Goal: Information Seeking & Learning: Learn about a topic

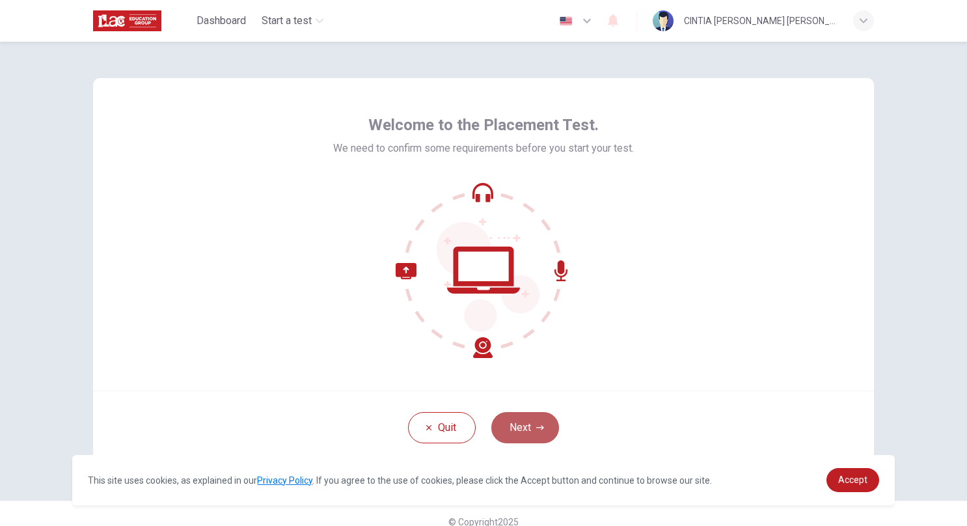
click at [520, 428] on button "Next" at bounding box center [525, 427] width 68 height 31
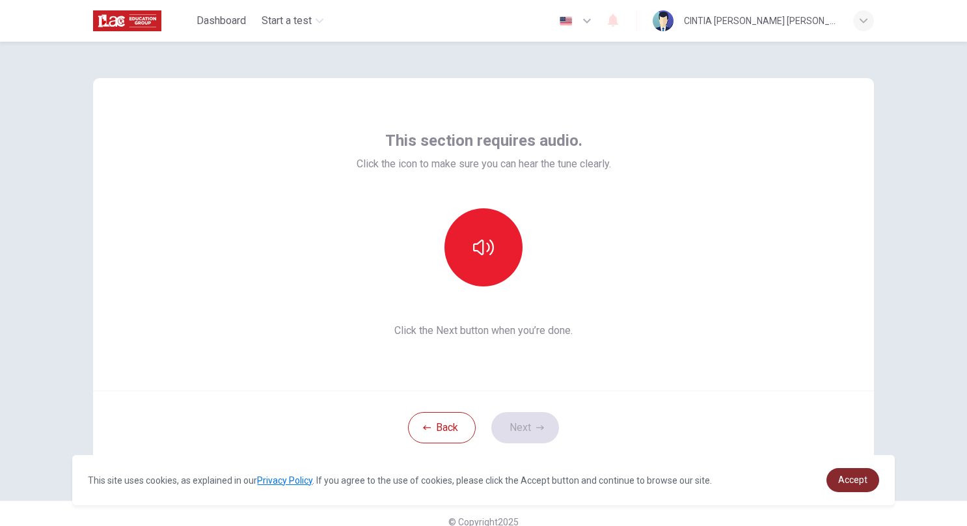
click at [864, 476] on span "Accept" at bounding box center [852, 479] width 29 height 10
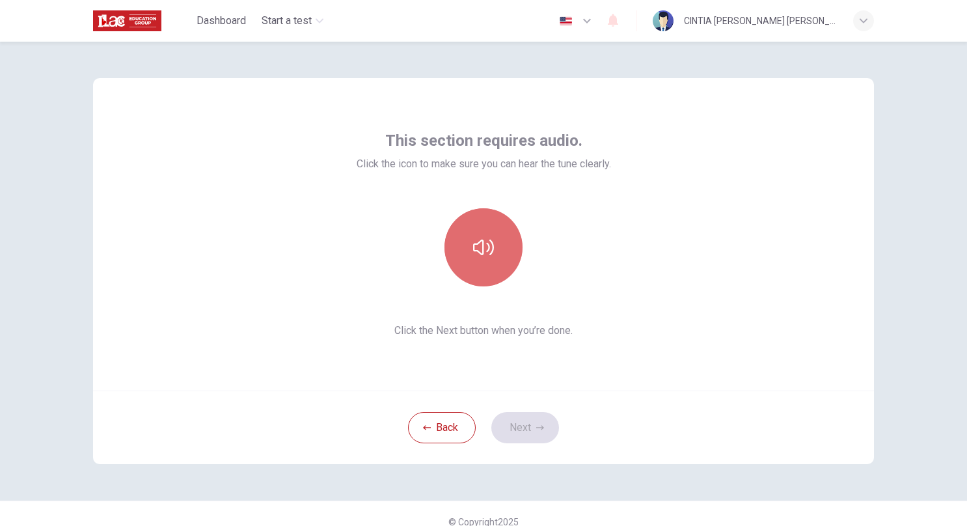
click at [485, 243] on icon "button" at bounding box center [483, 247] width 21 height 16
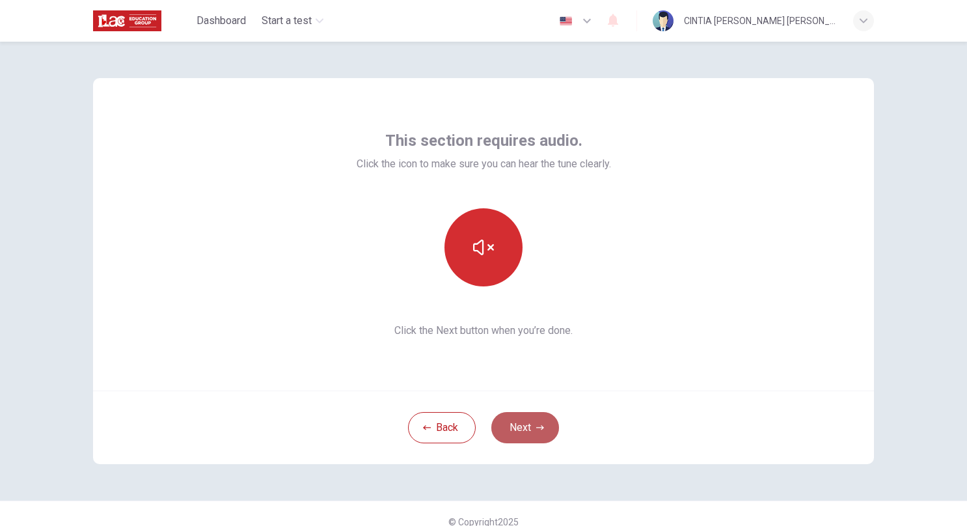
click at [528, 430] on button "Next" at bounding box center [525, 427] width 68 height 31
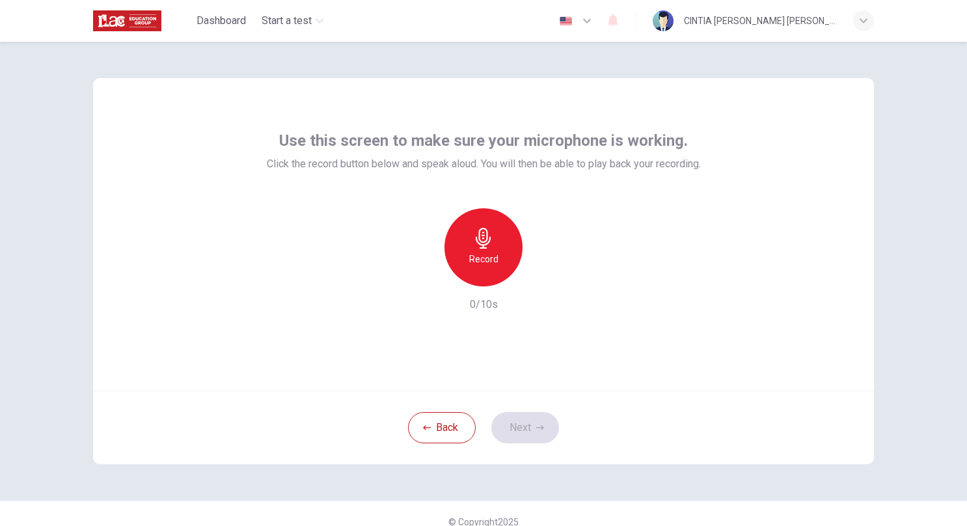
click at [488, 254] on h6 "Record" at bounding box center [483, 259] width 29 height 16
click at [506, 418] on button "Next" at bounding box center [525, 427] width 68 height 31
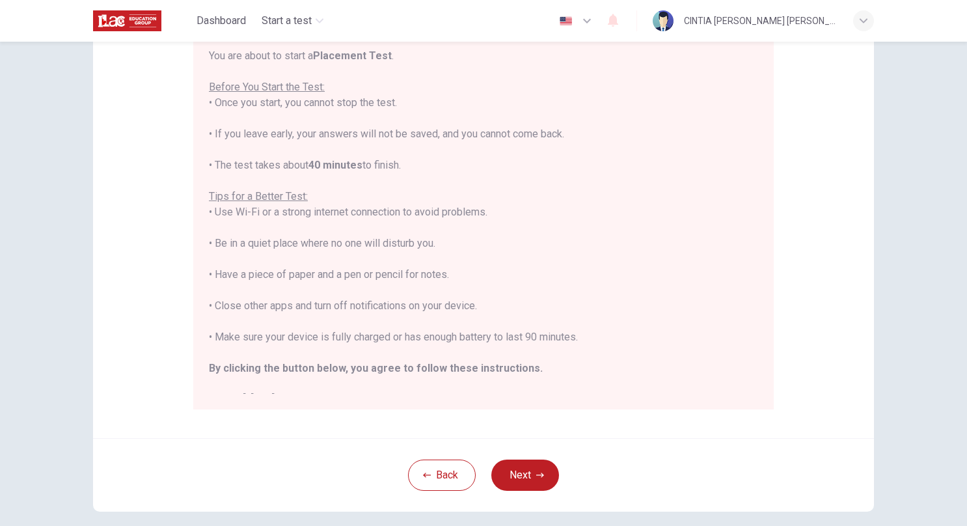
scroll to position [158, 0]
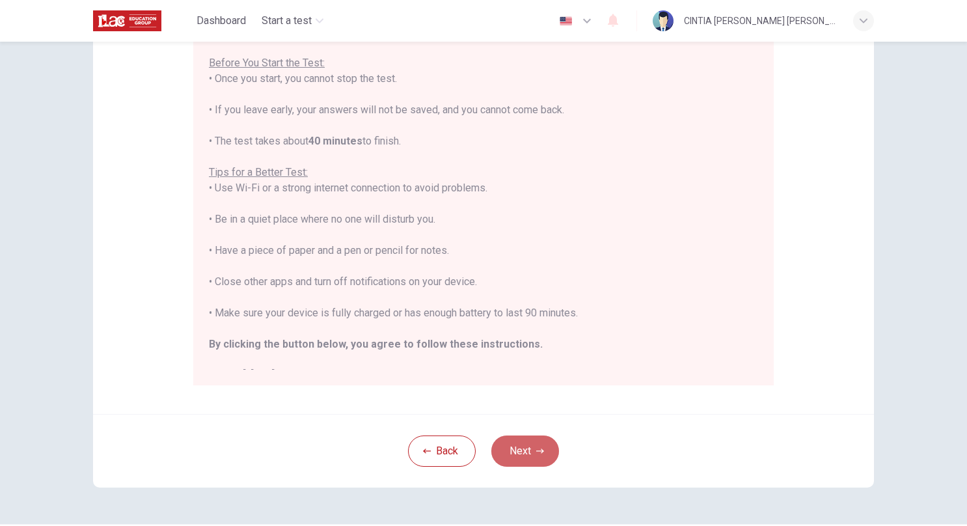
click at [544, 448] on button "Next" at bounding box center [525, 450] width 68 height 31
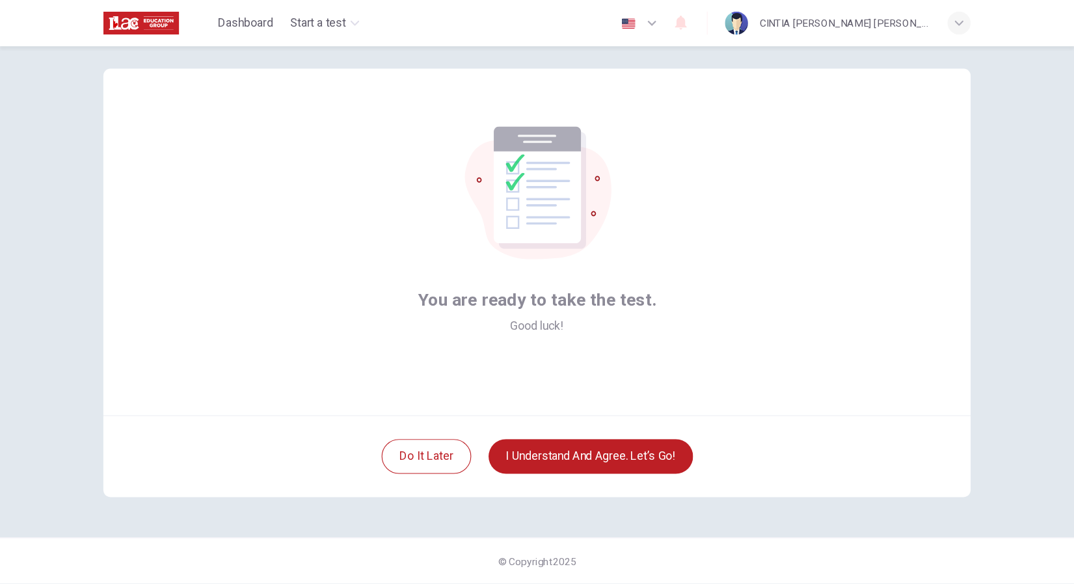
scroll to position [16, 0]
click at [514, 416] on button "I understand and agree. Let’s go!" at bounding box center [532, 411] width 184 height 31
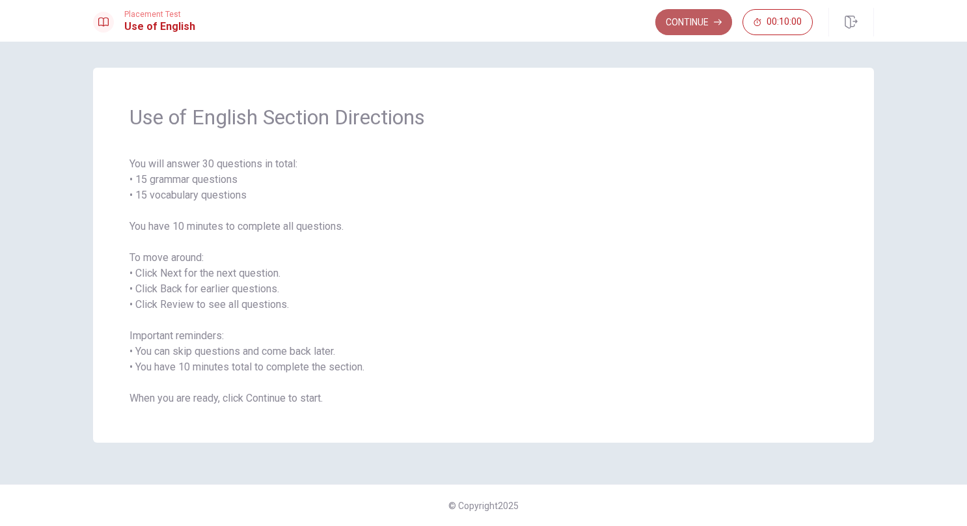
click at [690, 23] on button "Continue" at bounding box center [693, 22] width 77 height 26
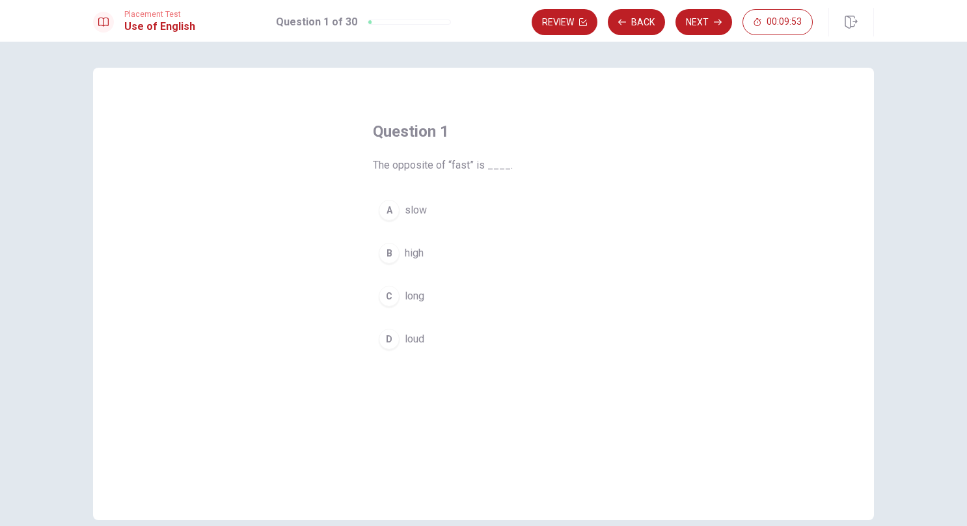
click at [411, 206] on span "slow" at bounding box center [416, 210] width 22 height 16
click at [700, 25] on button "Next" at bounding box center [704, 22] width 57 height 26
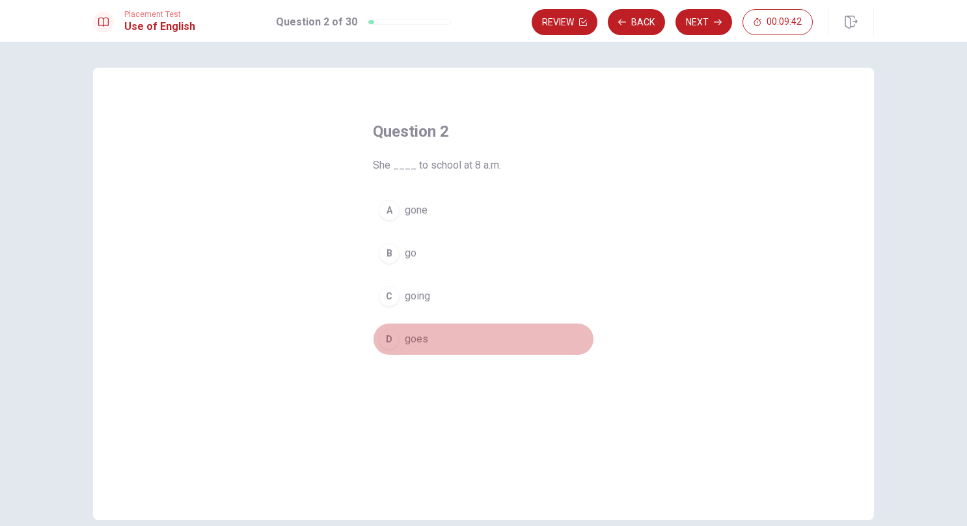
click at [415, 338] on span "goes" at bounding box center [416, 339] width 23 height 16
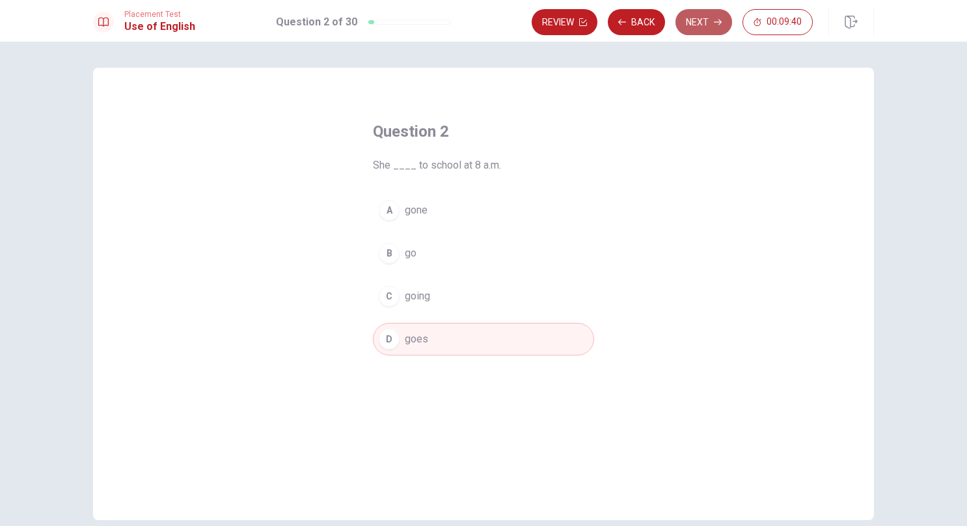
click at [700, 18] on button "Next" at bounding box center [704, 22] width 57 height 26
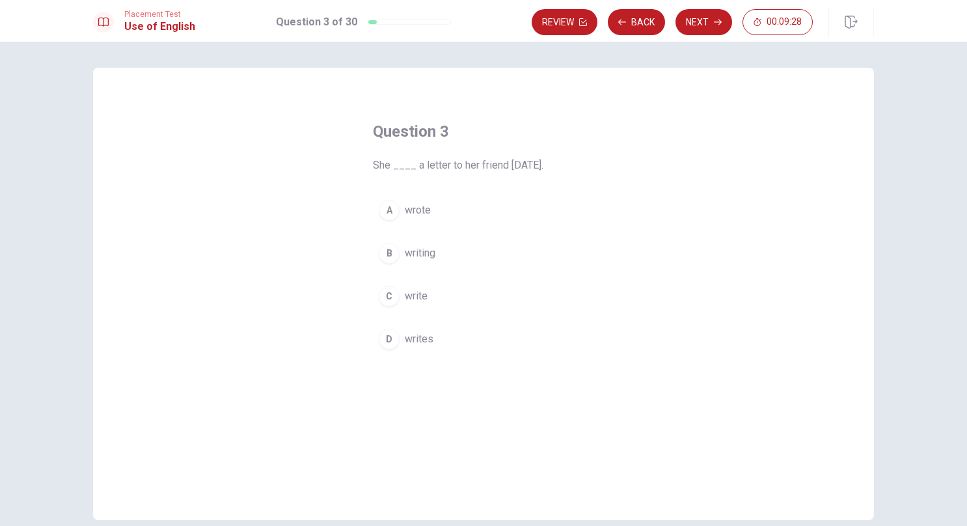
click at [417, 211] on span "wrote" at bounding box center [418, 210] width 26 height 16
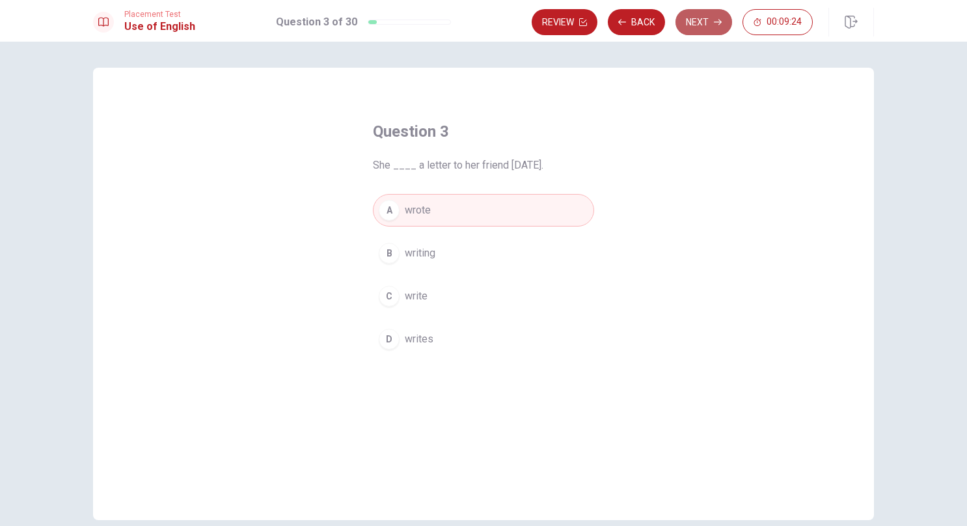
click at [712, 24] on button "Next" at bounding box center [704, 22] width 57 height 26
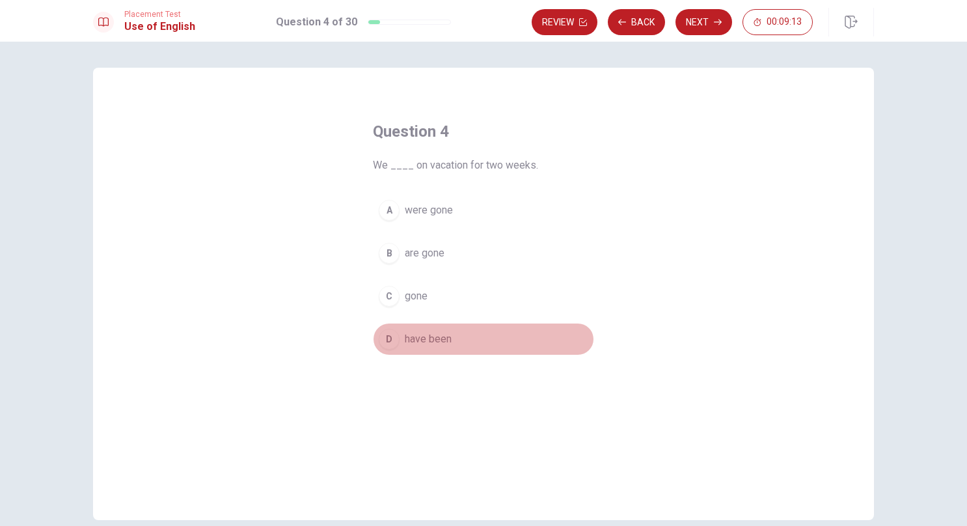
click at [410, 342] on span "have been" at bounding box center [428, 339] width 47 height 16
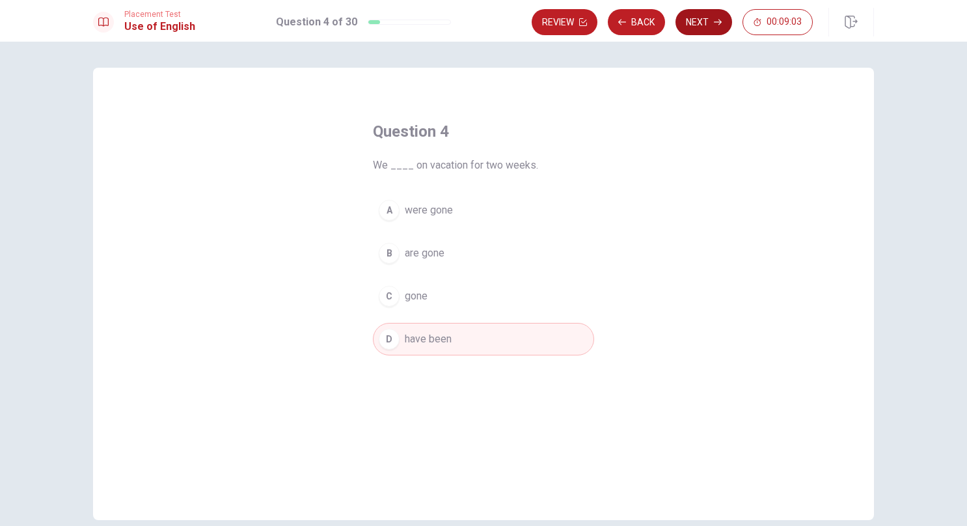
click at [689, 29] on button "Next" at bounding box center [704, 22] width 57 height 26
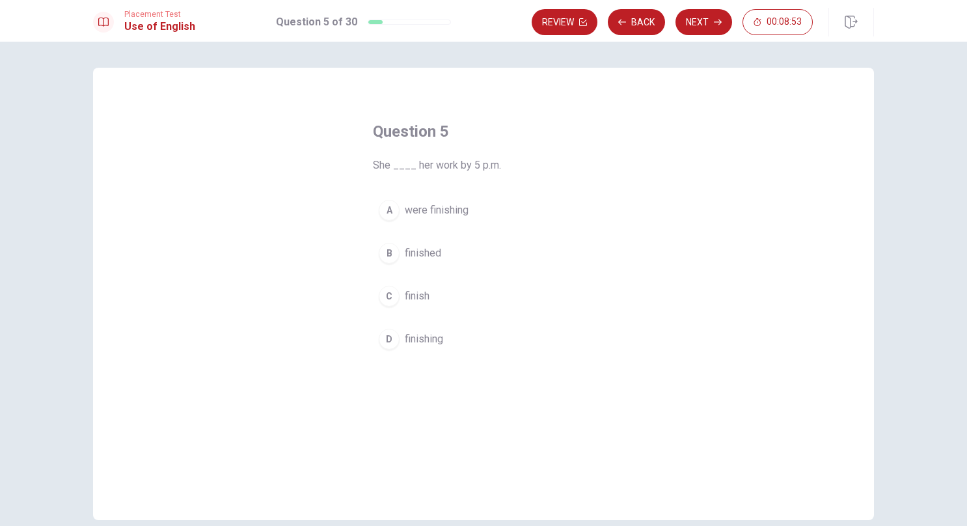
click at [426, 249] on span "finished" at bounding box center [423, 253] width 36 height 16
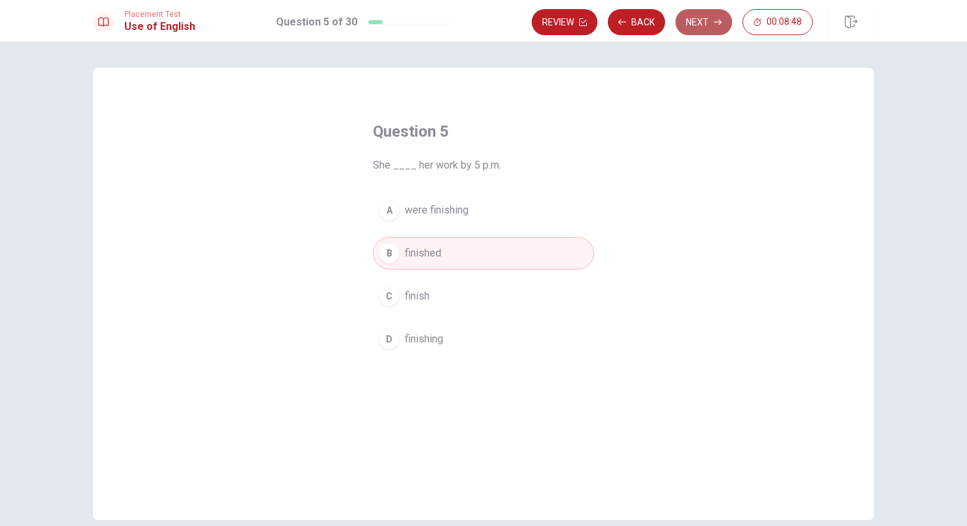
click at [703, 17] on button "Next" at bounding box center [704, 22] width 57 height 26
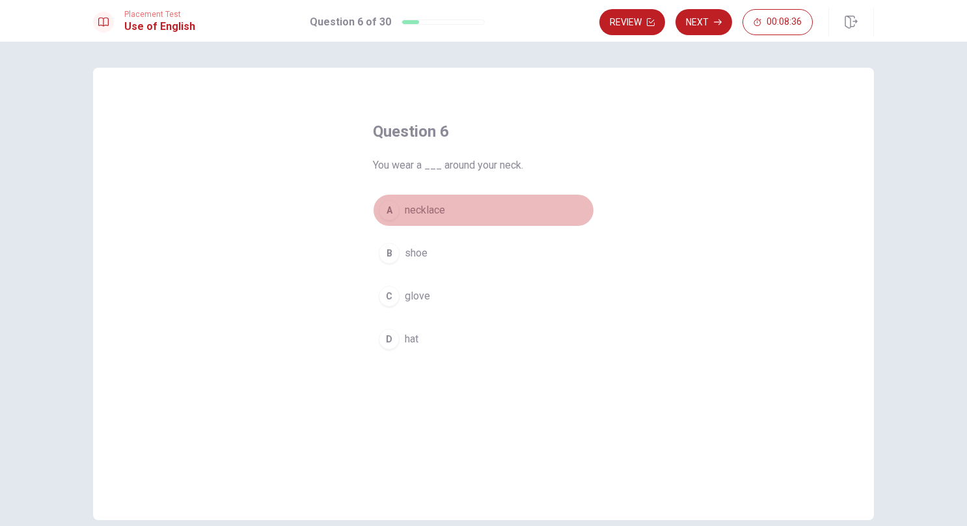
click at [405, 213] on span "necklace" at bounding box center [425, 210] width 40 height 16
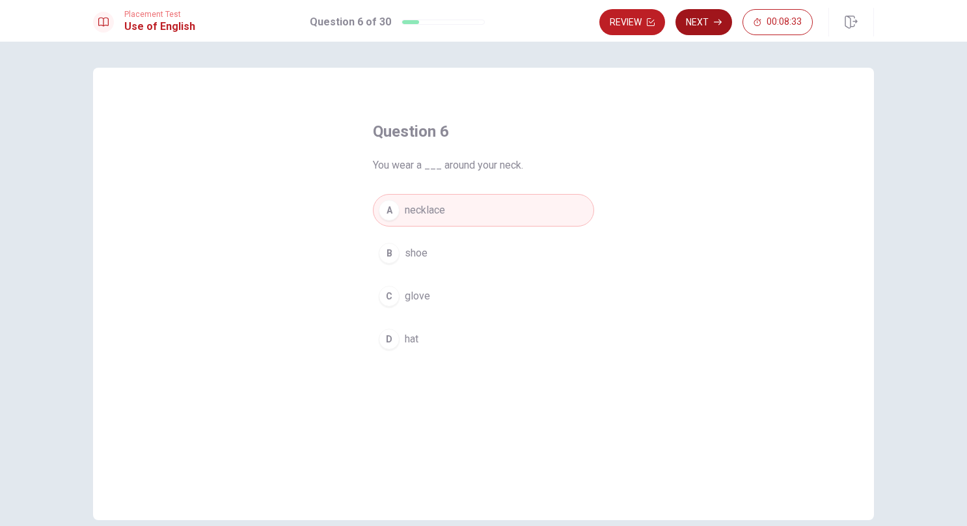
click at [702, 26] on button "Next" at bounding box center [704, 22] width 57 height 26
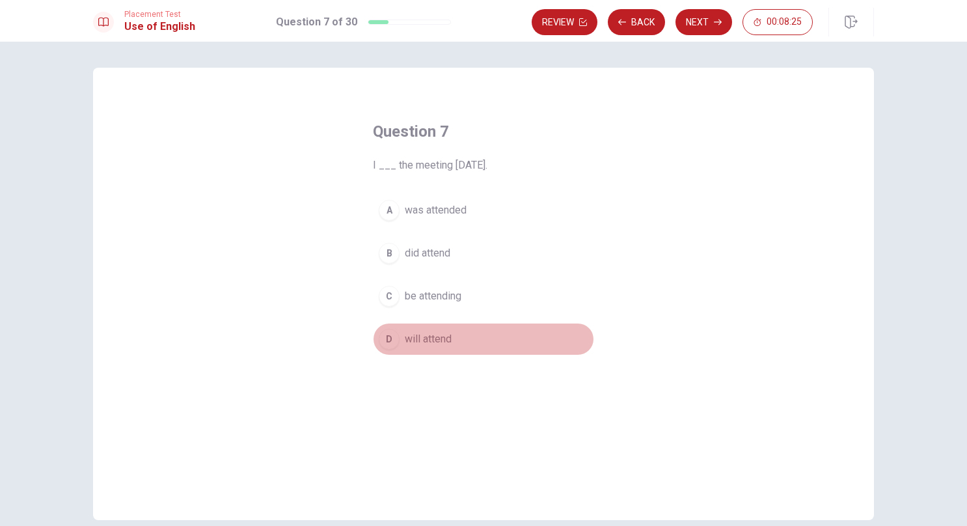
click at [389, 338] on div "D" at bounding box center [389, 339] width 21 height 21
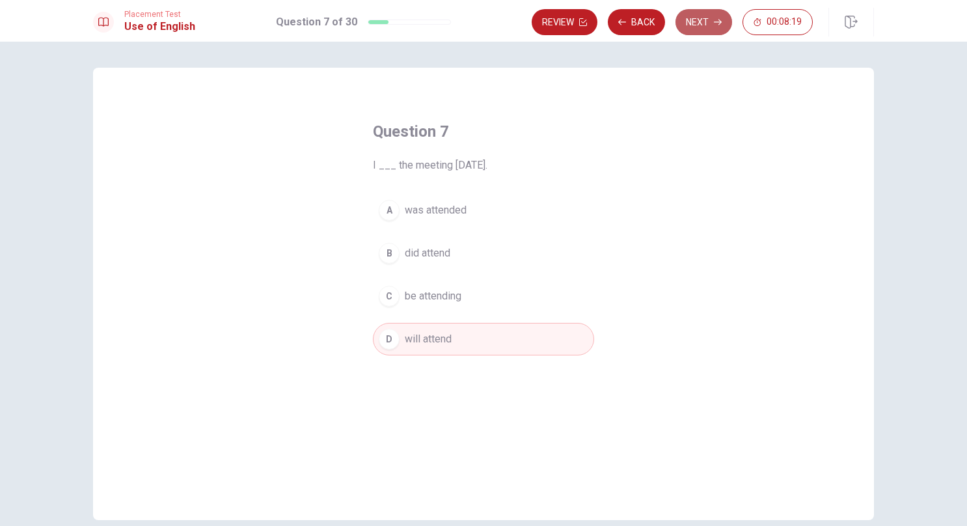
click at [705, 14] on button "Next" at bounding box center [704, 22] width 57 height 26
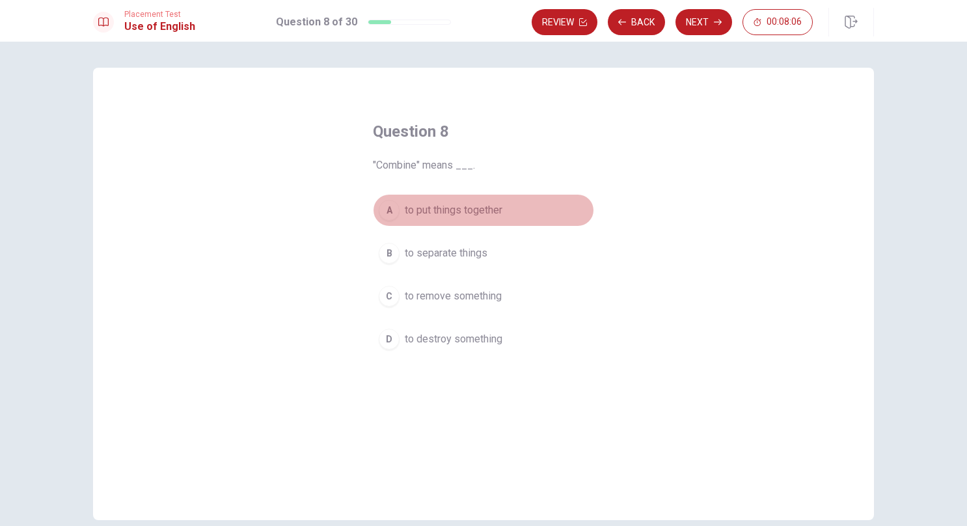
click at [406, 212] on span "to put things together" at bounding box center [454, 210] width 98 height 16
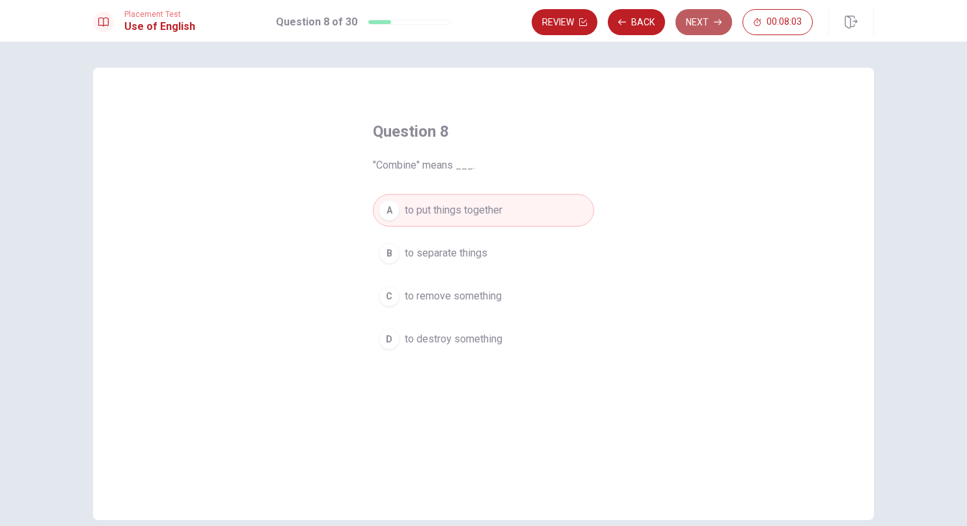
click at [708, 18] on button "Next" at bounding box center [704, 22] width 57 height 26
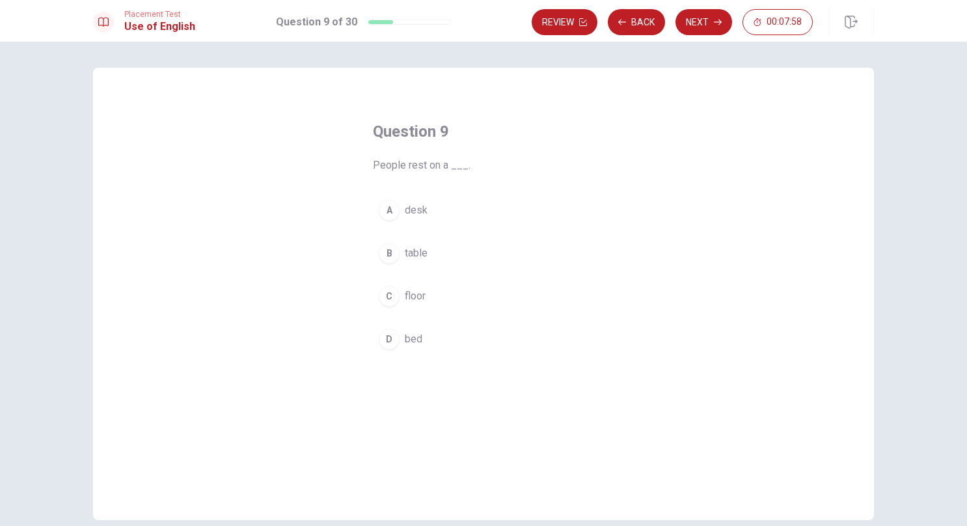
click at [407, 333] on span "bed" at bounding box center [414, 339] width 18 height 16
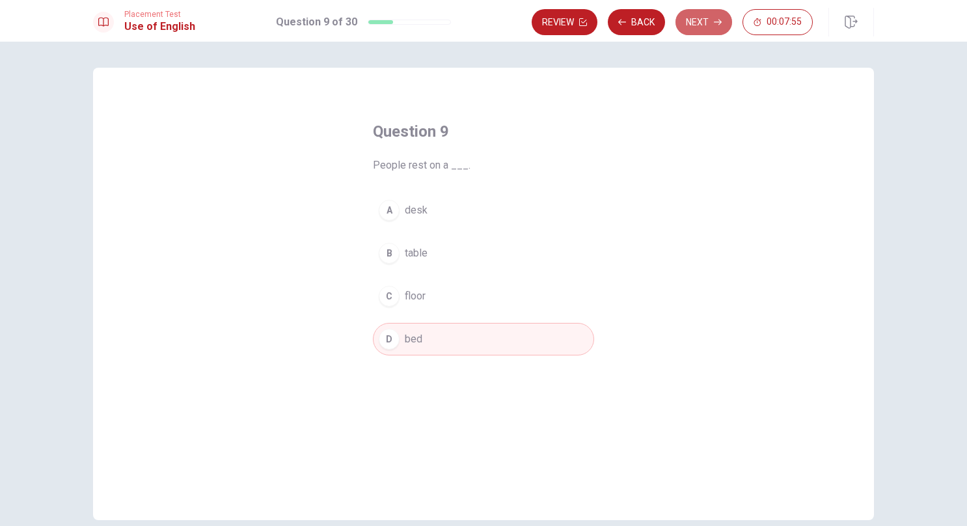
click at [702, 16] on button "Next" at bounding box center [704, 22] width 57 height 26
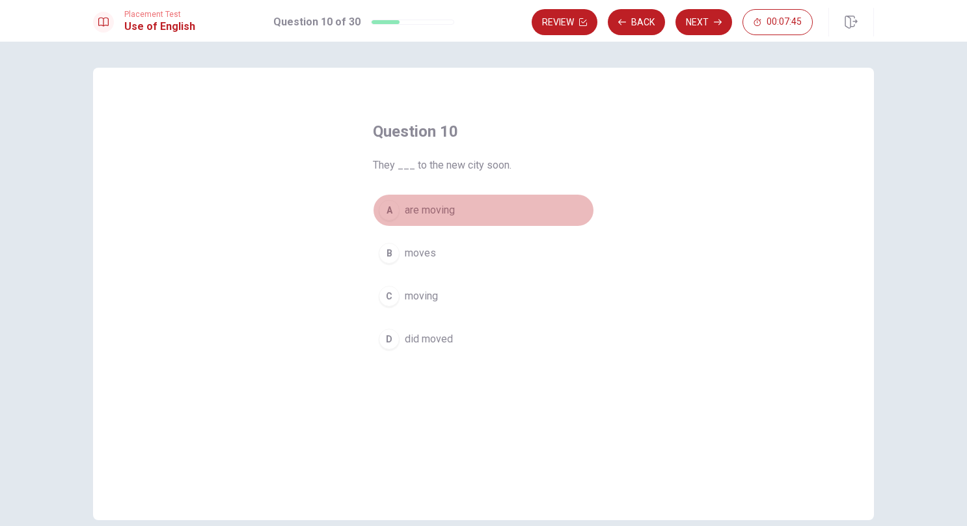
click at [415, 208] on span "are moving" at bounding box center [430, 210] width 50 height 16
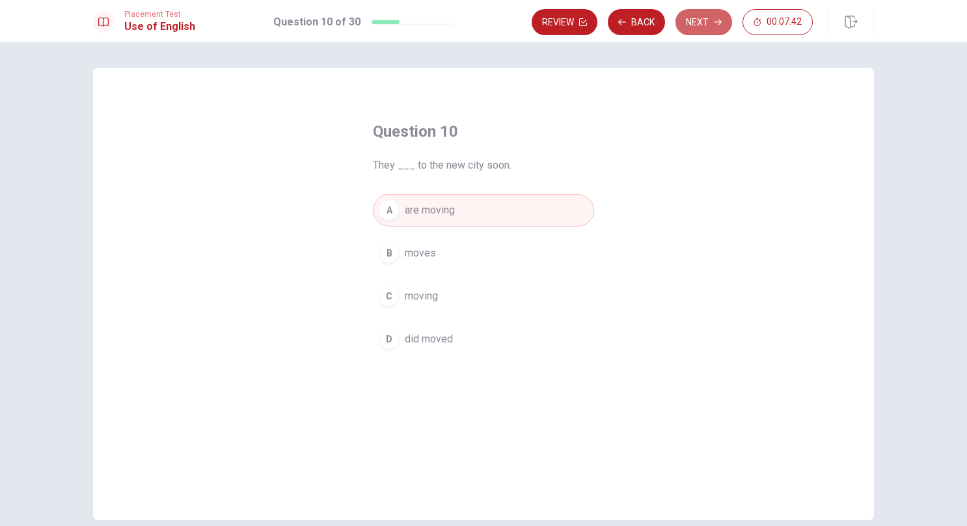
click at [705, 20] on button "Next" at bounding box center [704, 22] width 57 height 26
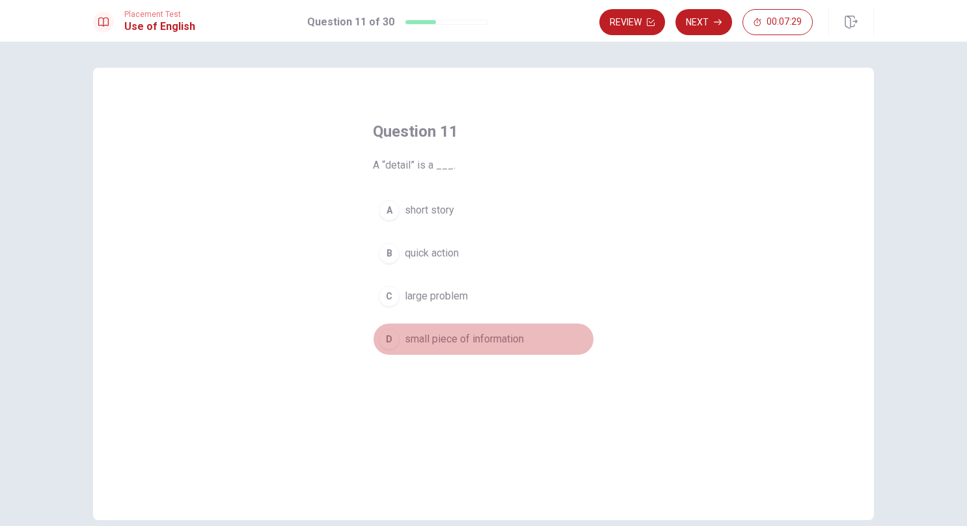
click at [413, 336] on span "small piece of information" at bounding box center [464, 339] width 119 height 16
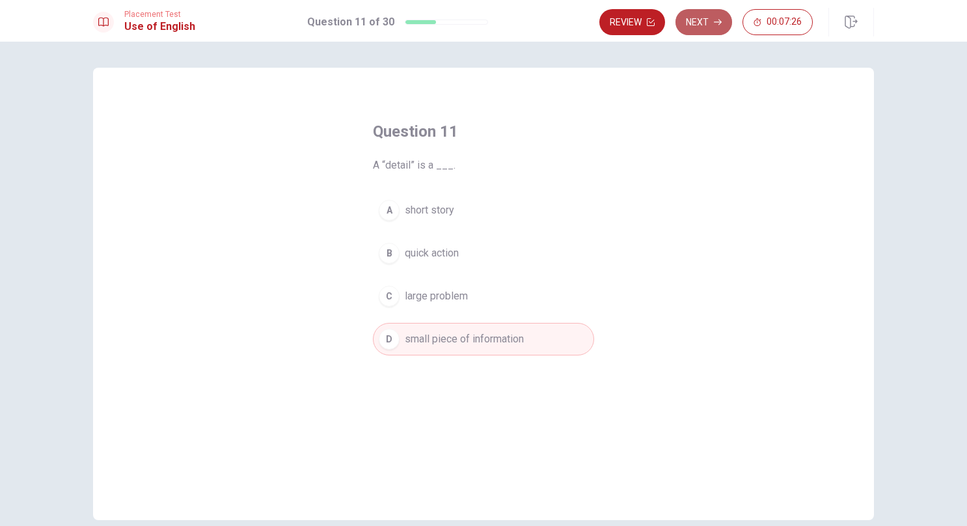
click at [707, 22] on button "Next" at bounding box center [704, 22] width 57 height 26
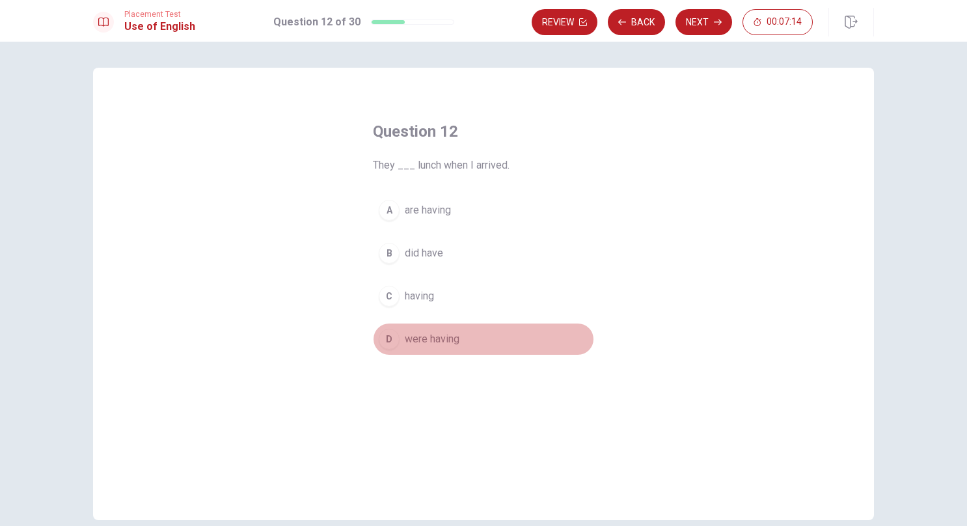
click at [426, 337] on span "were having" at bounding box center [432, 339] width 55 height 16
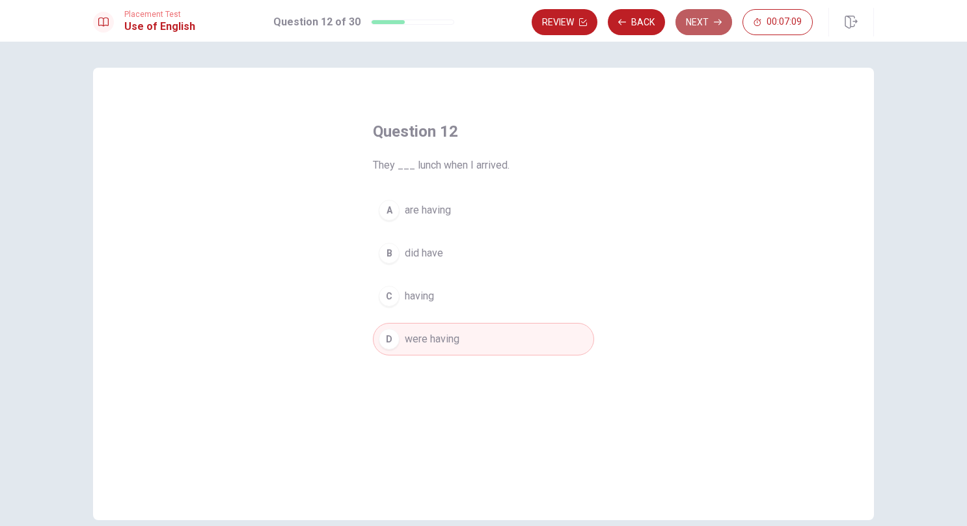
click at [705, 22] on button "Next" at bounding box center [704, 22] width 57 height 26
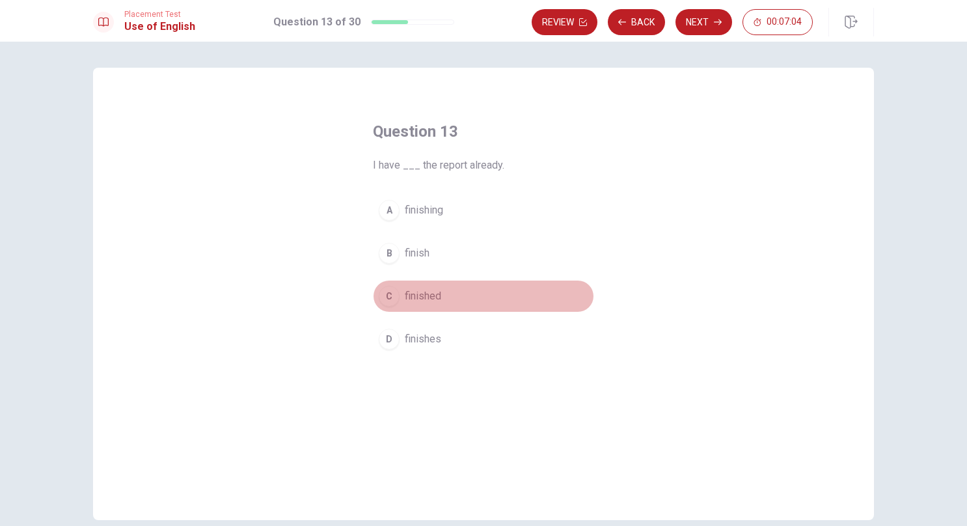
click at [419, 296] on span "finished" at bounding box center [423, 296] width 36 height 16
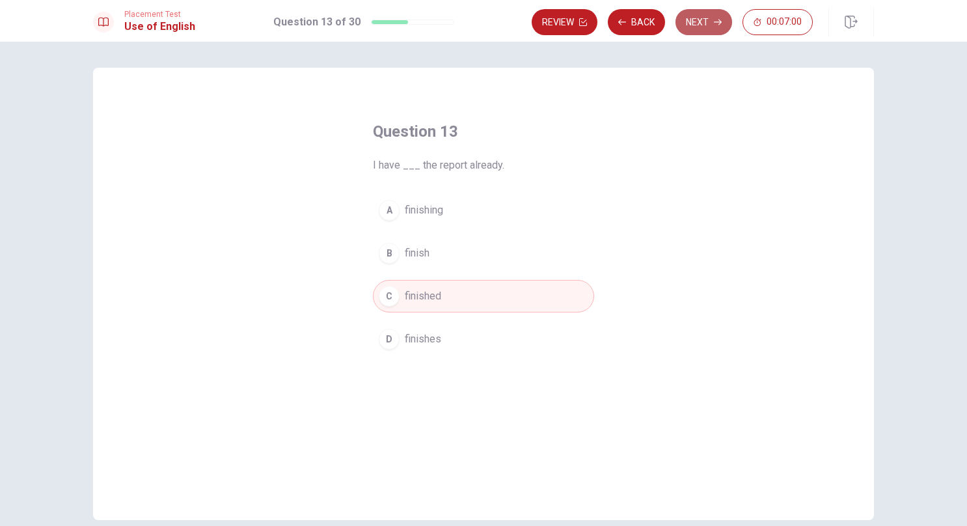
click at [696, 19] on button "Next" at bounding box center [704, 22] width 57 height 26
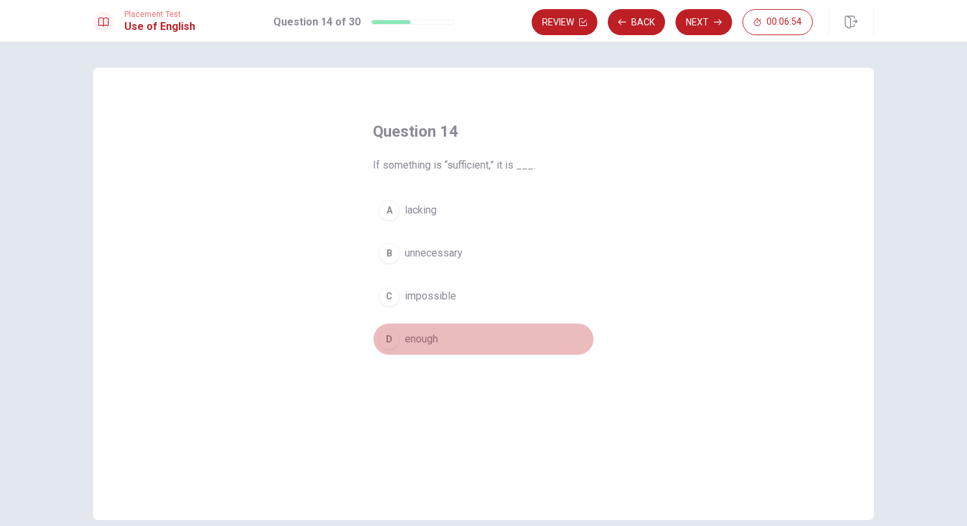
click at [433, 341] on span "enough" at bounding box center [421, 339] width 33 height 16
click at [698, 25] on button "Next" at bounding box center [704, 22] width 57 height 26
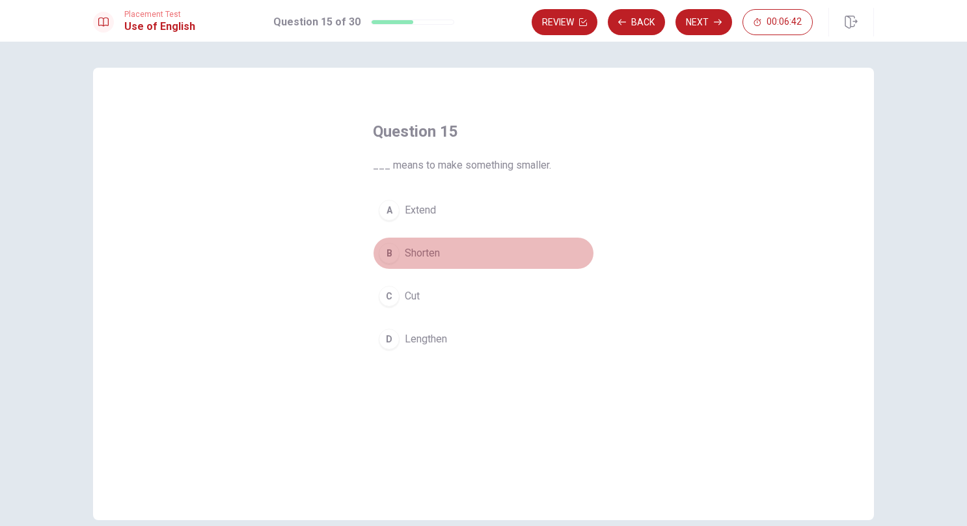
click at [430, 253] on span "Shorten" at bounding box center [422, 253] width 35 height 16
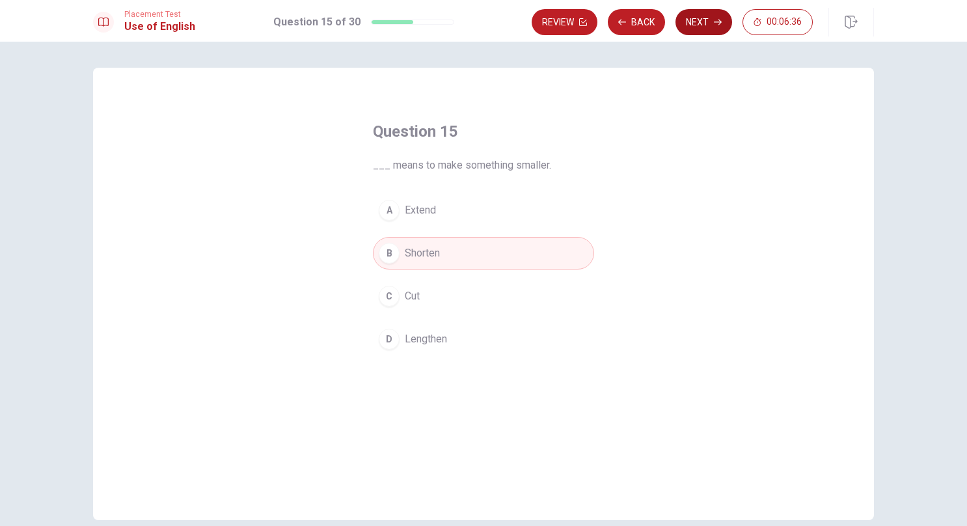
click at [703, 17] on button "Next" at bounding box center [704, 22] width 57 height 26
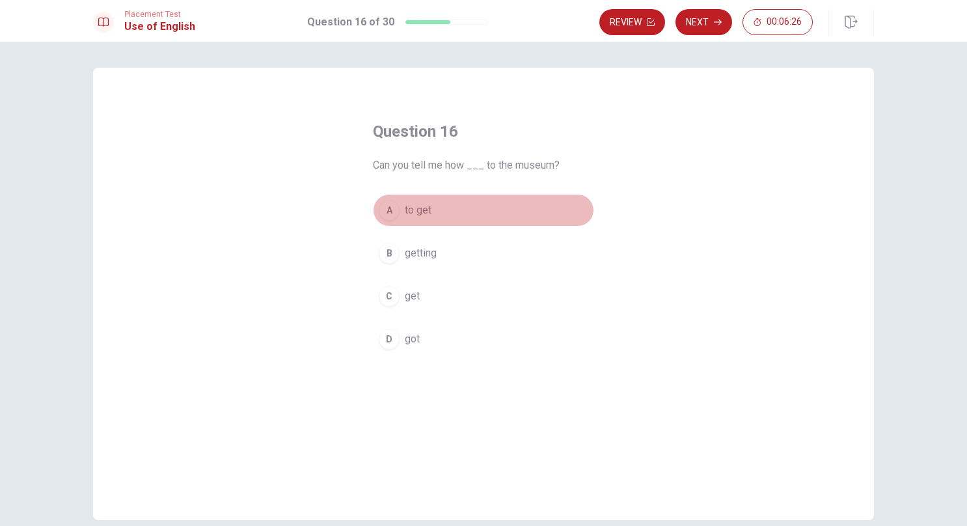
click at [418, 209] on span "to get" at bounding box center [418, 210] width 27 height 16
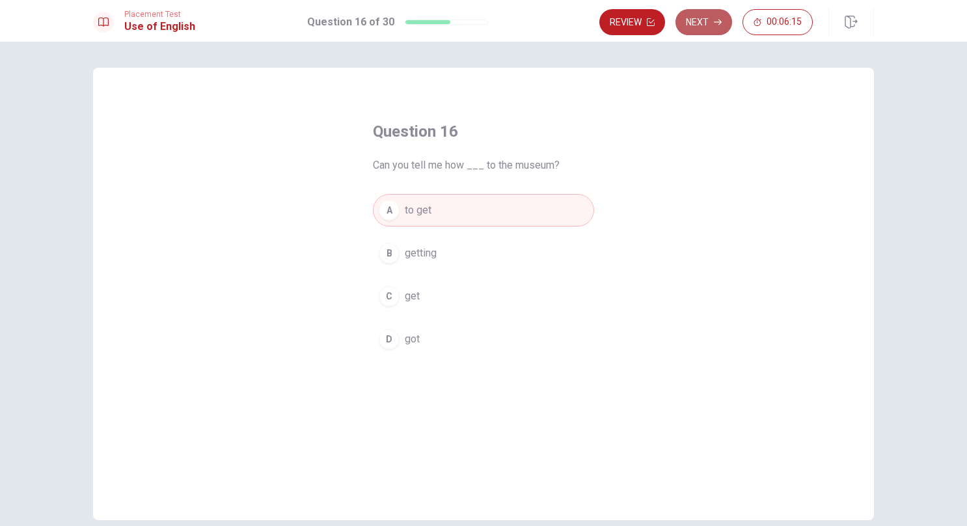
click at [692, 17] on button "Next" at bounding box center [704, 22] width 57 height 26
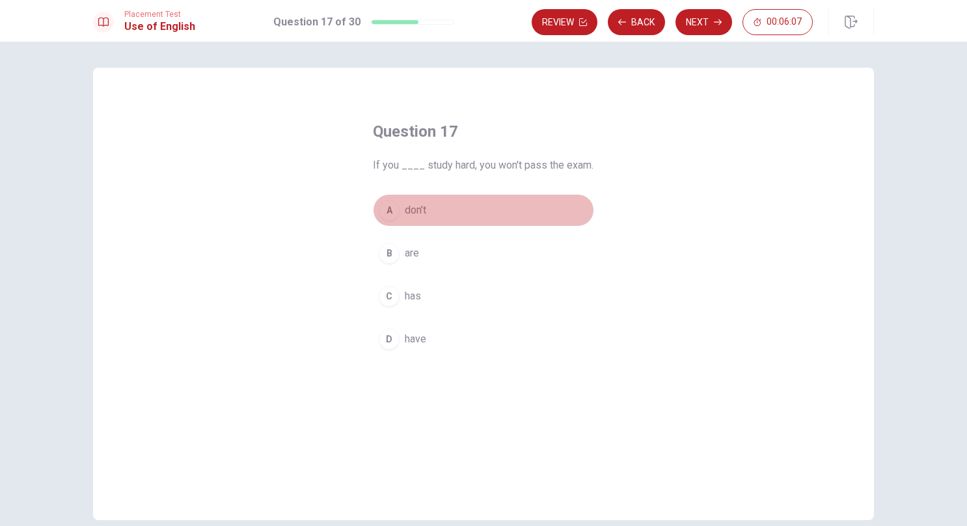
click at [401, 199] on button "A don’t" at bounding box center [483, 210] width 221 height 33
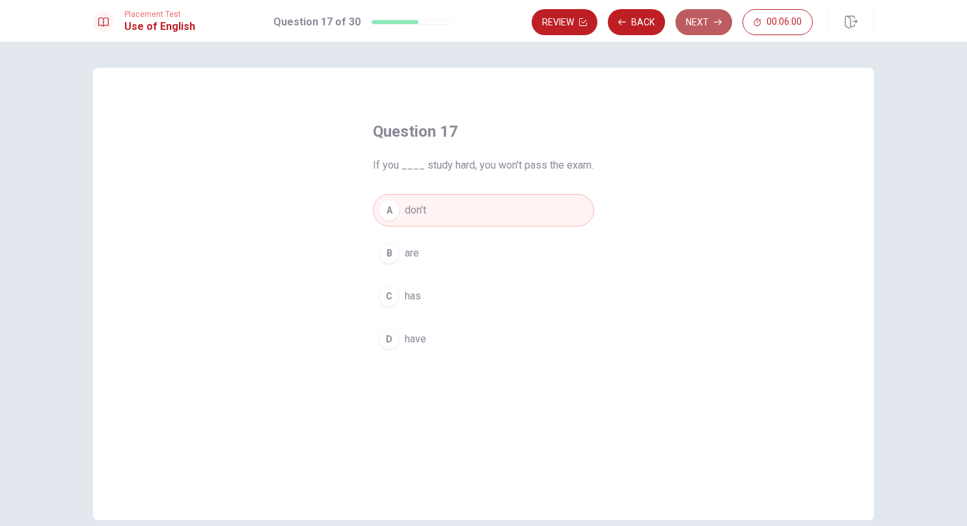
click at [696, 16] on button "Next" at bounding box center [704, 22] width 57 height 26
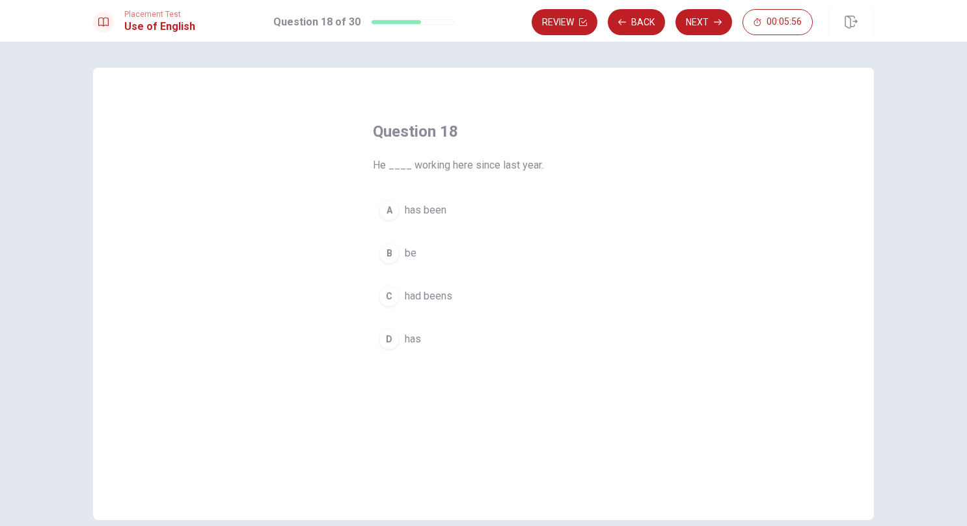
click at [431, 207] on span "has been" at bounding box center [426, 210] width 42 height 16
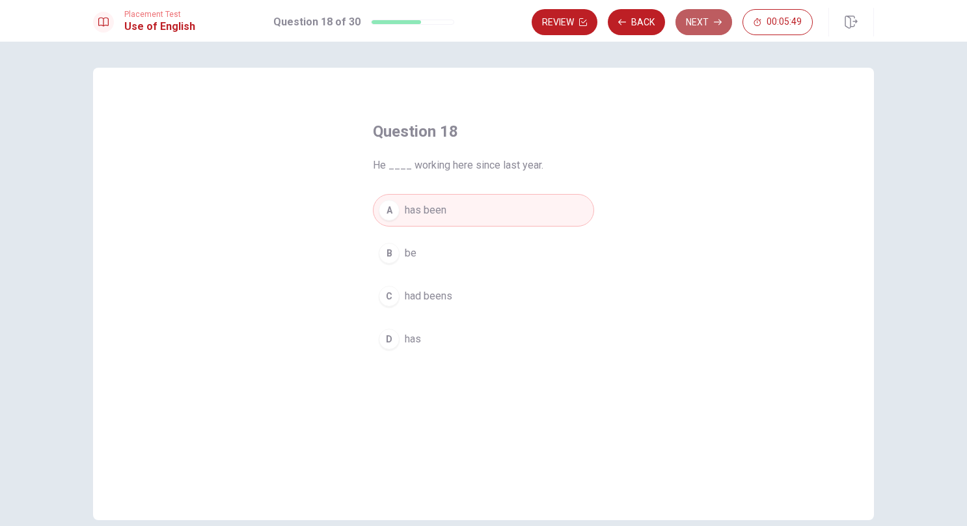
click at [696, 22] on button "Next" at bounding box center [704, 22] width 57 height 26
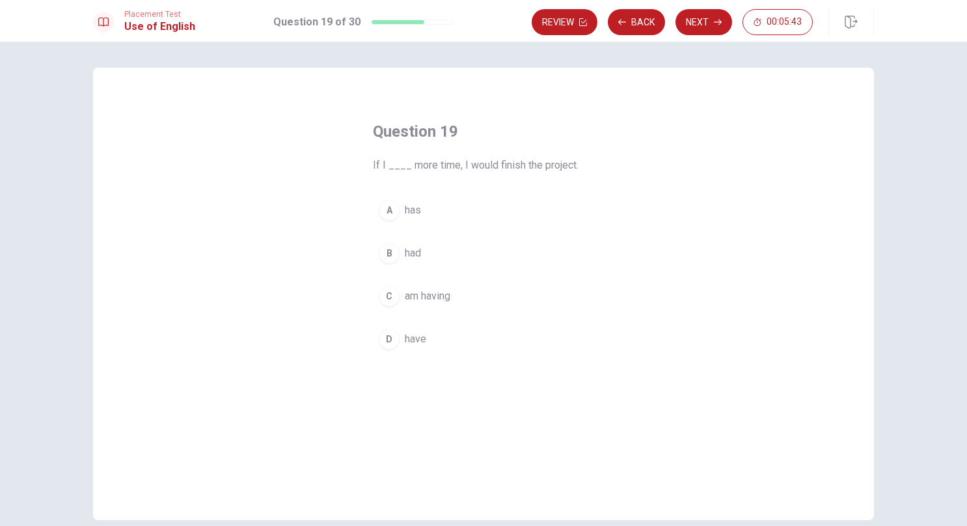
click at [415, 247] on span "had" at bounding box center [413, 253] width 16 height 16
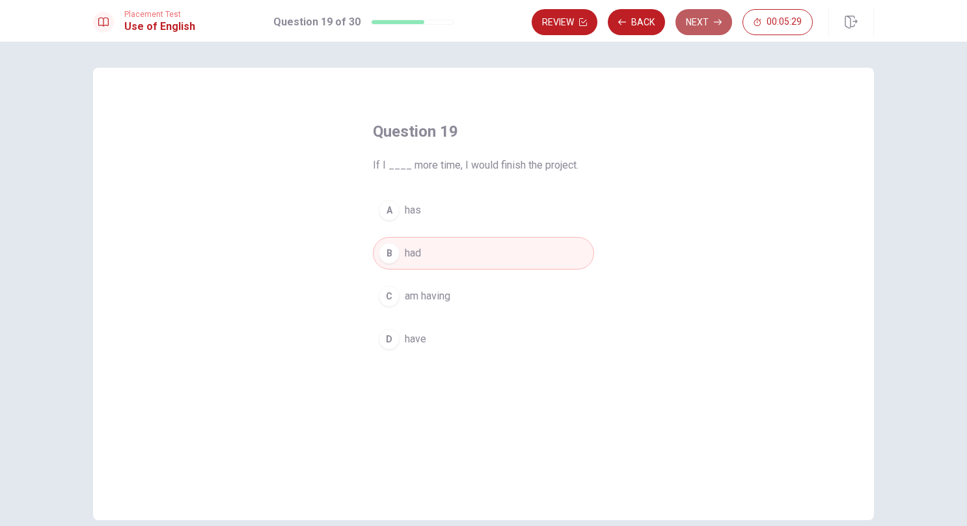
click at [700, 25] on button "Next" at bounding box center [704, 22] width 57 height 26
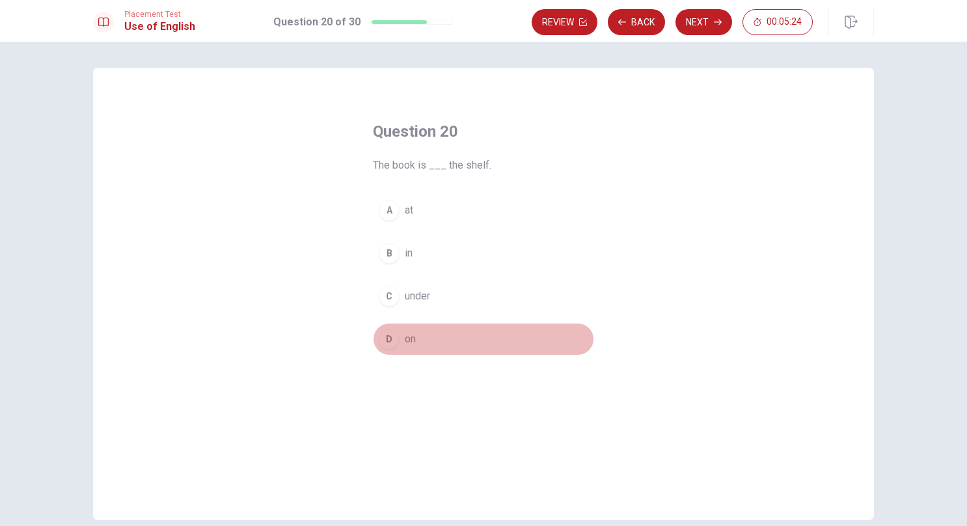
click at [407, 334] on span "on" at bounding box center [410, 339] width 11 height 16
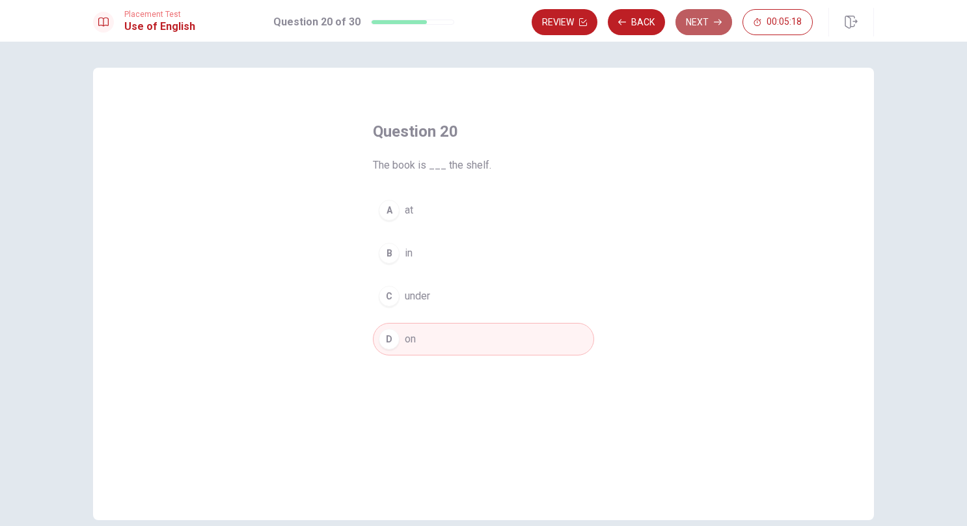
click at [689, 21] on button "Next" at bounding box center [704, 22] width 57 height 26
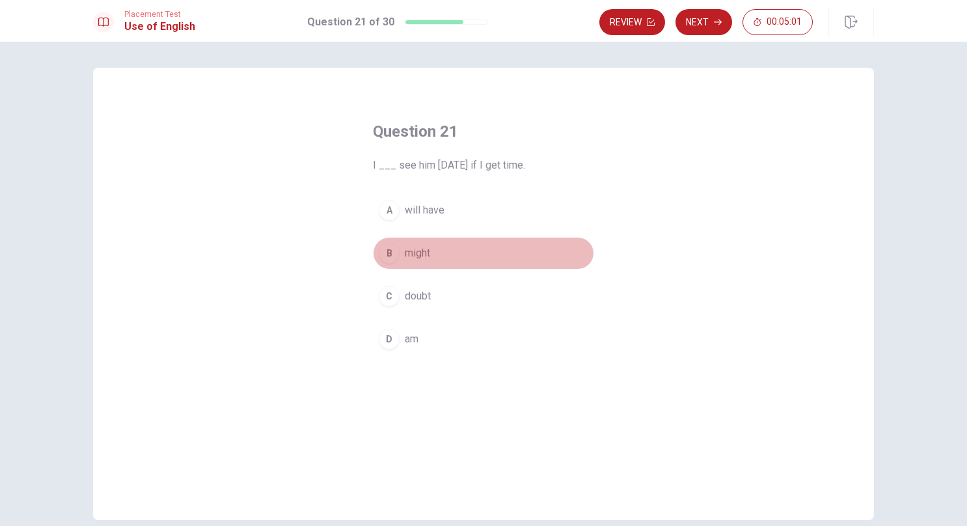
click at [415, 253] on span "might" at bounding box center [417, 253] width 25 height 16
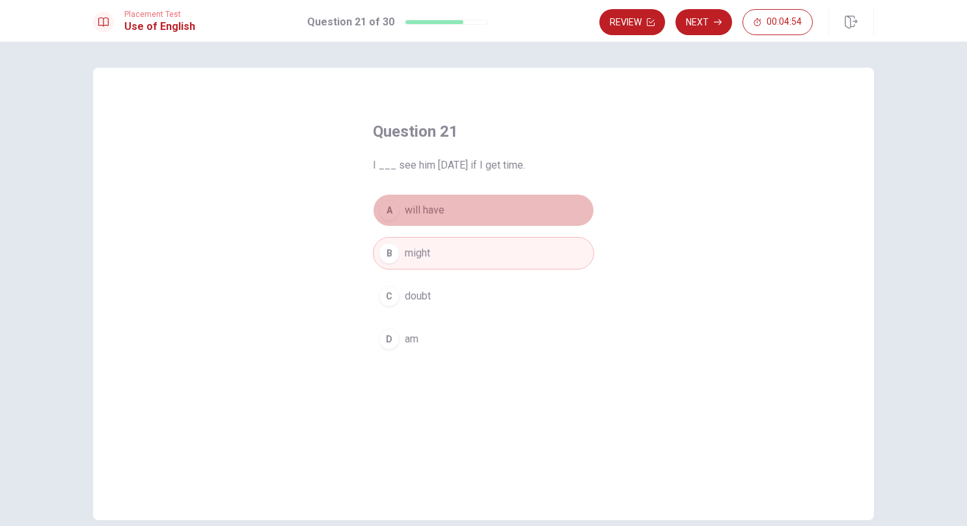
click at [433, 204] on span "will have" at bounding box center [425, 210] width 40 height 16
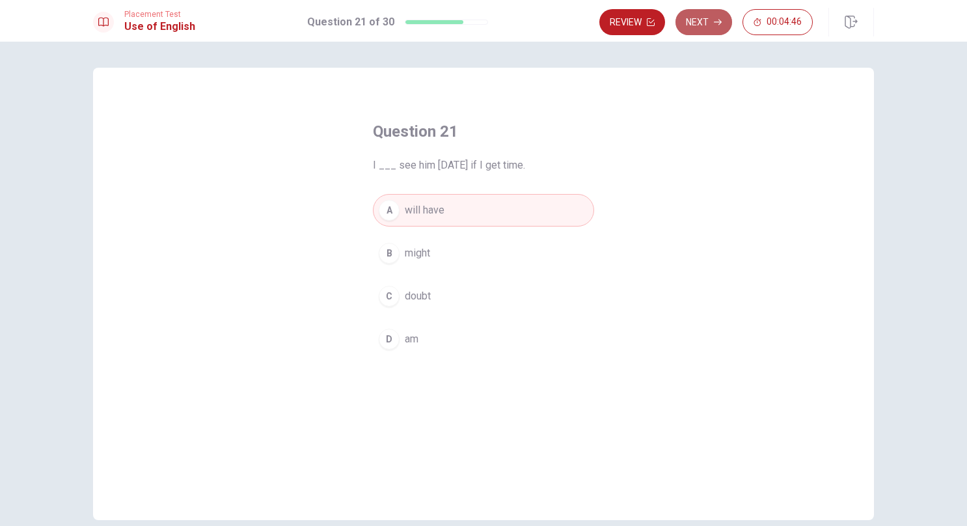
click at [708, 12] on button "Next" at bounding box center [704, 22] width 57 height 26
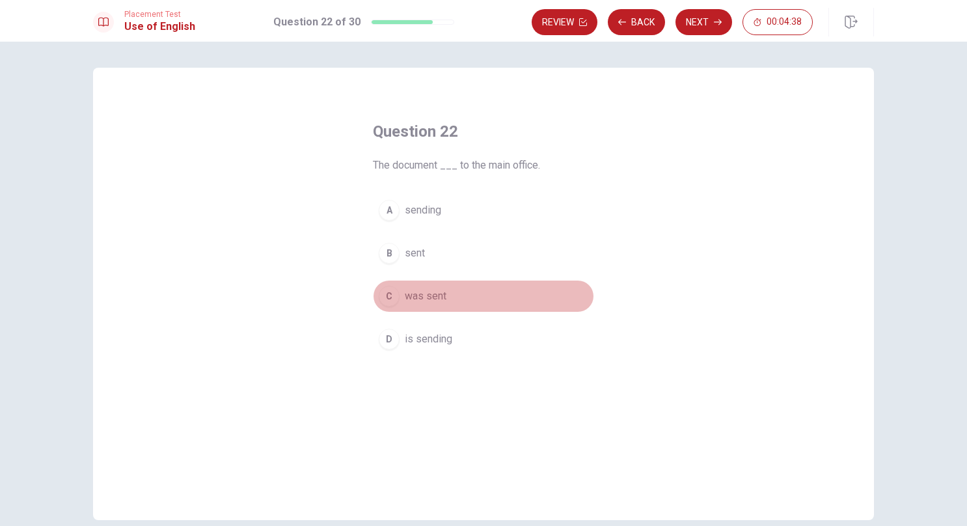
click at [431, 293] on span "was sent" at bounding box center [426, 296] width 42 height 16
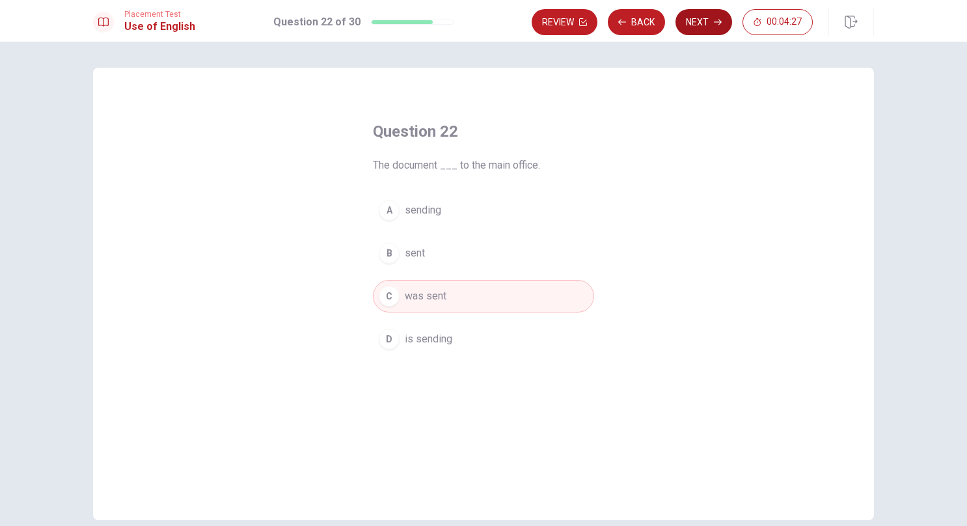
click at [702, 26] on button "Next" at bounding box center [704, 22] width 57 height 26
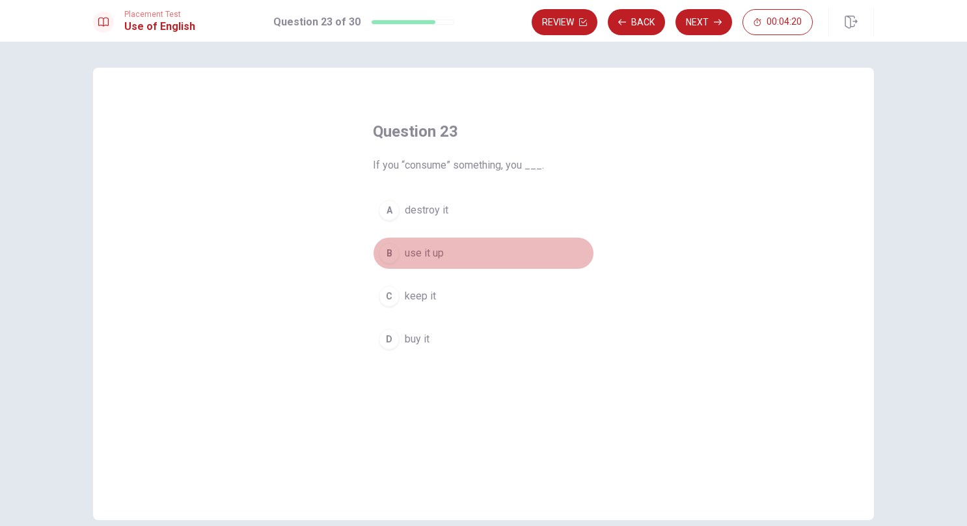
click at [418, 247] on span "use it up" at bounding box center [424, 253] width 39 height 16
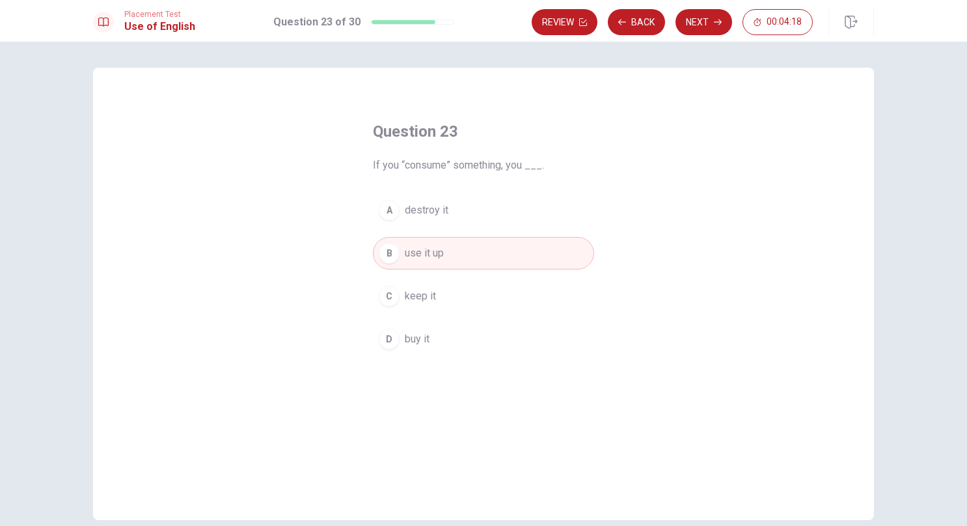
click at [414, 341] on span "buy it" at bounding box center [417, 339] width 25 height 16
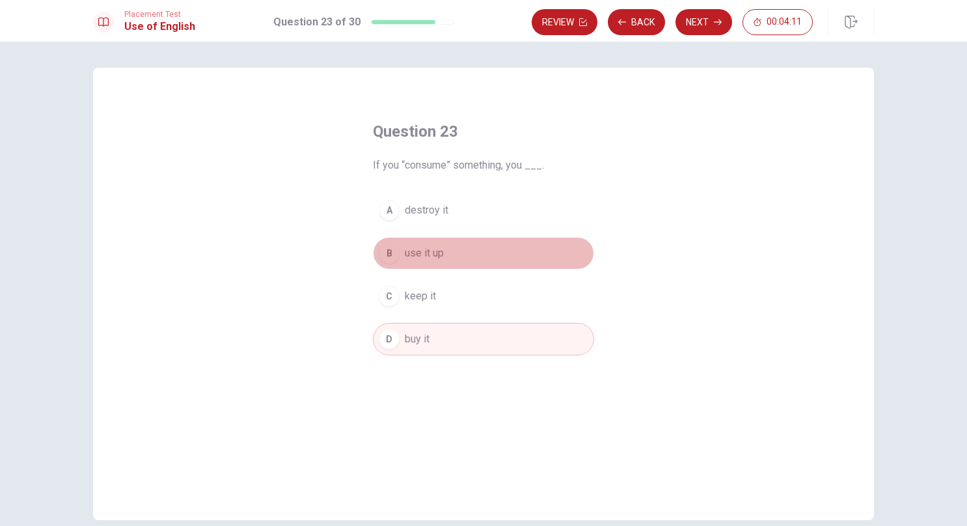
click at [417, 247] on span "use it up" at bounding box center [424, 253] width 39 height 16
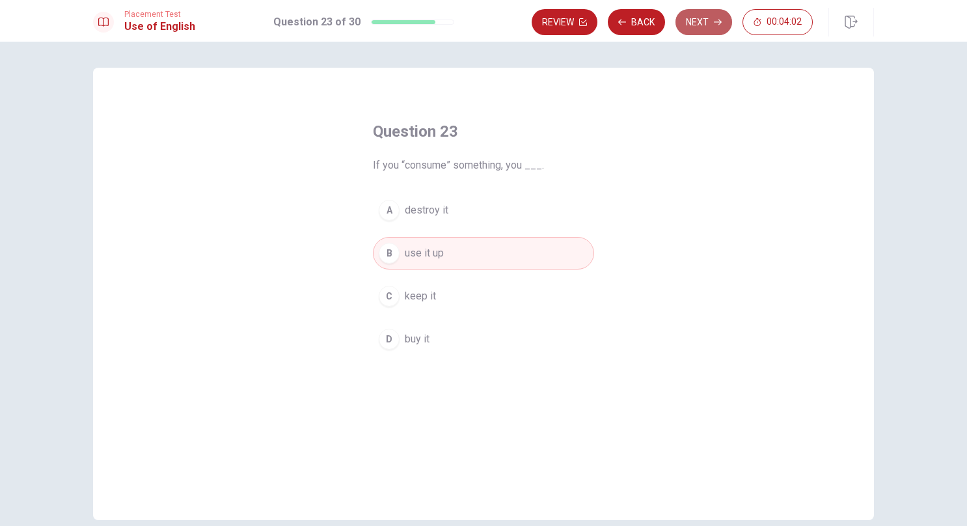
click at [706, 15] on button "Next" at bounding box center [704, 22] width 57 height 26
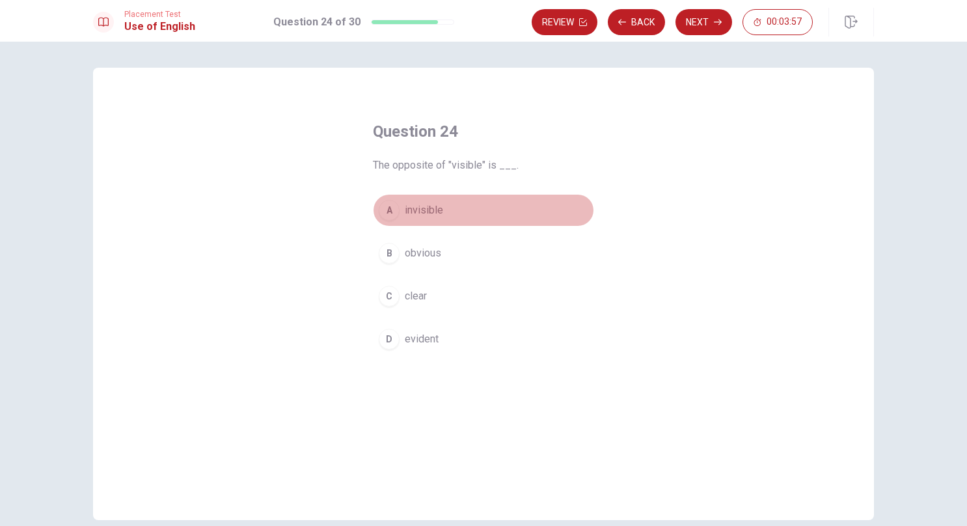
click at [435, 212] on span "invisible" at bounding box center [424, 210] width 38 height 16
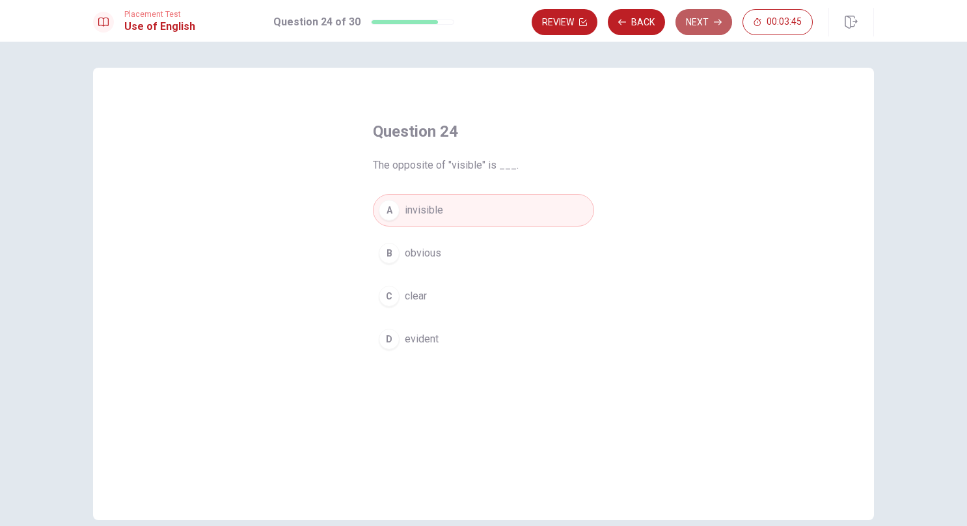
click at [704, 18] on button "Next" at bounding box center [704, 22] width 57 height 26
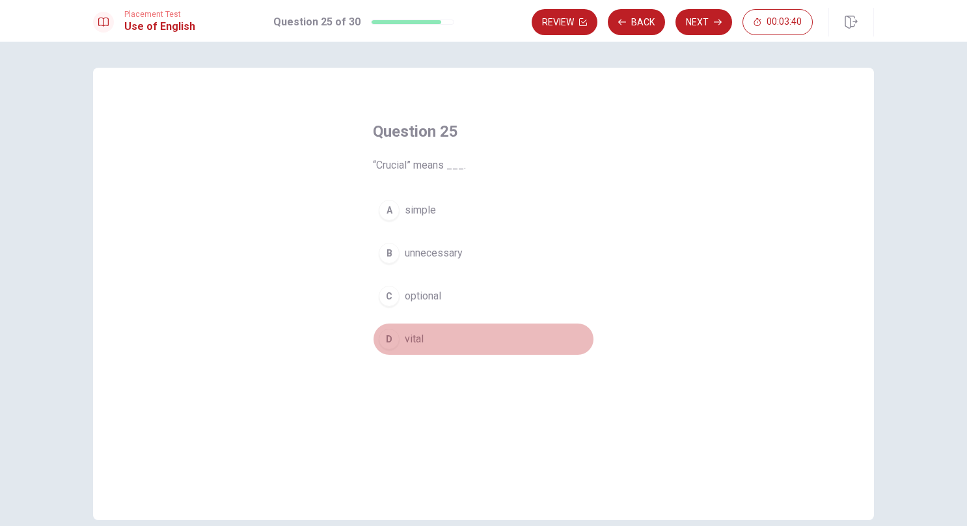
click at [406, 333] on span "vital" at bounding box center [414, 339] width 19 height 16
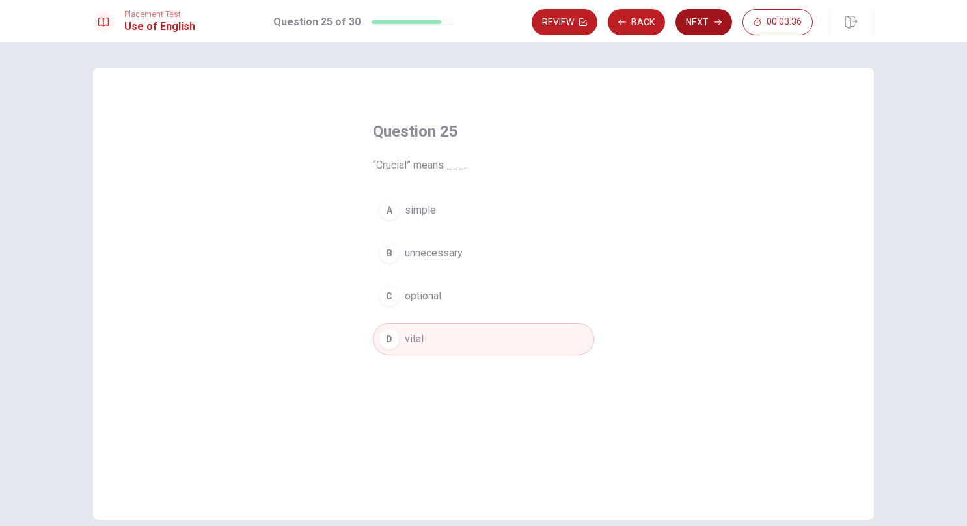
click at [713, 18] on button "Next" at bounding box center [704, 22] width 57 height 26
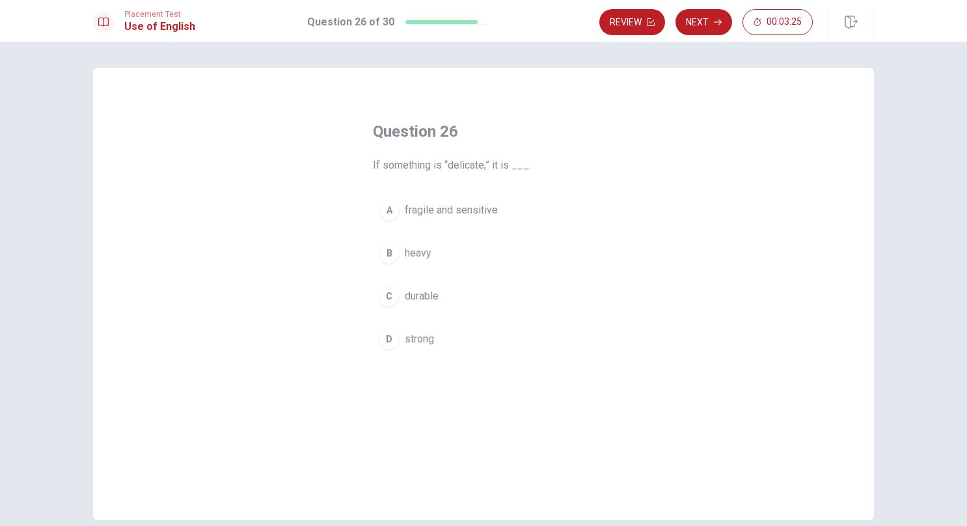
click at [424, 208] on span "fragile and sensitive" at bounding box center [451, 210] width 93 height 16
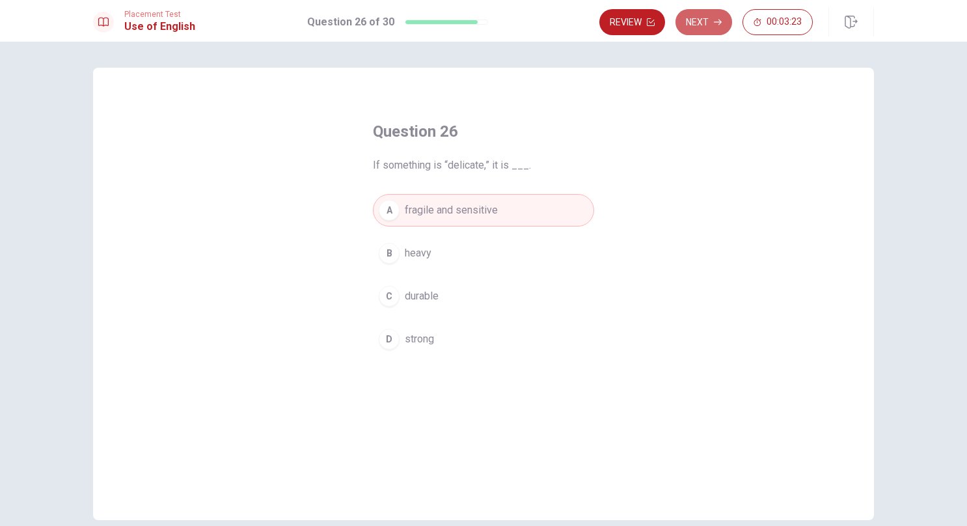
click at [706, 20] on button "Next" at bounding box center [704, 22] width 57 height 26
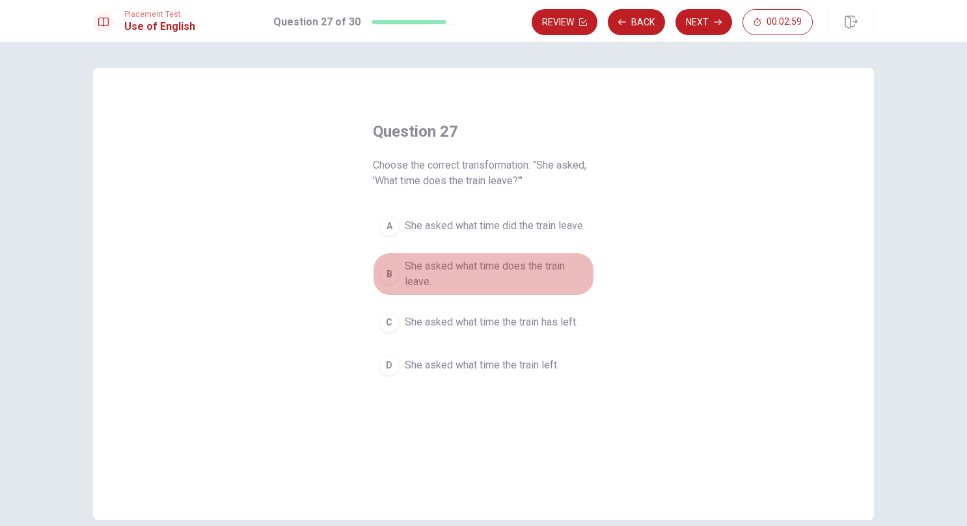
click at [530, 267] on span "She asked what time does the train leave." at bounding box center [497, 273] width 184 height 31
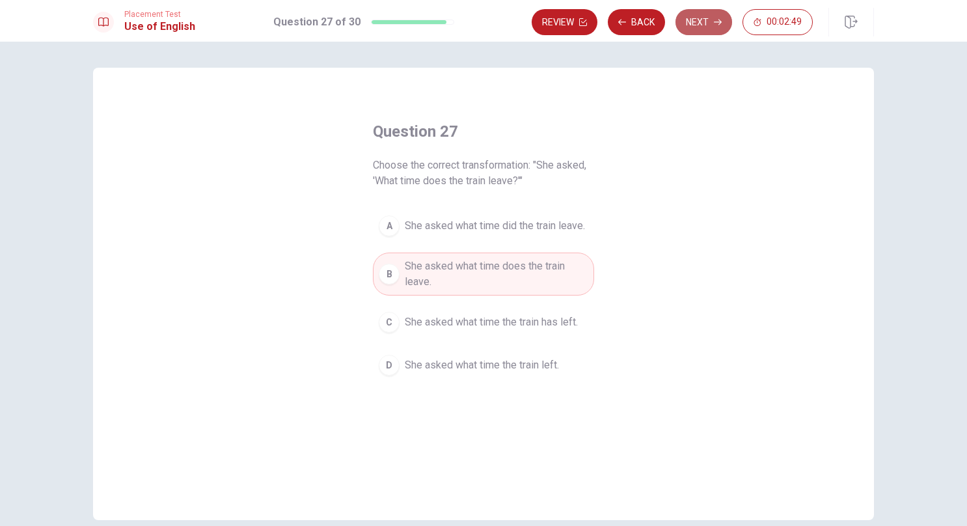
click at [711, 23] on button "Next" at bounding box center [704, 22] width 57 height 26
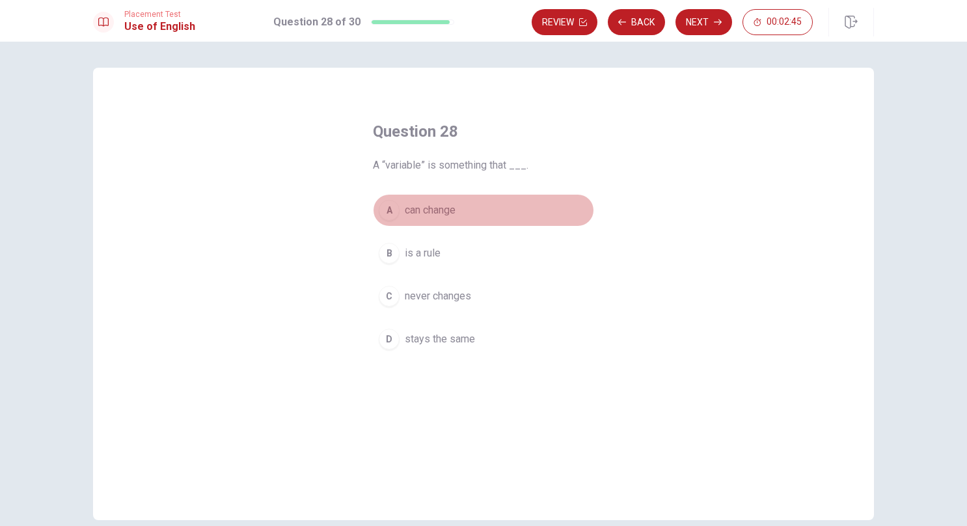
click at [405, 206] on span "can change" at bounding box center [430, 210] width 51 height 16
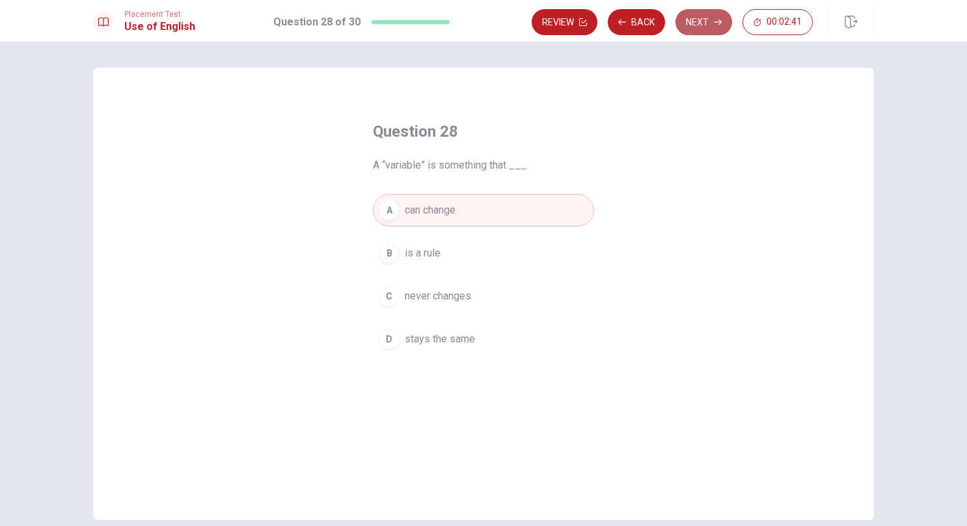
click at [692, 16] on button "Next" at bounding box center [704, 22] width 57 height 26
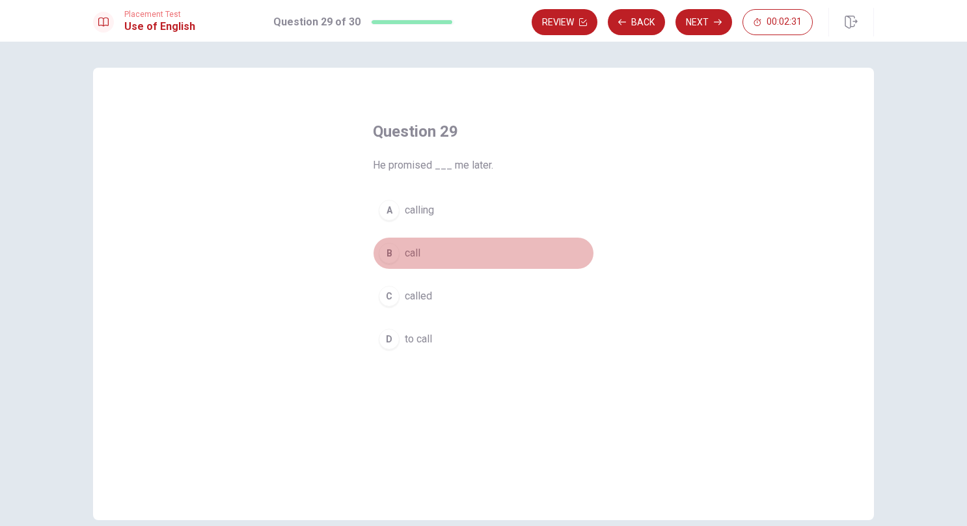
click at [407, 253] on span "call" at bounding box center [413, 253] width 16 height 16
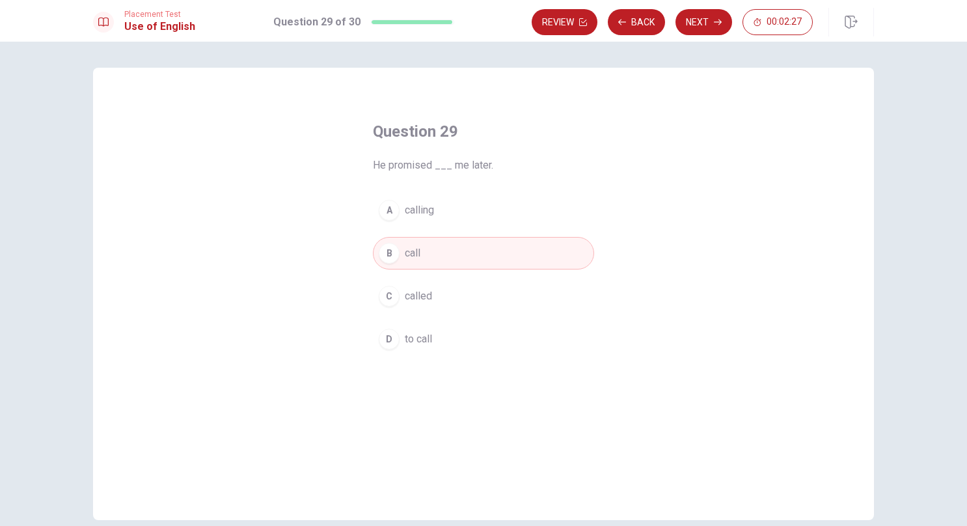
click at [423, 210] on span "calling" at bounding box center [419, 210] width 29 height 16
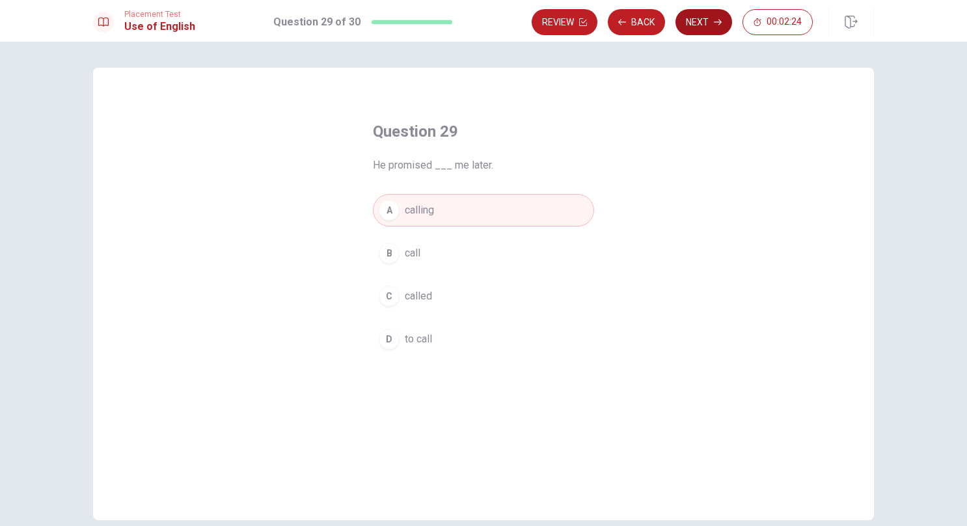
click at [708, 20] on button "Next" at bounding box center [704, 22] width 57 height 26
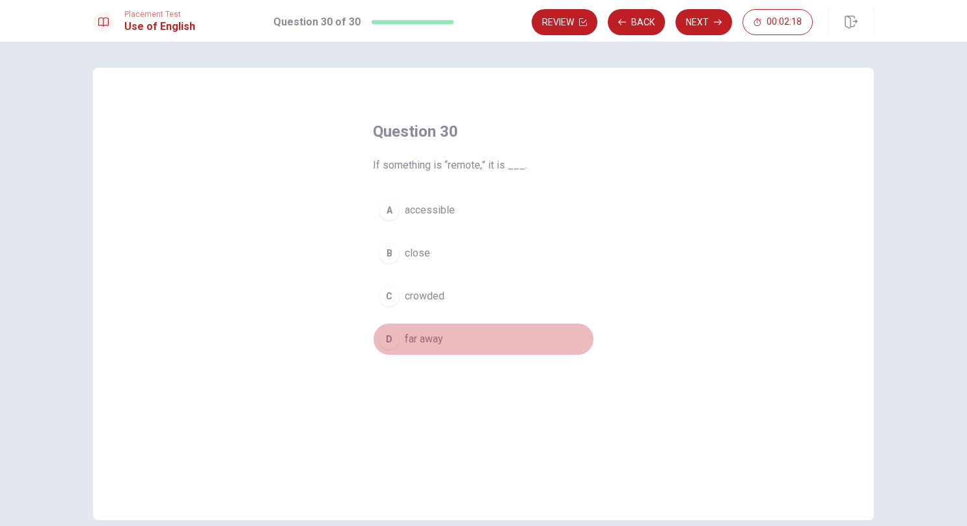
click at [430, 341] on span "far away" at bounding box center [424, 339] width 38 height 16
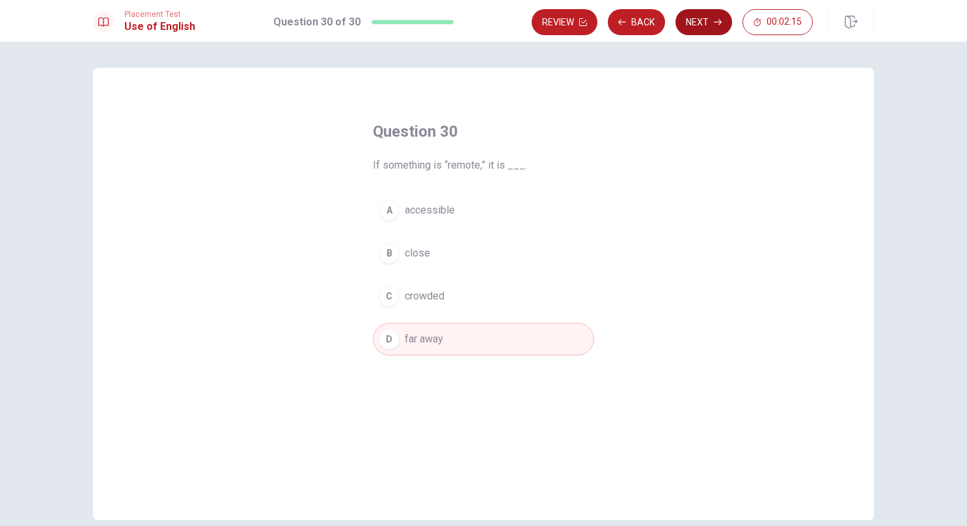
click at [715, 21] on icon "button" at bounding box center [718, 22] width 8 height 8
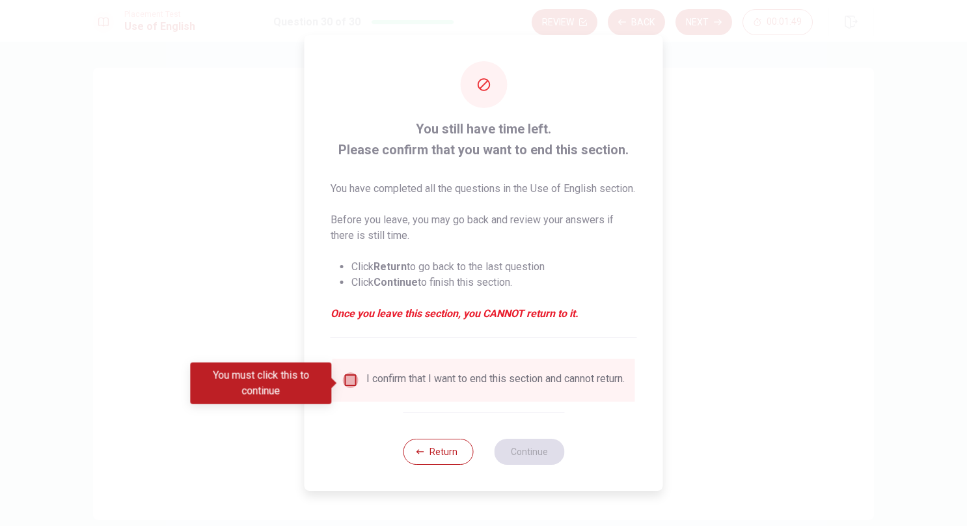
click at [348, 379] on input "You must click this to continue" at bounding box center [351, 380] width 16 height 16
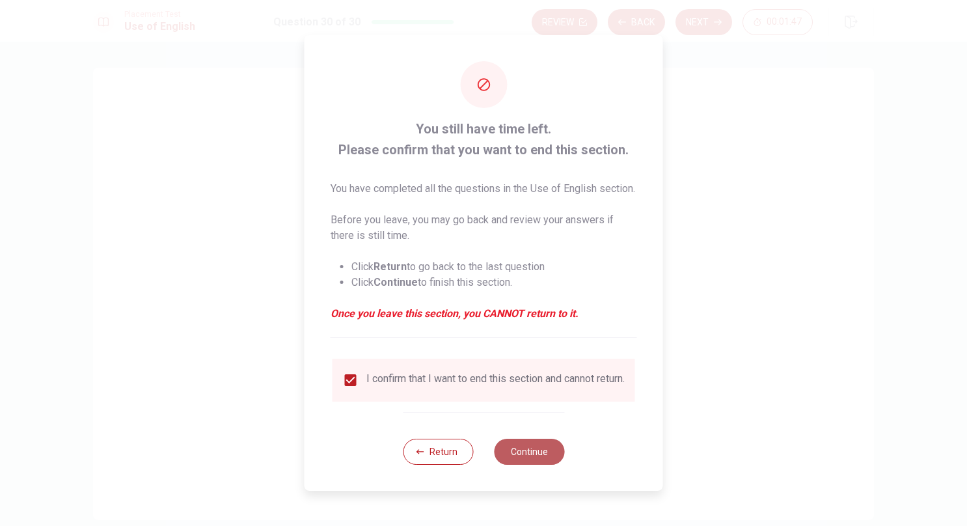
click at [521, 465] on button "Continue" at bounding box center [529, 452] width 70 height 26
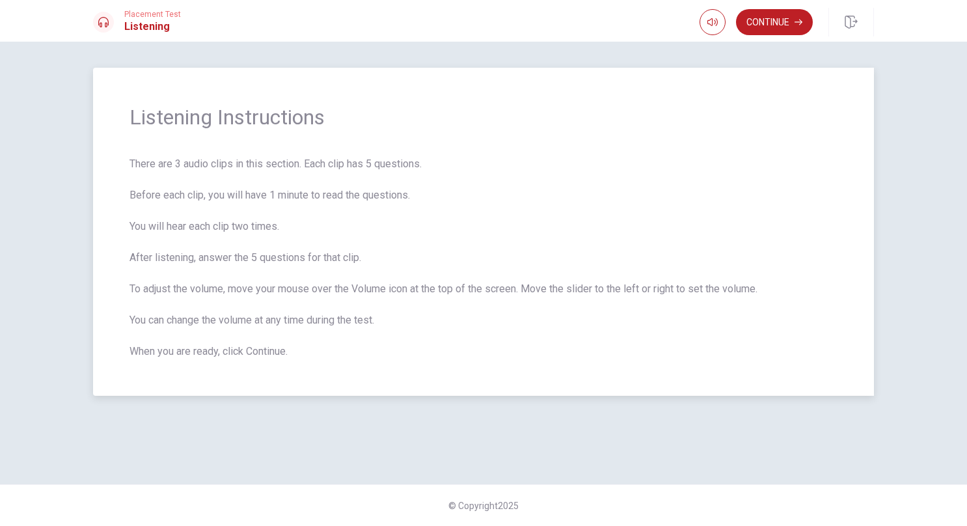
click at [638, 193] on span "There are 3 audio clips in this section. Each clip has 5 questions. Before each…" at bounding box center [484, 257] width 708 height 203
click at [787, 29] on button "Continue" at bounding box center [774, 22] width 77 height 26
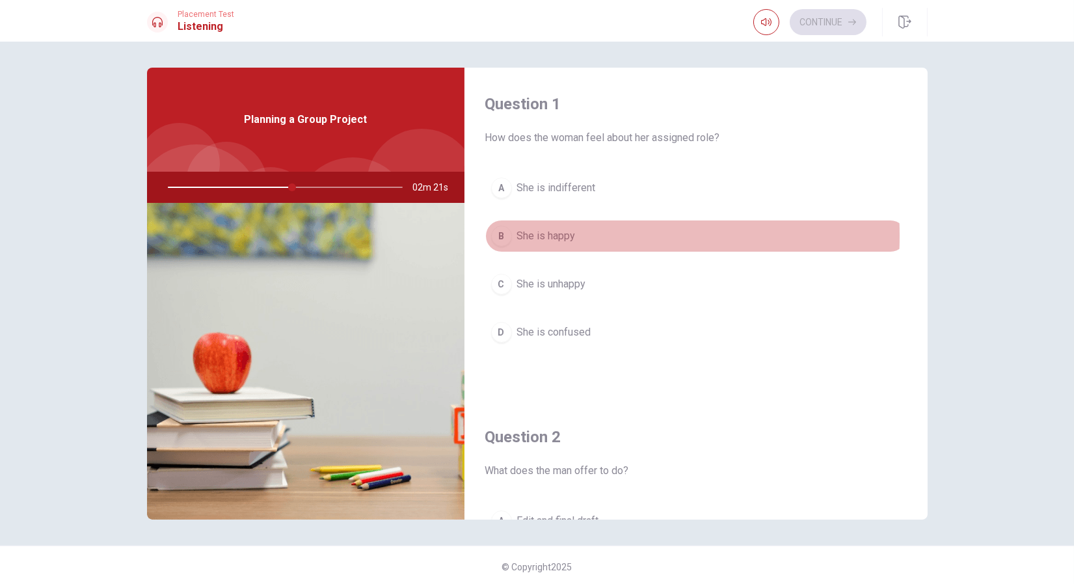
click at [495, 235] on div "B" at bounding box center [501, 236] width 21 height 21
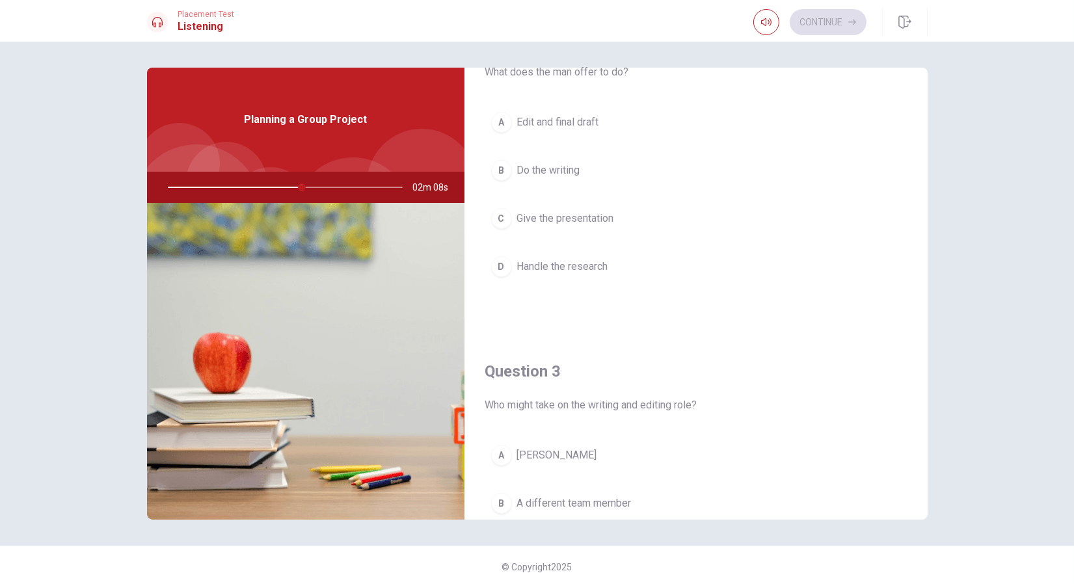
scroll to position [401, 0]
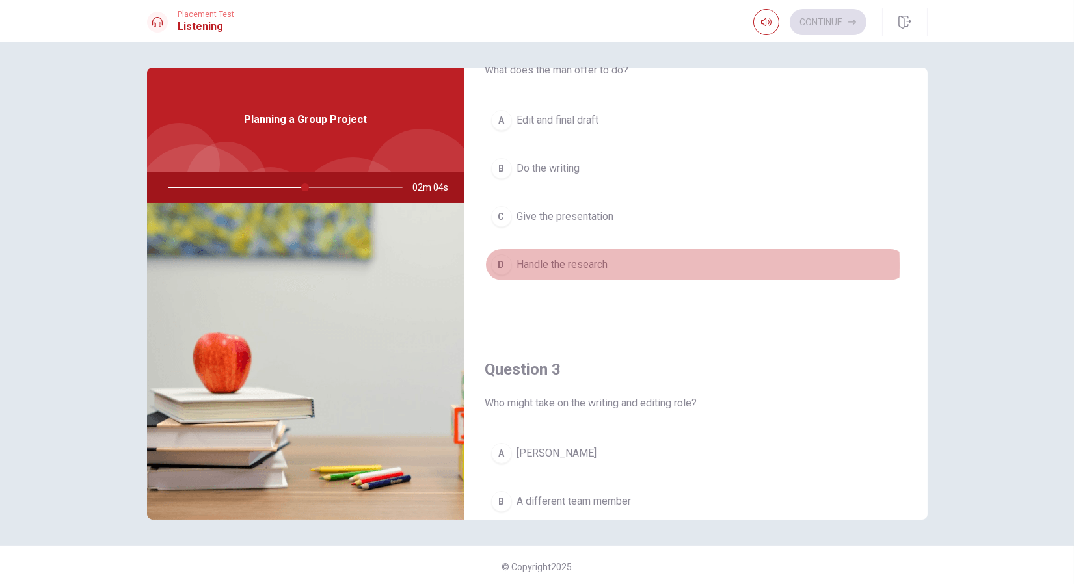
click at [495, 263] on div "D" at bounding box center [501, 264] width 21 height 21
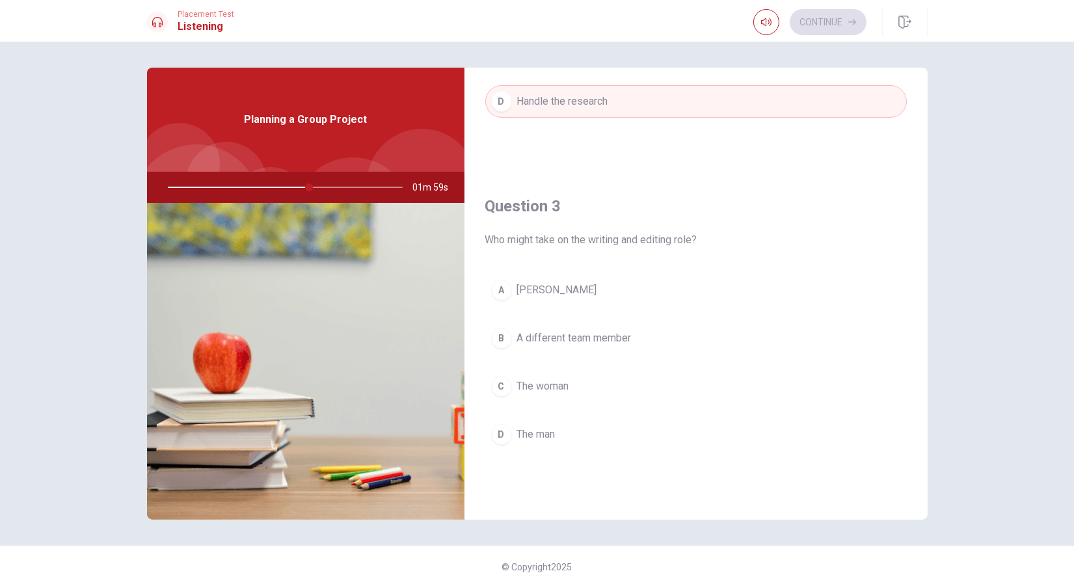
scroll to position [590, 0]
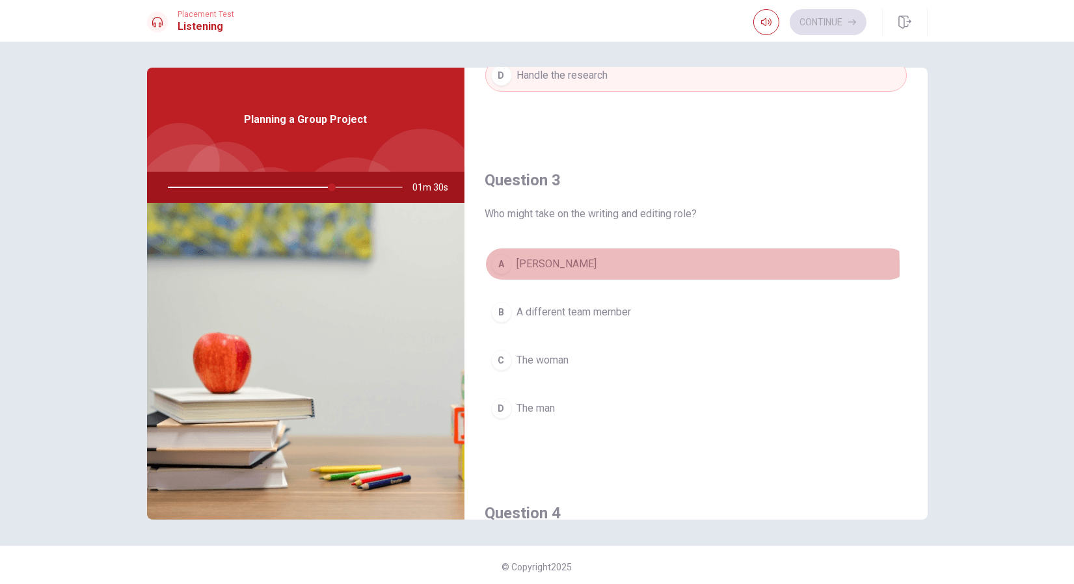
click at [497, 265] on div "A" at bounding box center [501, 264] width 21 height 21
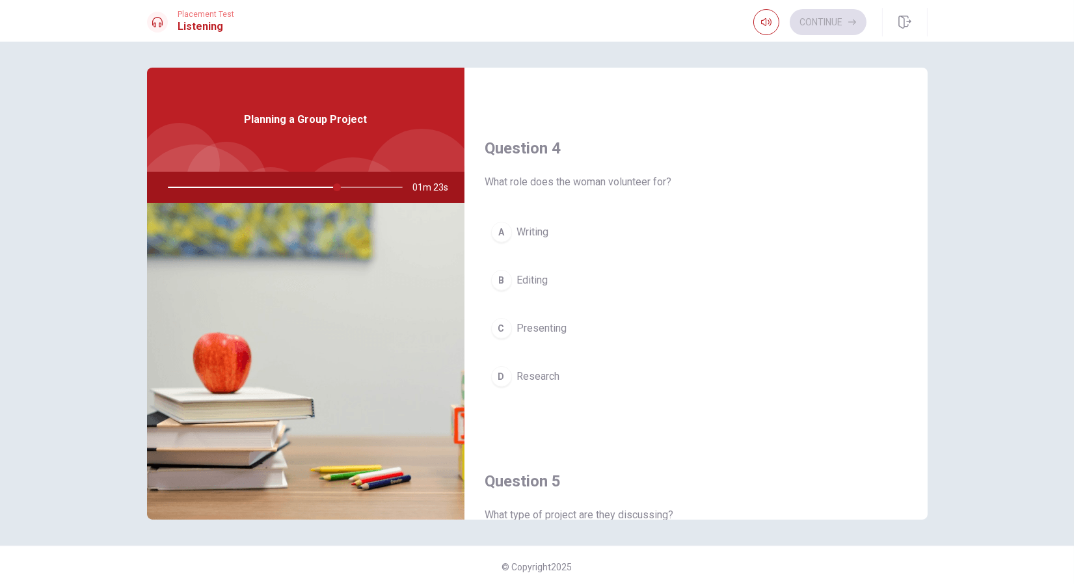
scroll to position [957, 0]
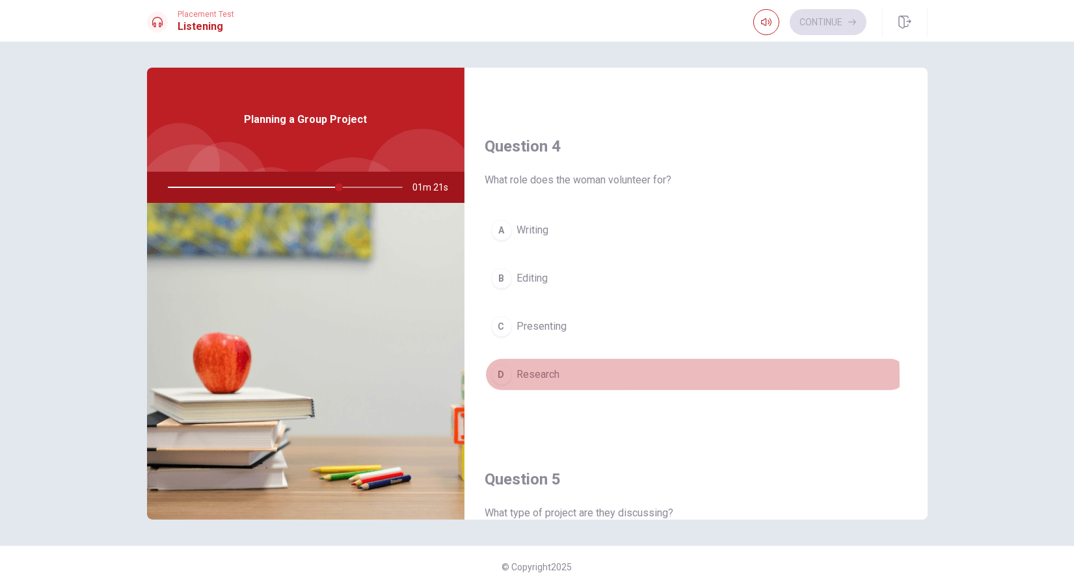
click at [502, 372] on div "D" at bounding box center [501, 374] width 21 height 21
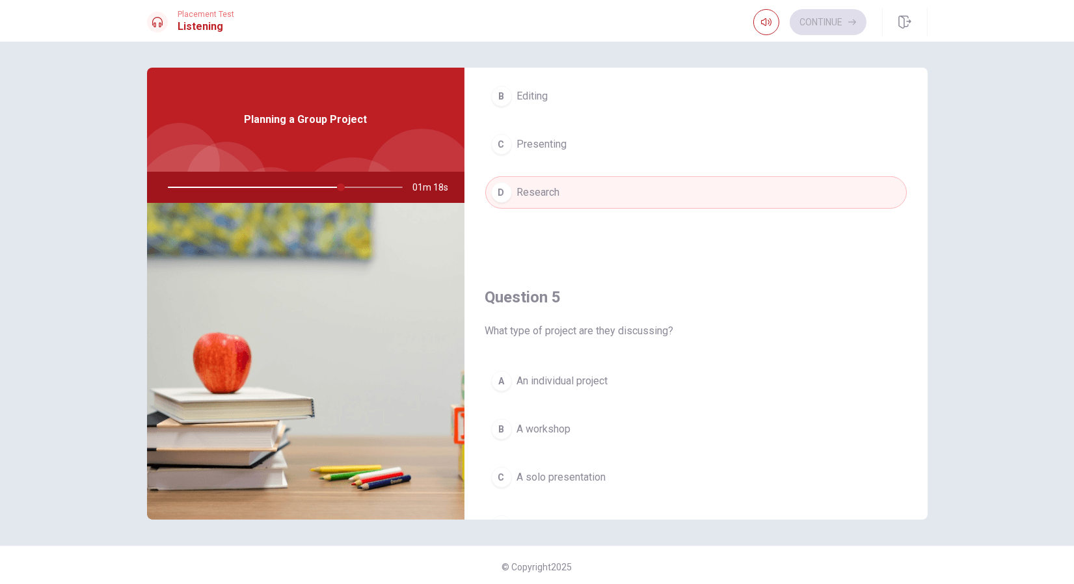
scroll to position [1207, 0]
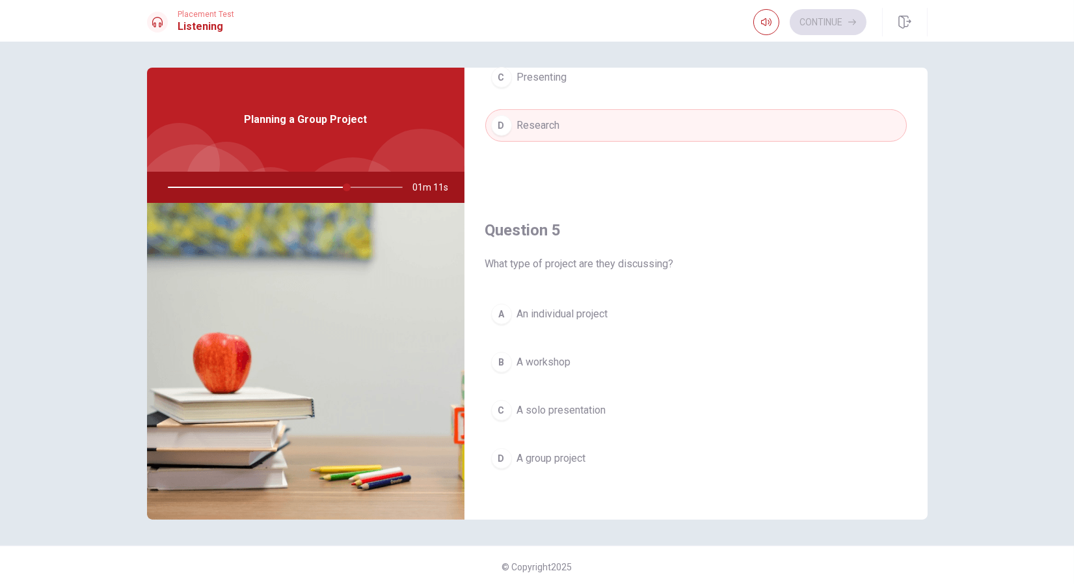
click at [498, 457] on div "D" at bounding box center [501, 458] width 21 height 21
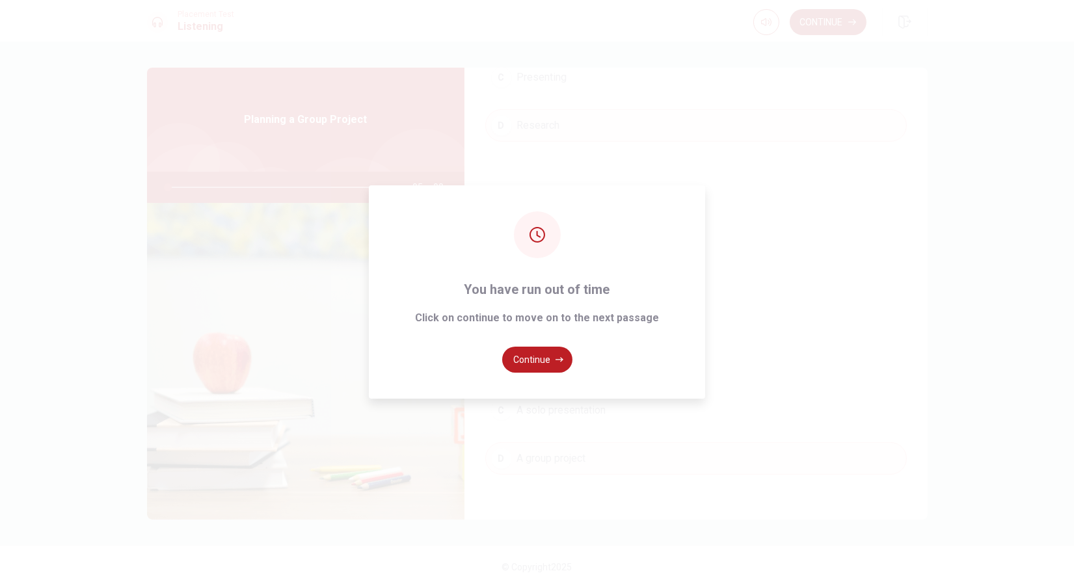
type input "0"
click at [816, 24] on div "You have run out of time Click on continue to move on to the next passage Conti…" at bounding box center [537, 292] width 1074 height 584
click at [541, 349] on button "Continue" at bounding box center [537, 360] width 70 height 26
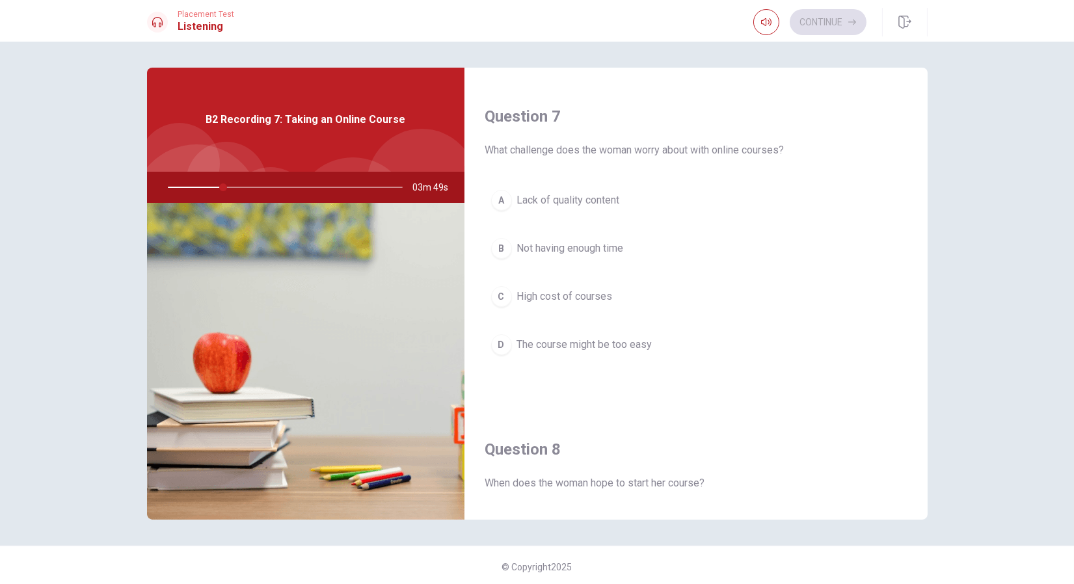
scroll to position [0, 0]
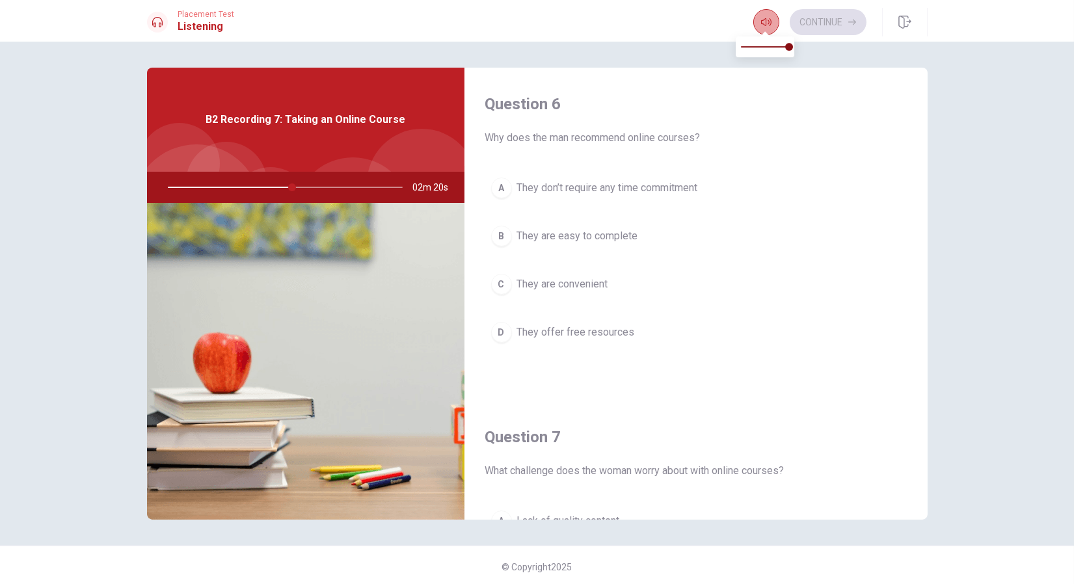
click at [762, 24] on icon "button" at bounding box center [766, 22] width 10 height 10
click at [698, 128] on div "Question 6 Why does the man recommend online courses?" at bounding box center [696, 120] width 422 height 52
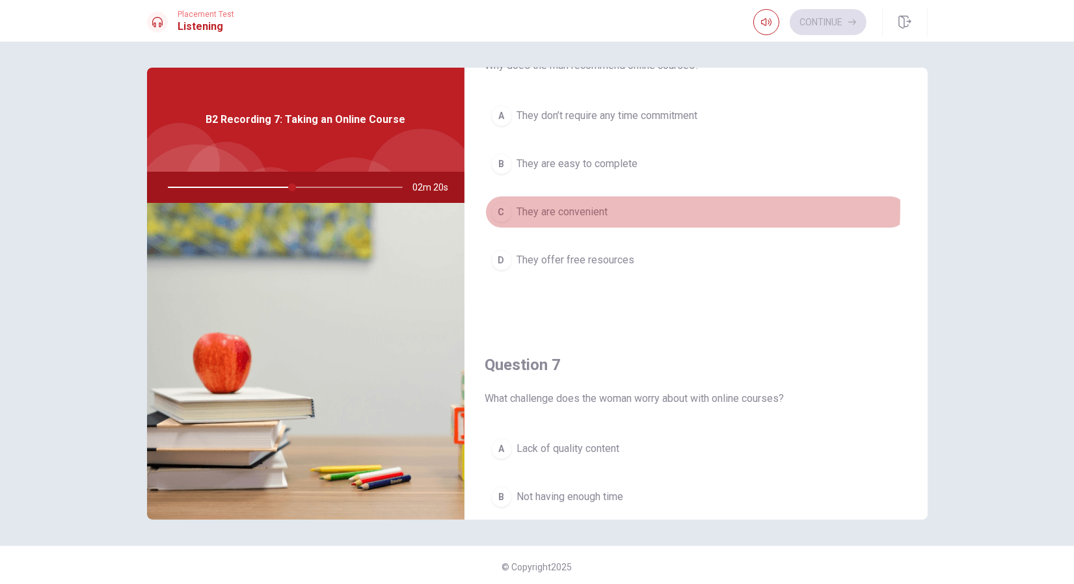
click at [504, 204] on div "C" at bounding box center [501, 212] width 21 height 21
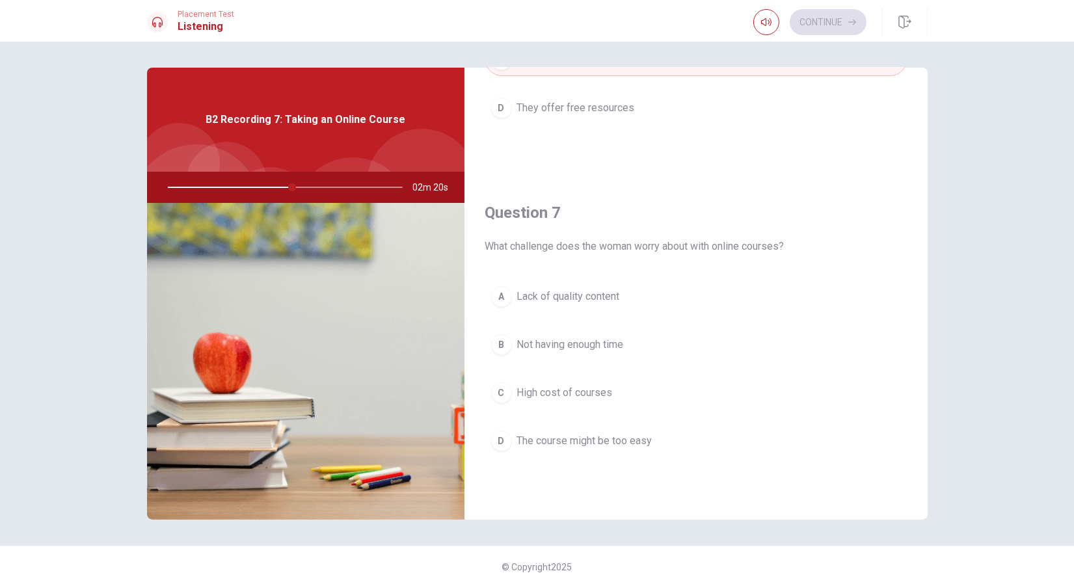
scroll to position [238, 0]
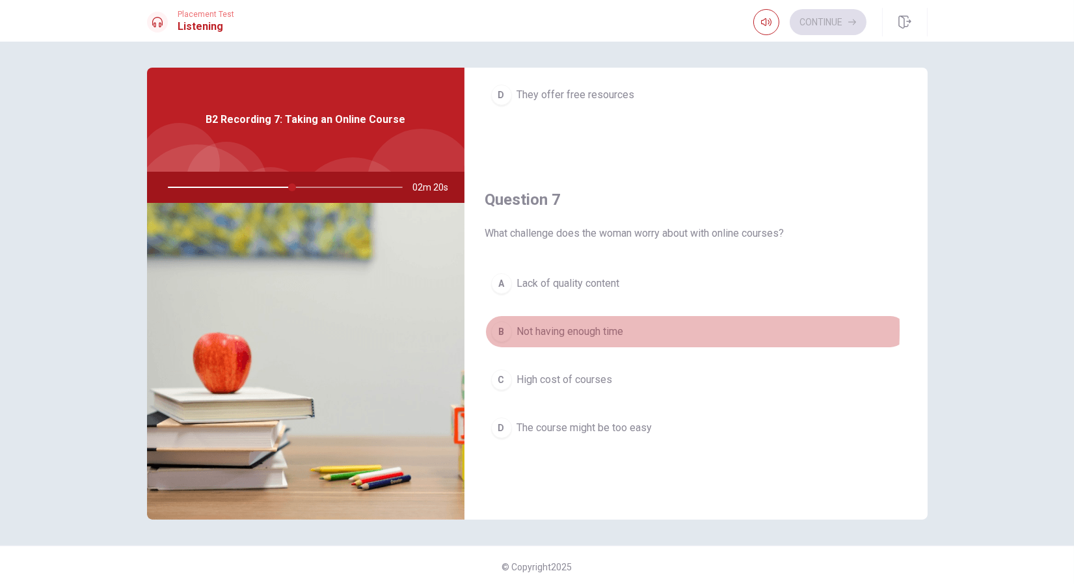
click at [496, 327] on div "B" at bounding box center [501, 331] width 21 height 21
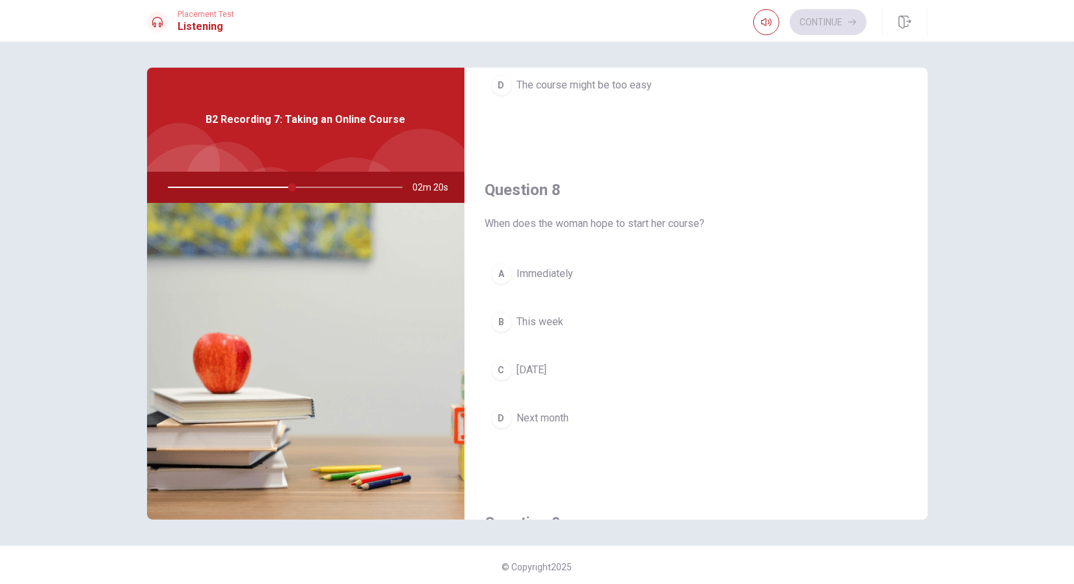
scroll to position [653, 0]
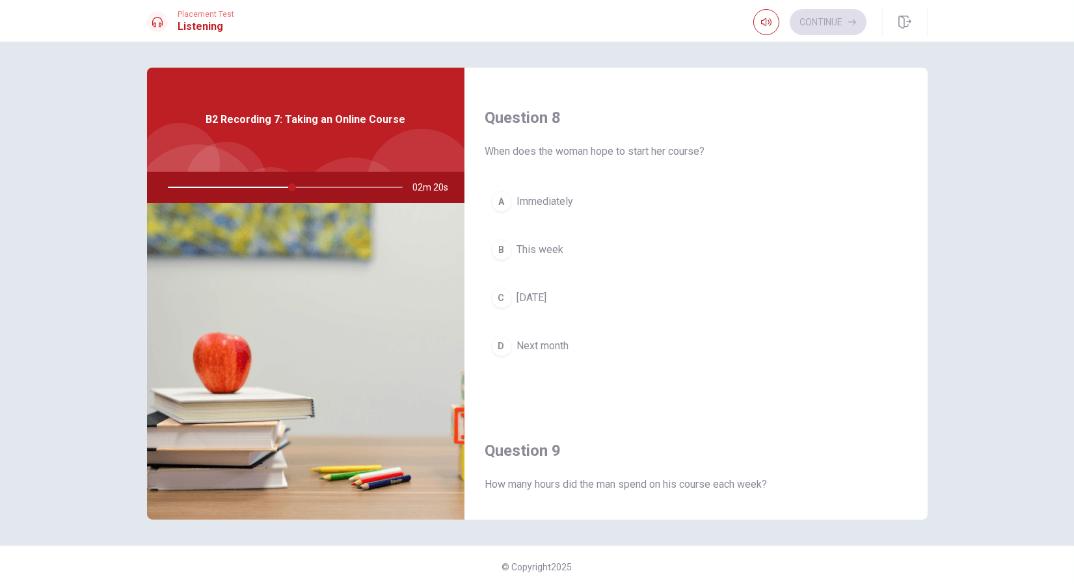
click at [498, 344] on div "D" at bounding box center [501, 346] width 21 height 21
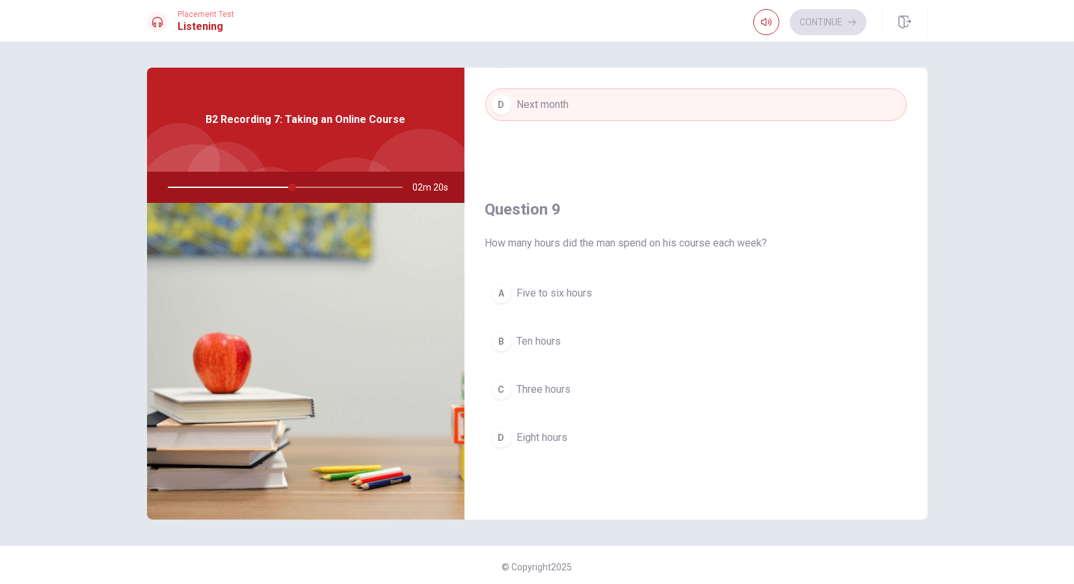
scroll to position [898, 0]
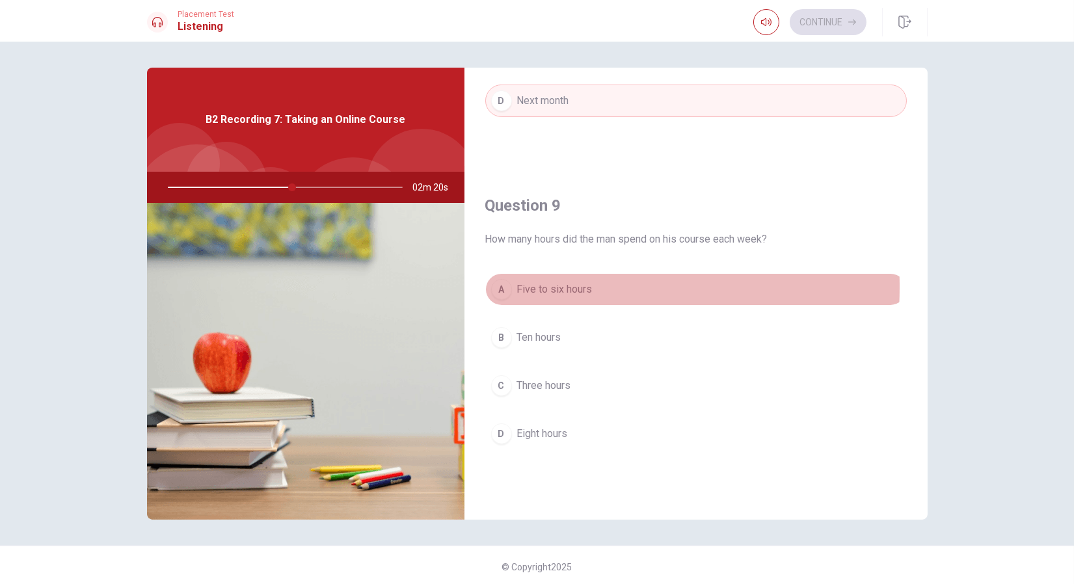
click at [497, 282] on div "A" at bounding box center [501, 289] width 21 height 21
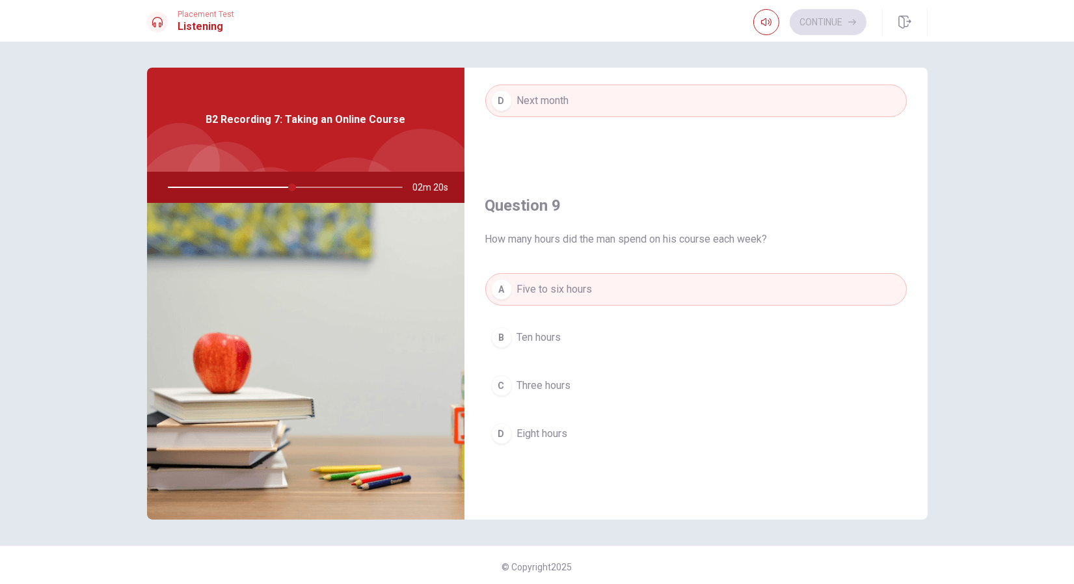
drag, startPoint x: 917, startPoint y: 351, endPoint x: 920, endPoint y: 382, distance: 30.7
click at [920, 382] on div "Question 6 Why does the man recommend online courses? A They don’t require any …" at bounding box center [696, 294] width 463 height 452
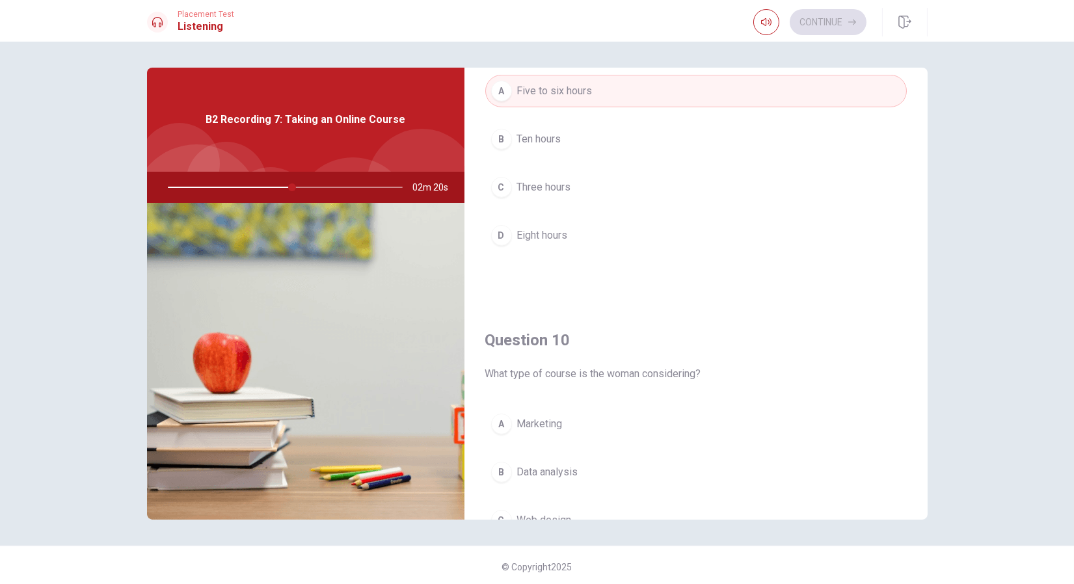
scroll to position [1207, 0]
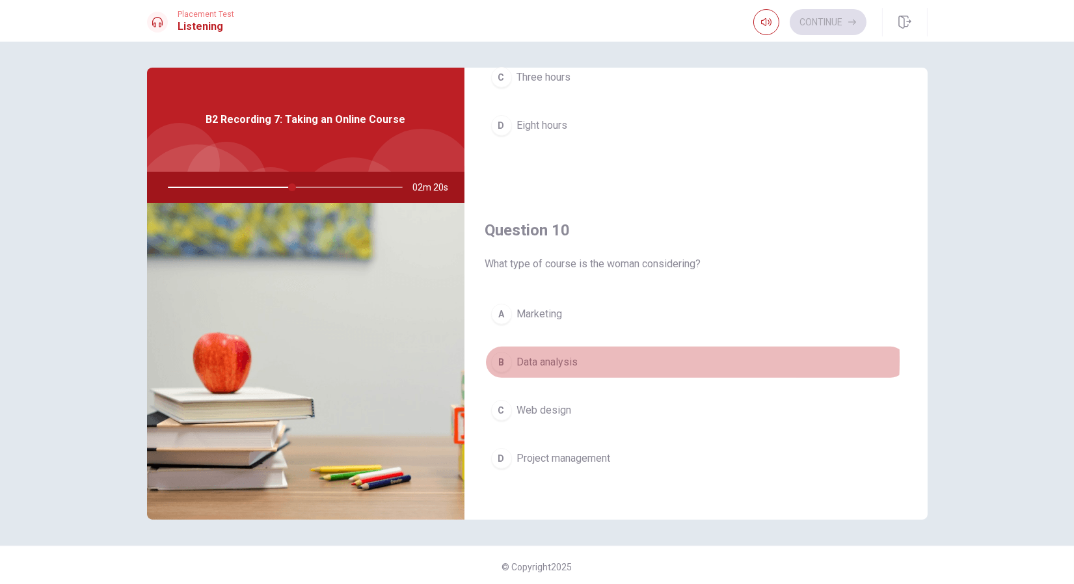
click at [497, 353] on div "B" at bounding box center [501, 362] width 21 height 21
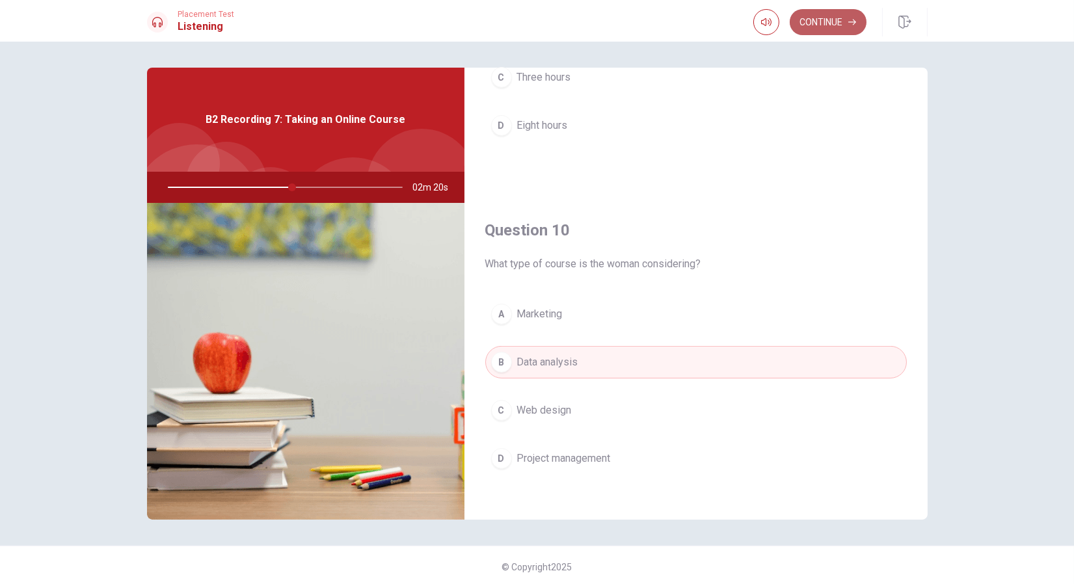
click at [834, 14] on button "Continue" at bounding box center [828, 22] width 77 height 26
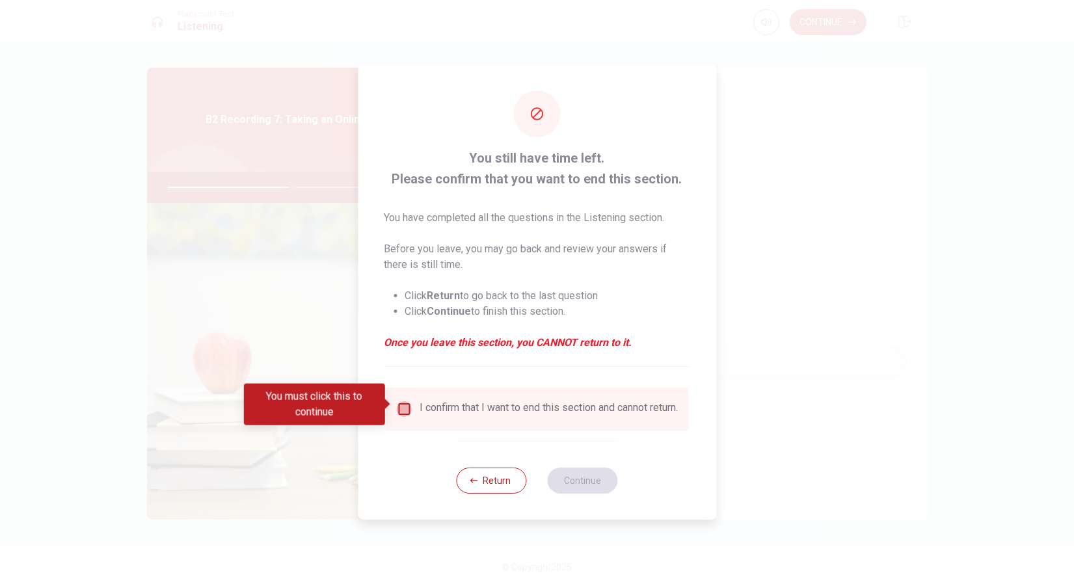
click at [409, 403] on input "You must click this to continue" at bounding box center [404, 410] width 16 height 16
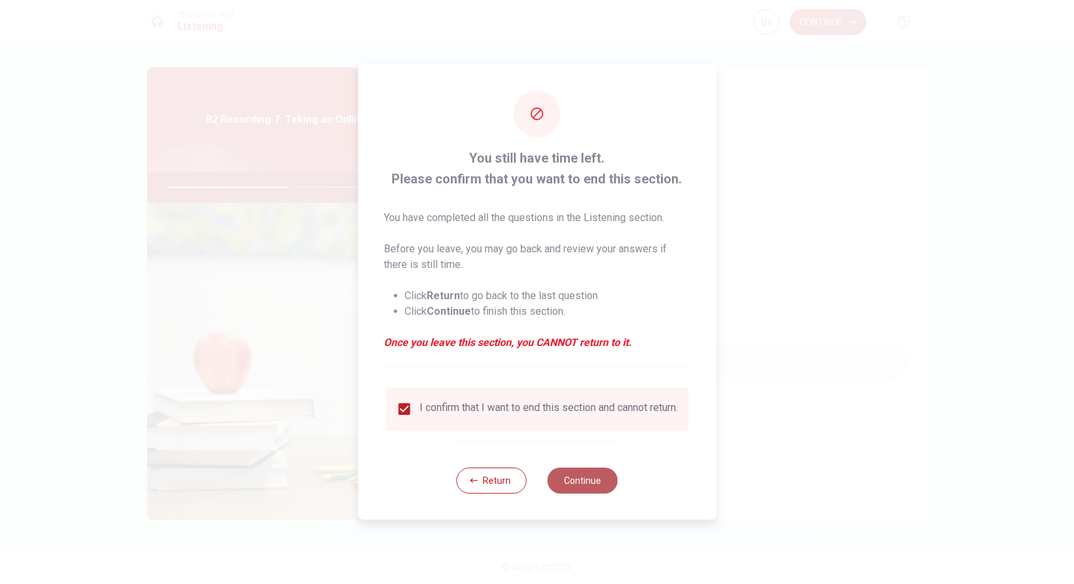
click at [608, 491] on button "Continue" at bounding box center [583, 481] width 70 height 26
type input "53"
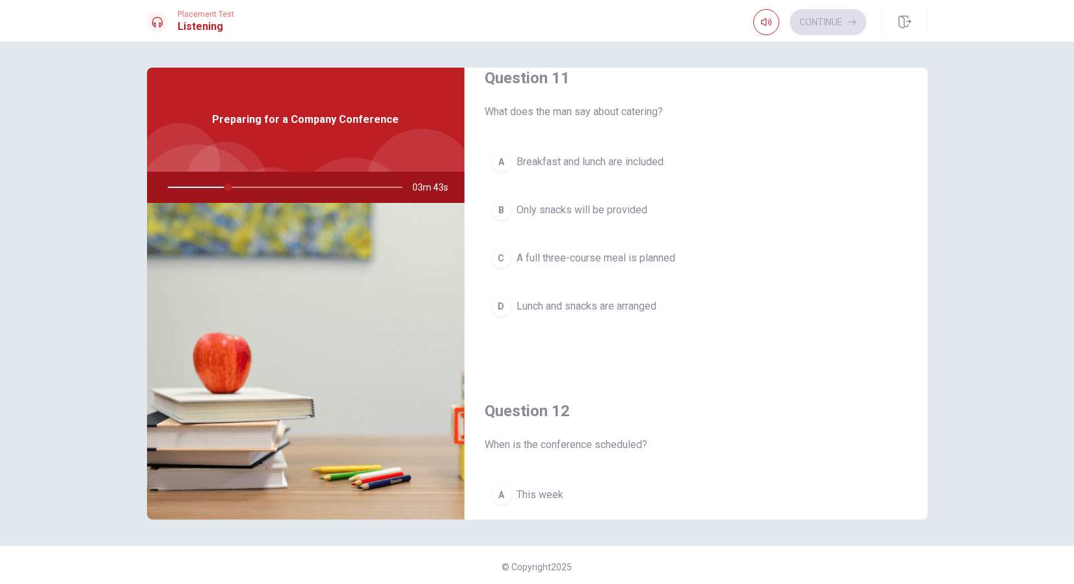
scroll to position [0, 0]
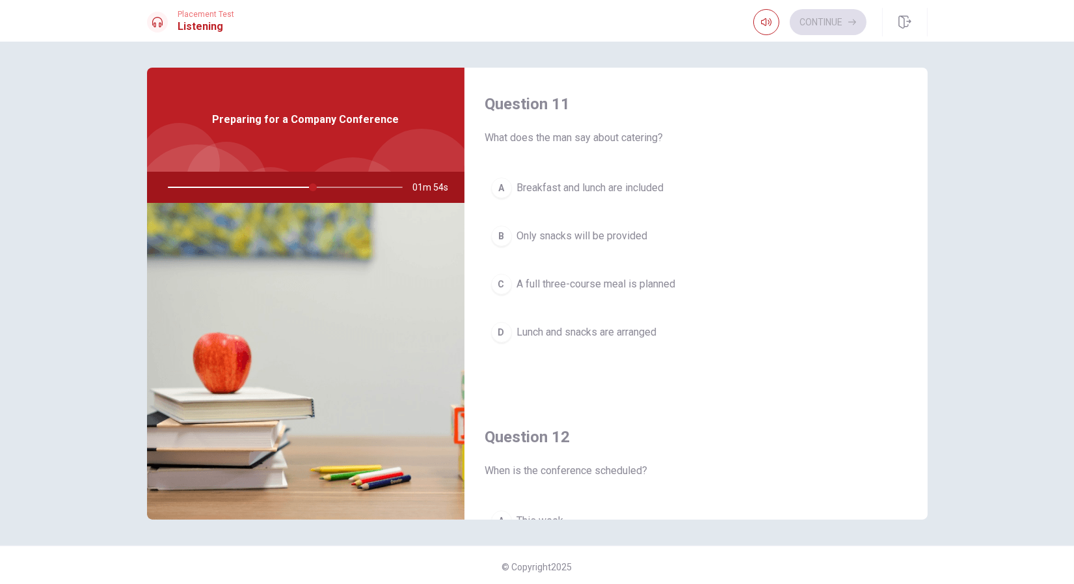
click at [500, 329] on div "D" at bounding box center [501, 332] width 21 height 21
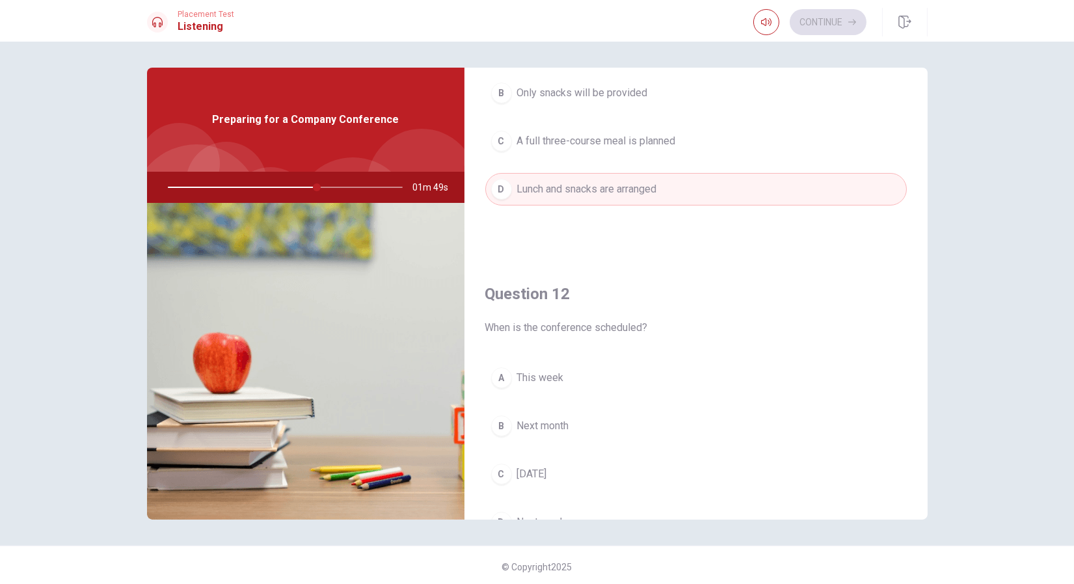
scroll to position [266, 0]
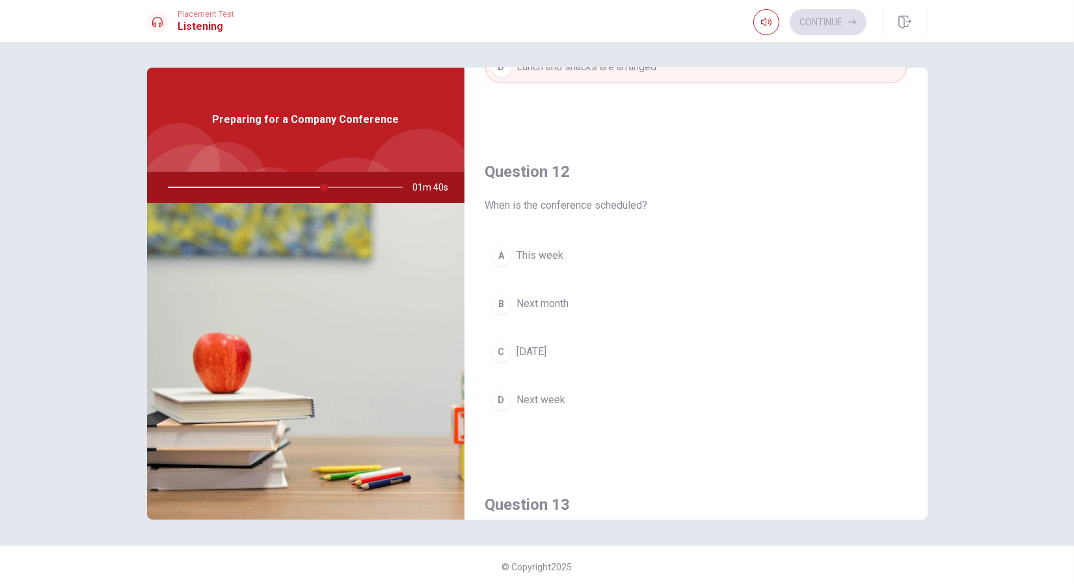
click at [499, 253] on div "A" at bounding box center [501, 255] width 21 height 21
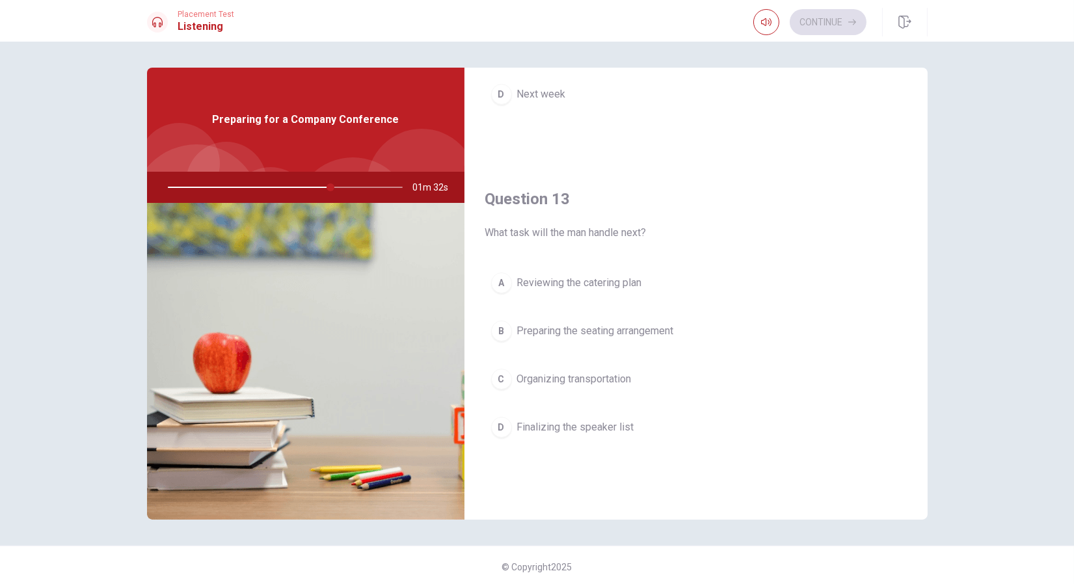
scroll to position [573, 0]
click at [498, 418] on div "D" at bounding box center [501, 425] width 21 height 21
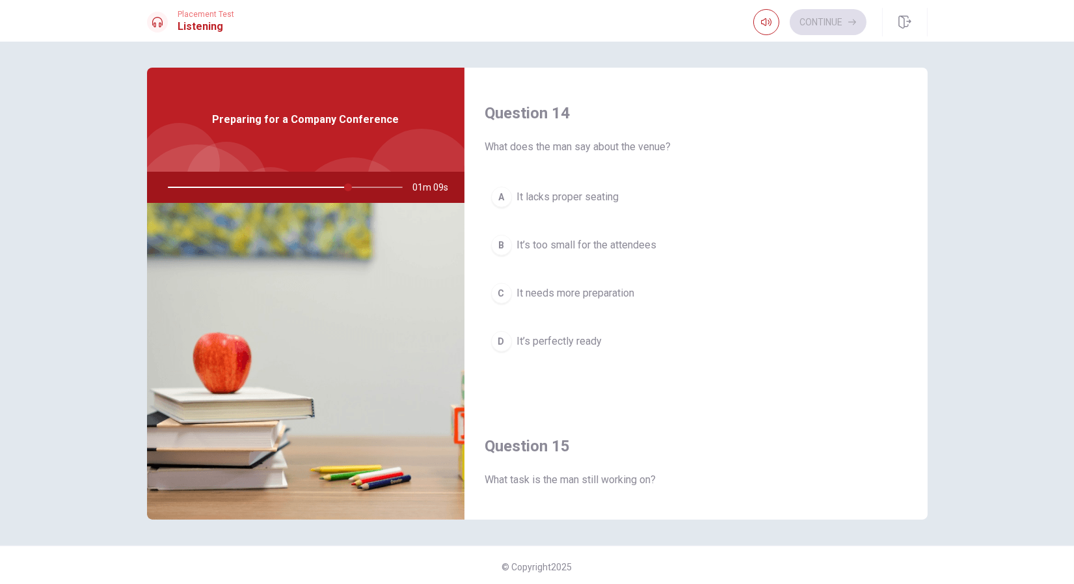
scroll to position [1000, 0]
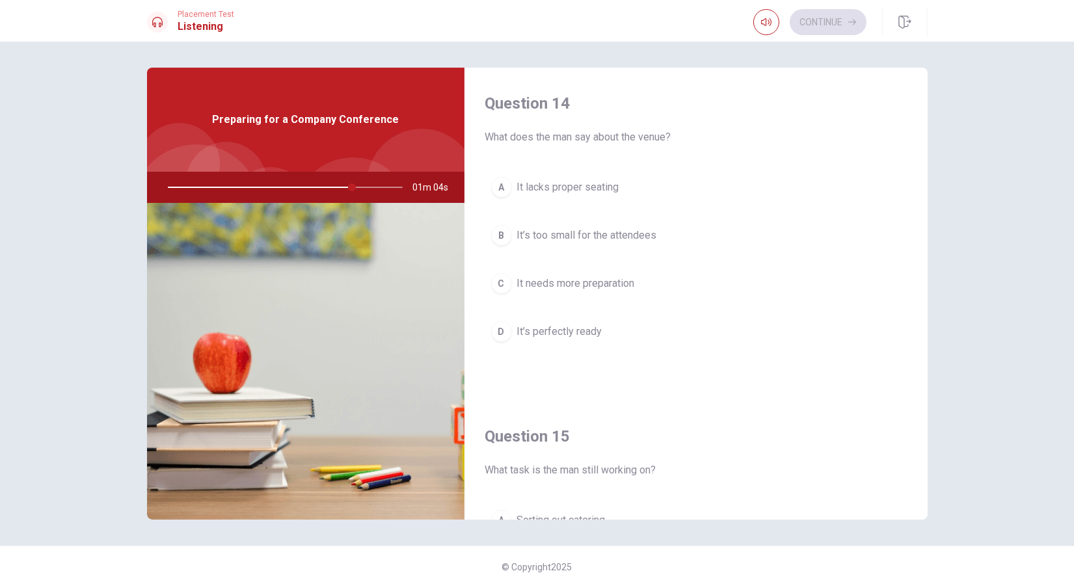
click at [504, 324] on div "D" at bounding box center [501, 331] width 21 height 21
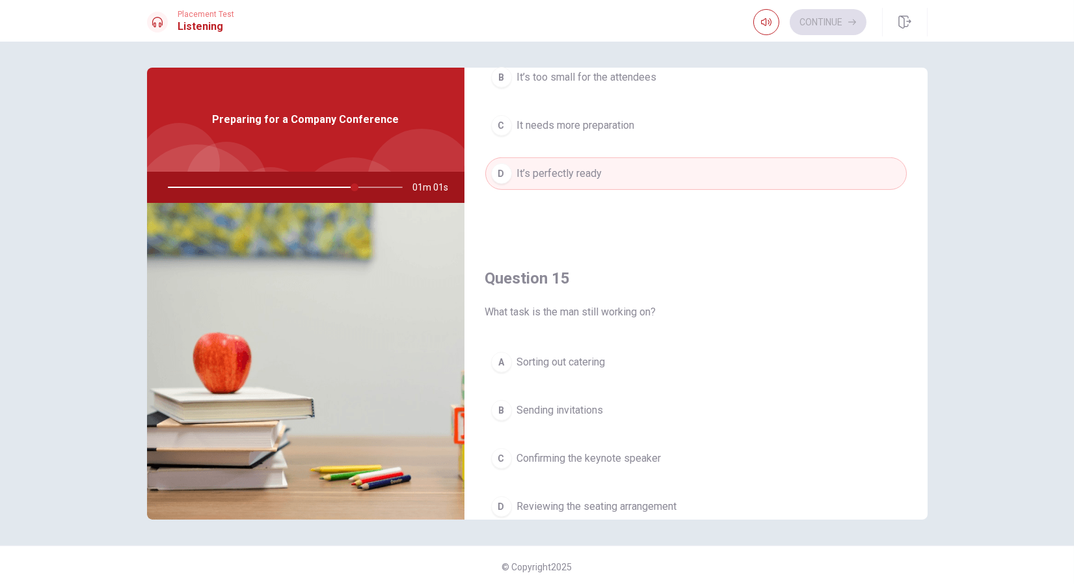
scroll to position [1207, 0]
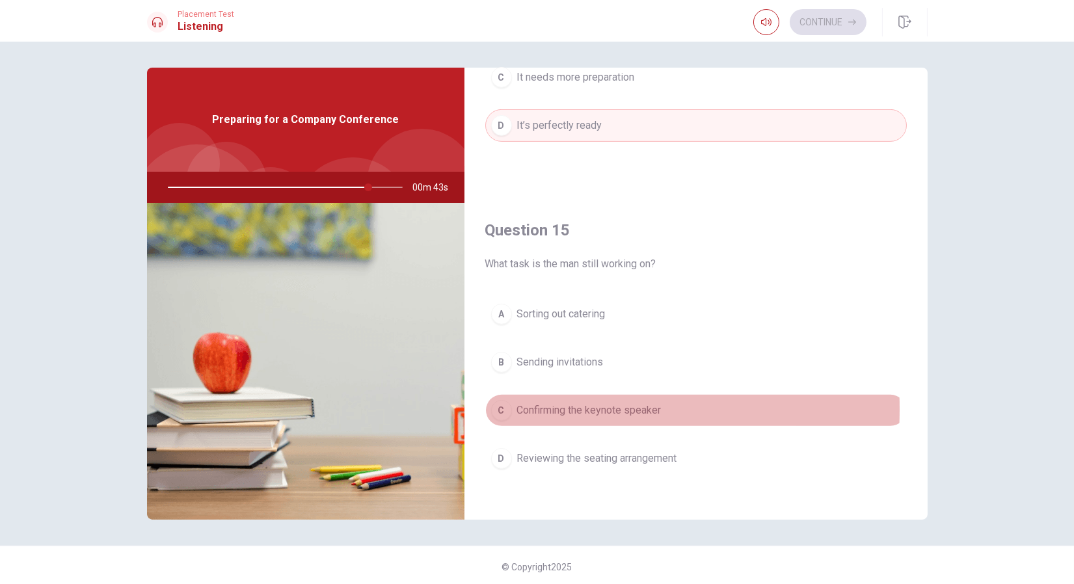
click at [498, 403] on div "C" at bounding box center [501, 410] width 21 height 21
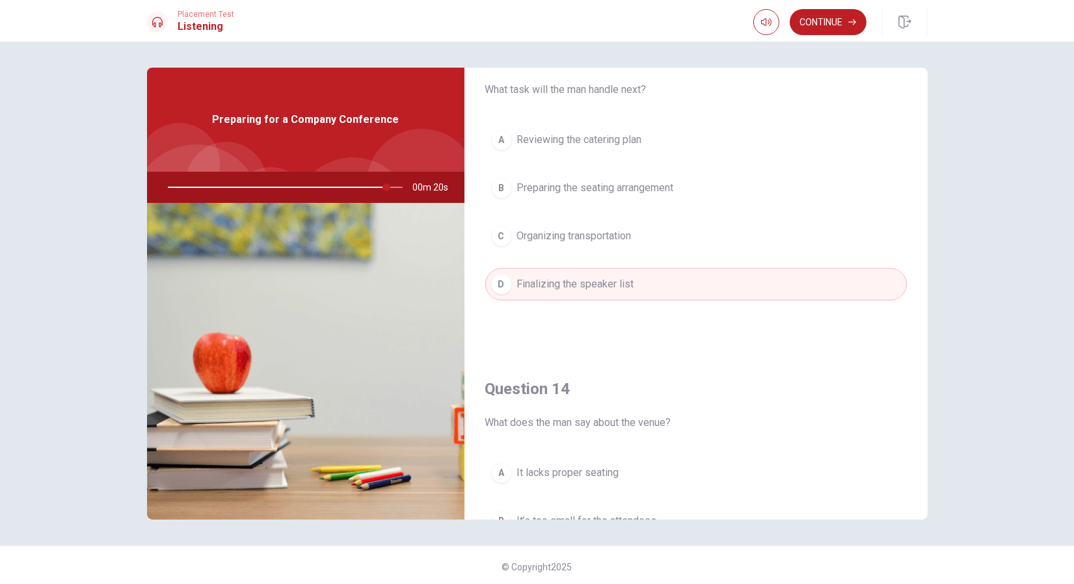
scroll to position [674, 0]
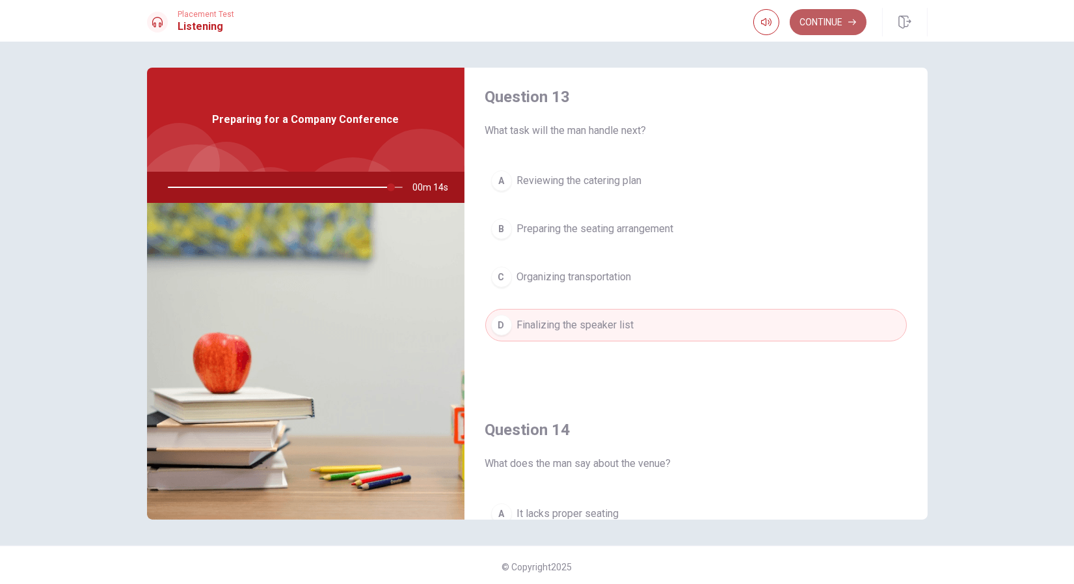
click at [829, 27] on button "Continue" at bounding box center [828, 22] width 77 height 26
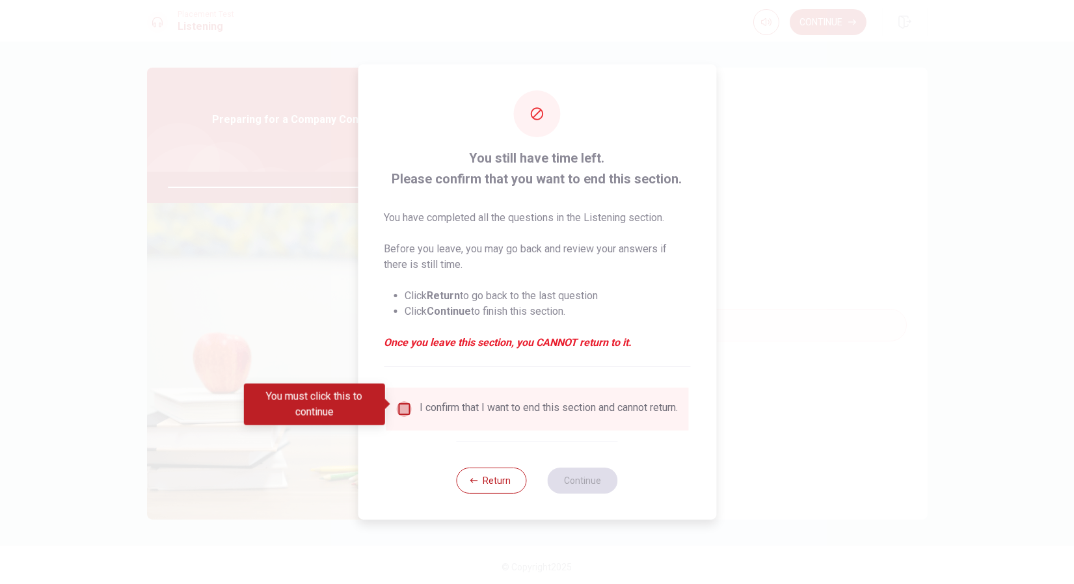
click at [400, 407] on input "You must click this to continue" at bounding box center [404, 410] width 16 height 16
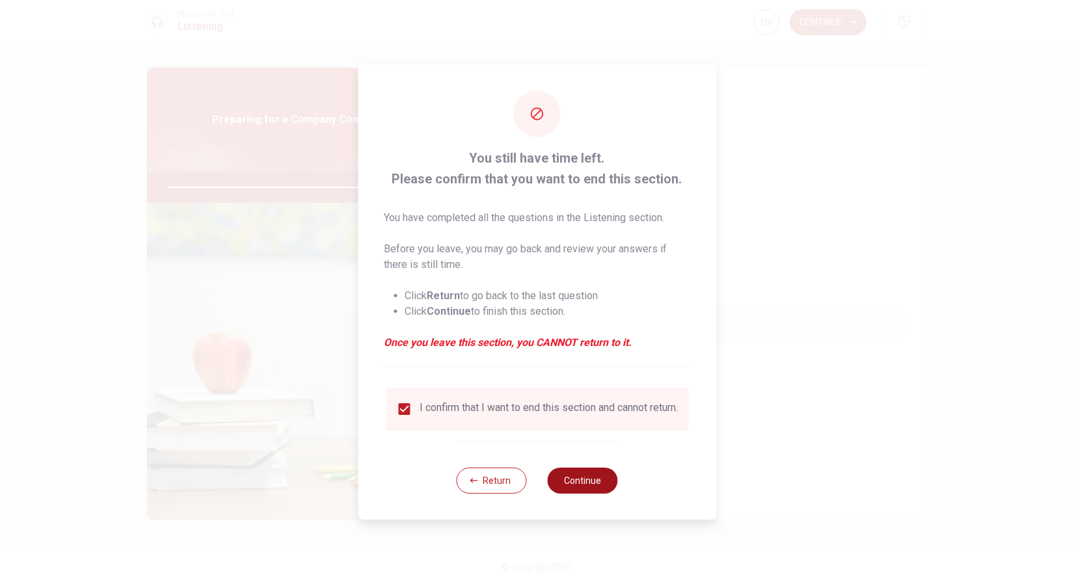
click at [591, 485] on button "Continue" at bounding box center [583, 481] width 70 height 26
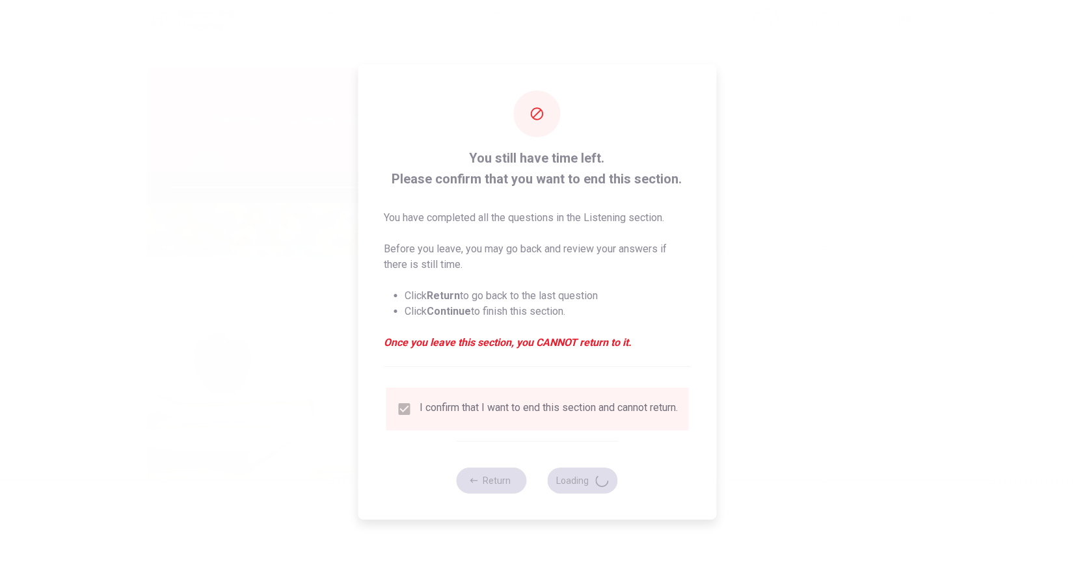
type input "97"
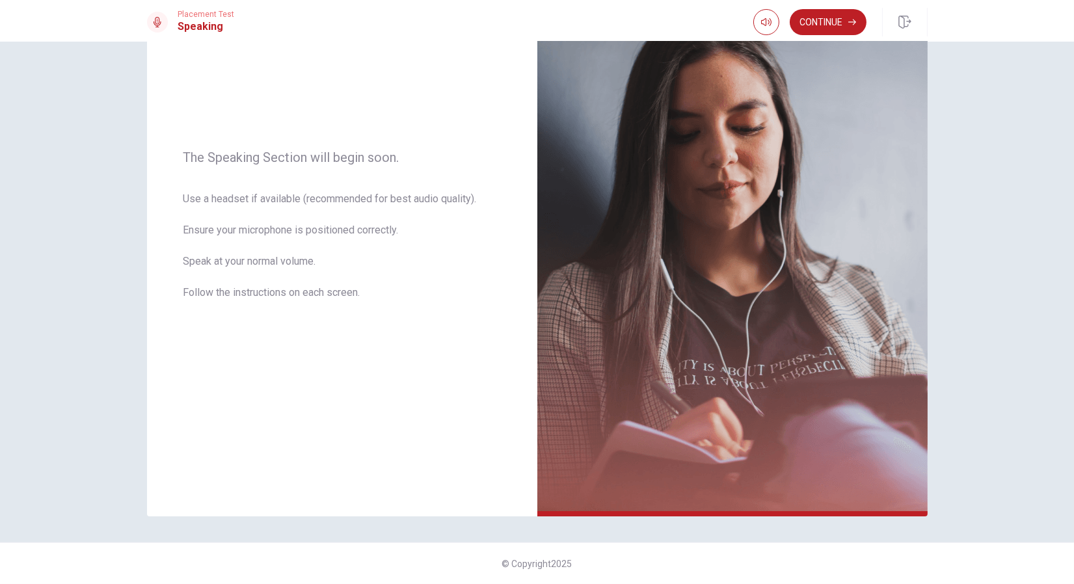
scroll to position [0, 0]
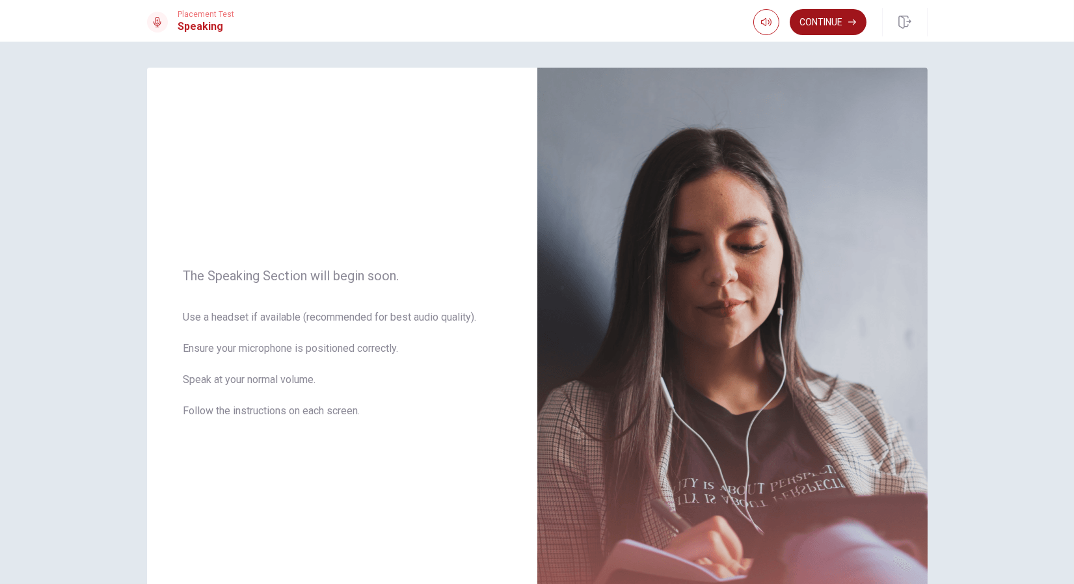
click at [826, 23] on button "Continue" at bounding box center [828, 22] width 77 height 26
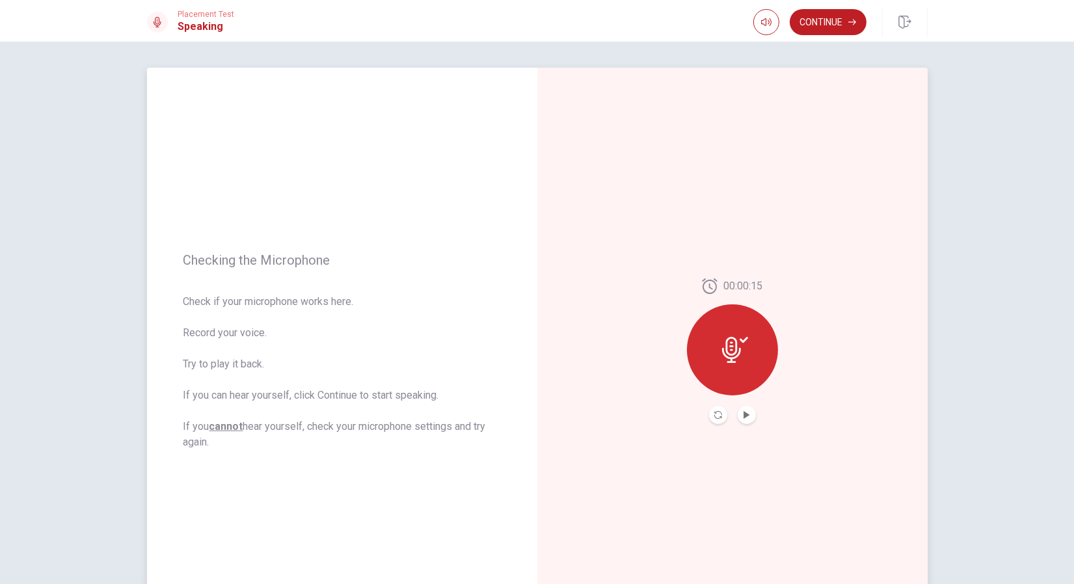
click at [732, 349] on icon at bounding box center [731, 350] width 19 height 26
click at [730, 306] on div at bounding box center [732, 350] width 91 height 91
click at [745, 415] on icon "Play Audio" at bounding box center [747, 415] width 6 height 8
click at [834, 18] on button "Continue" at bounding box center [828, 22] width 77 height 26
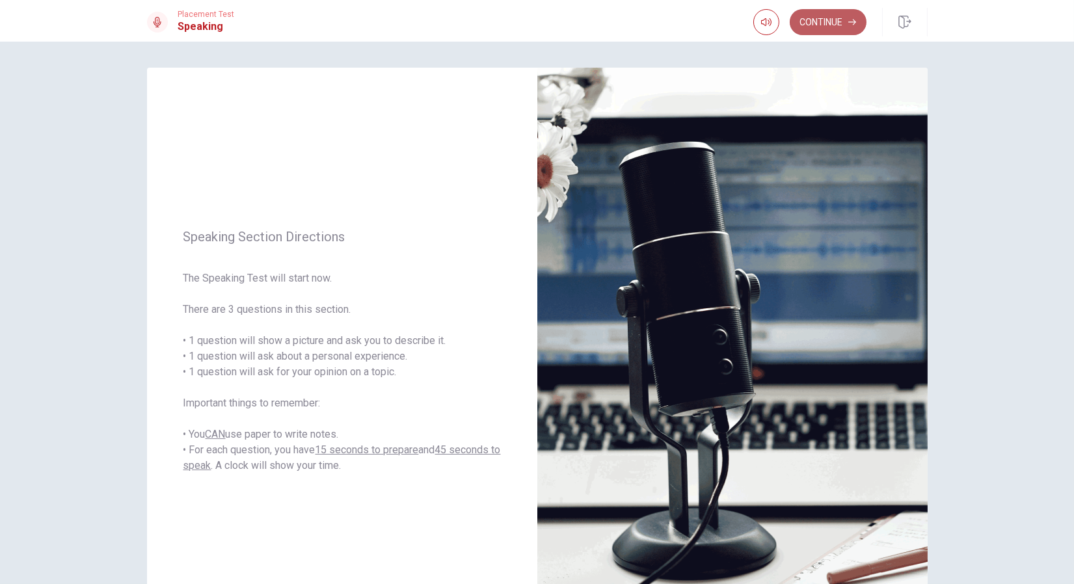
click at [815, 14] on button "Continue" at bounding box center [828, 22] width 77 height 26
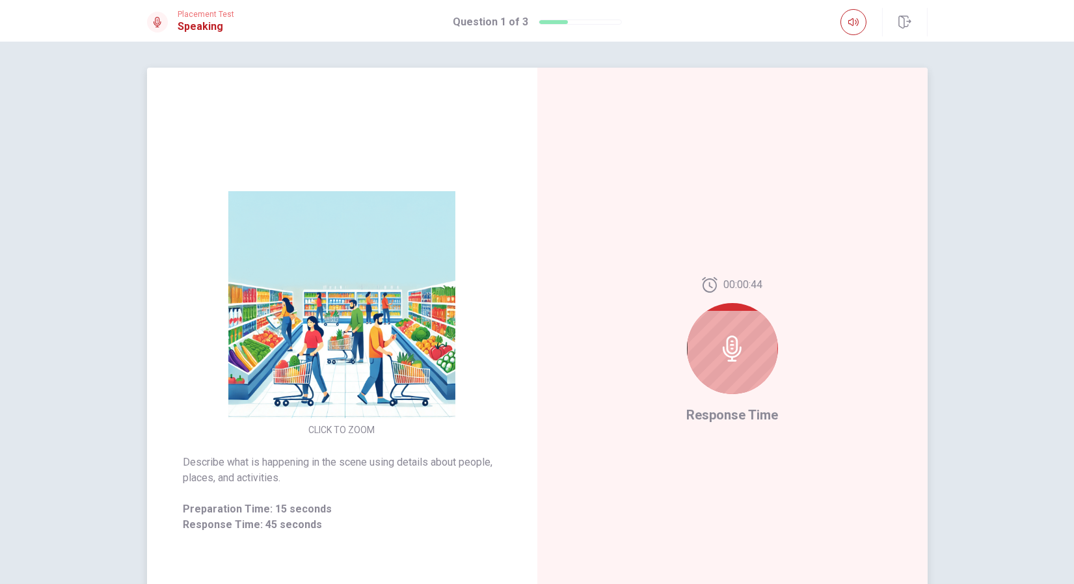
click at [731, 349] on icon at bounding box center [733, 349] width 26 height 26
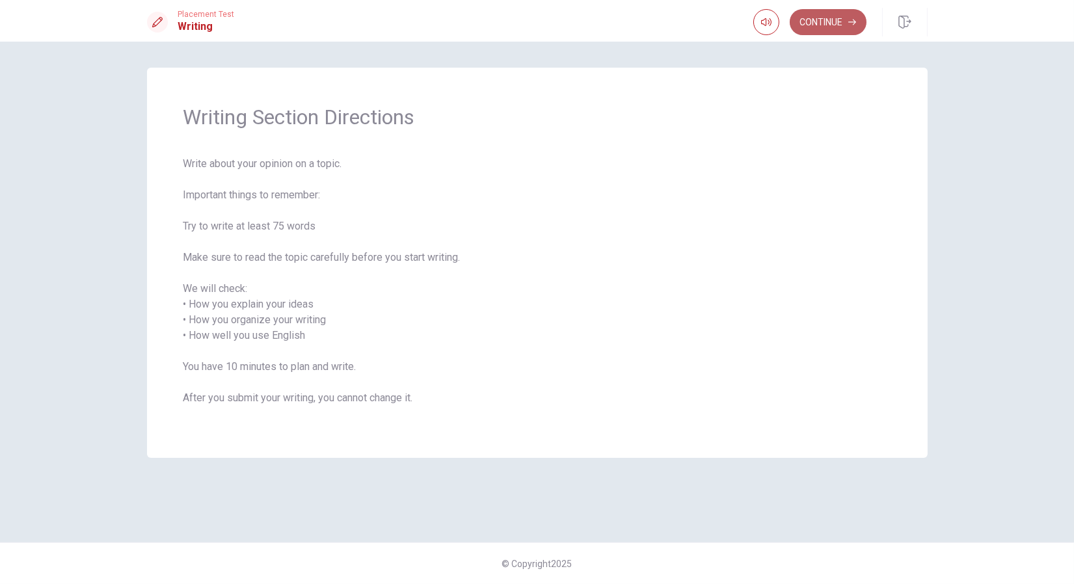
click at [845, 24] on button "Continue" at bounding box center [828, 22] width 77 height 26
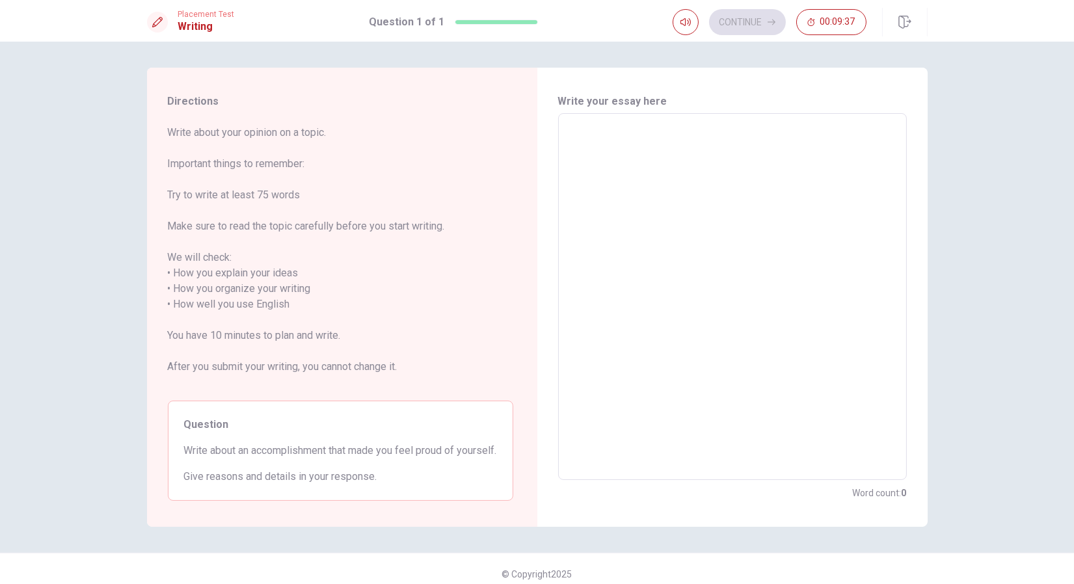
click at [723, 143] on textarea at bounding box center [732, 297] width 331 height 346
type textarea "I"
type textarea "x"
type textarea "I´,"
type textarea "x"
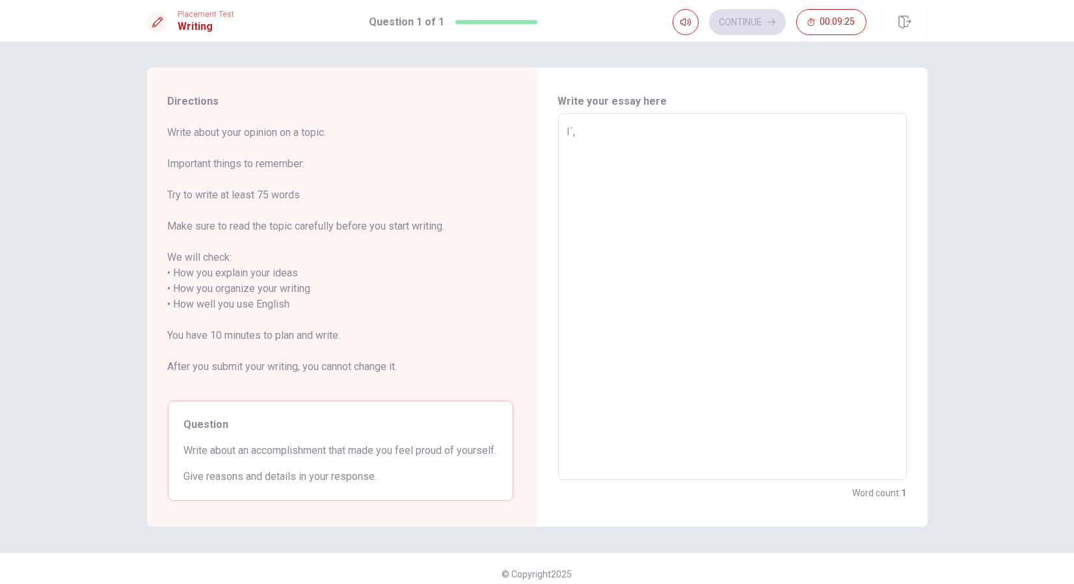
type textarea "I´"
type textarea "x"
type textarea "I"
type textarea "x"
type textarea "I"
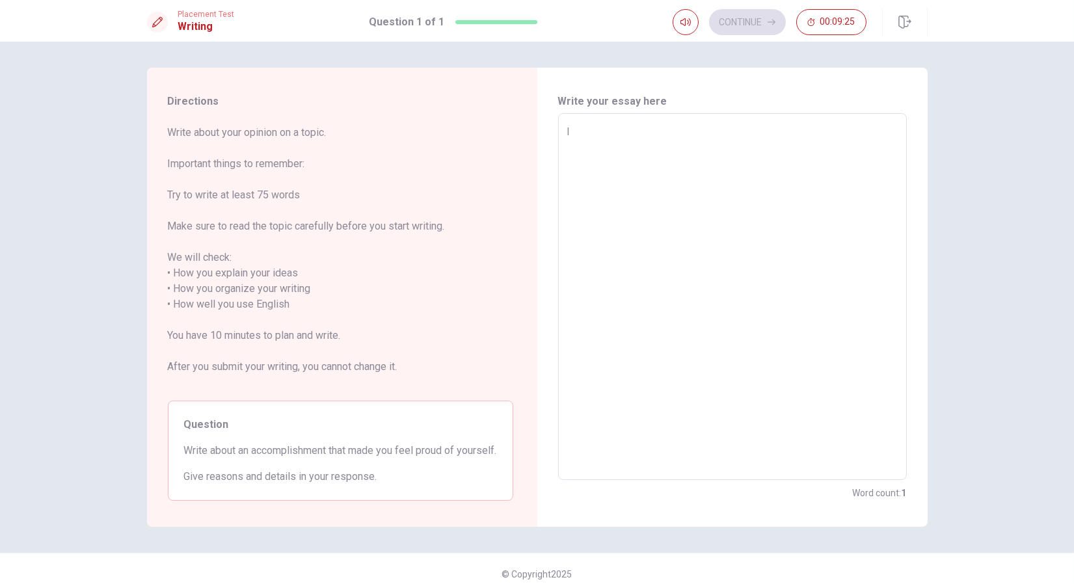
type textarea "x"
type textarea "I a"
type textarea "x"
type textarea "I am"
type textarea "x"
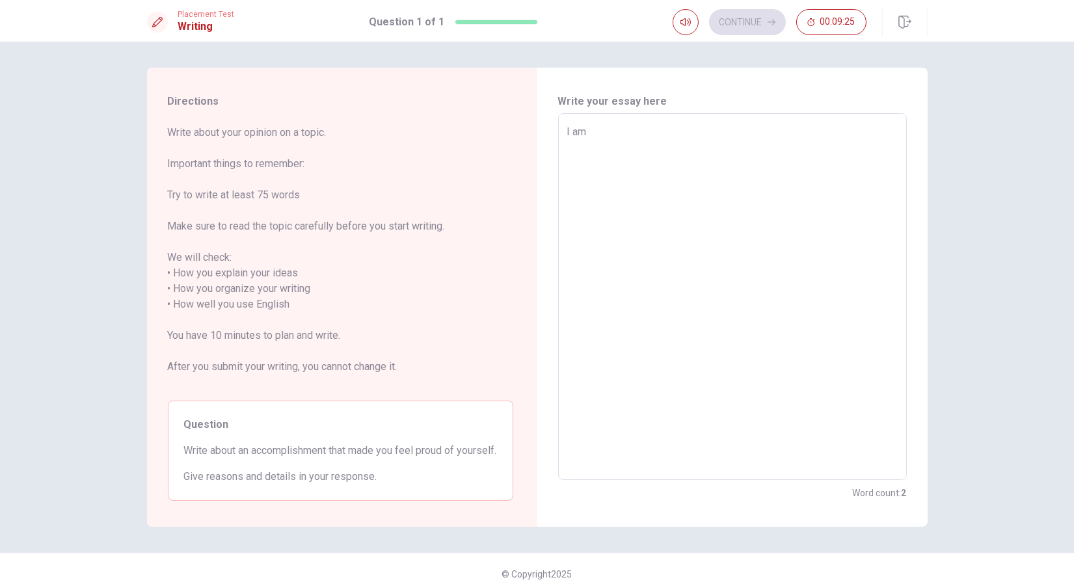
type textarea "I am"
type textarea "x"
type textarea "I am v"
type textarea "x"
type textarea "I am ve"
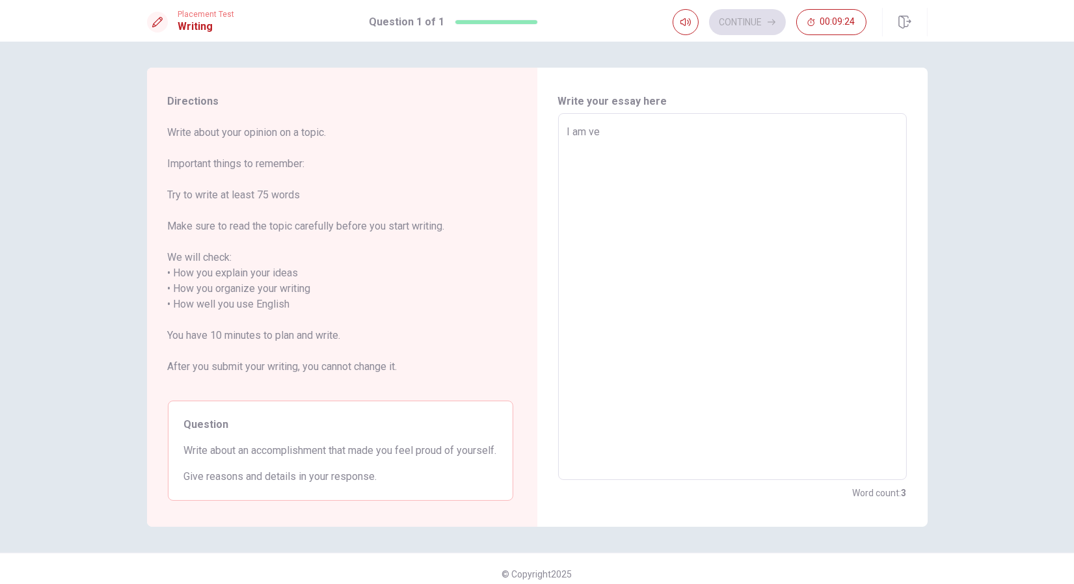
type textarea "x"
type textarea "I am ver"
type textarea "x"
type textarea "I am very"
type textarea "x"
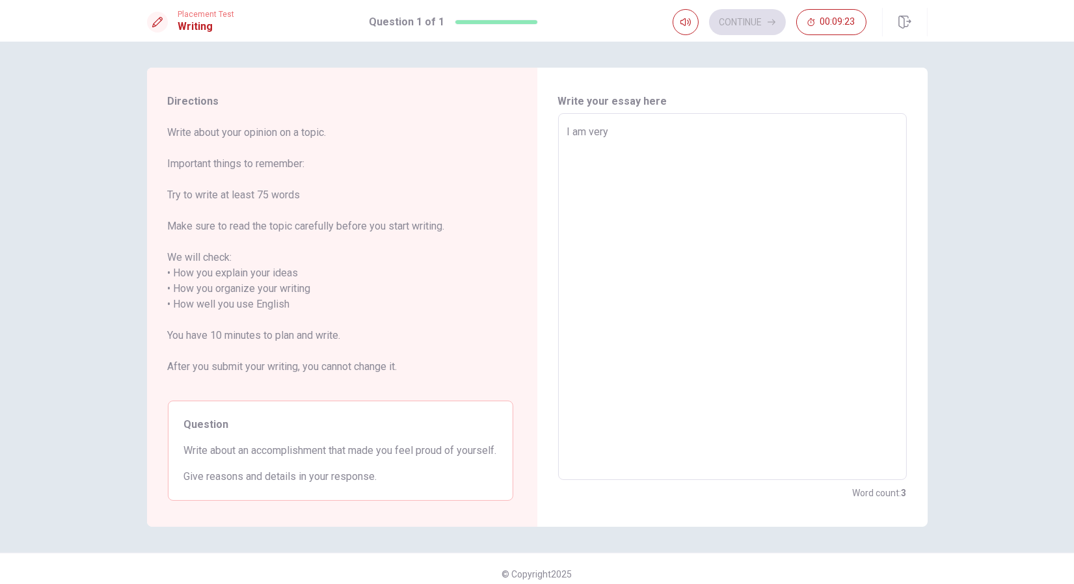
type textarea "I am very"
type textarea "x"
type textarea "I am very p"
type textarea "x"
type textarea "I am very pr"
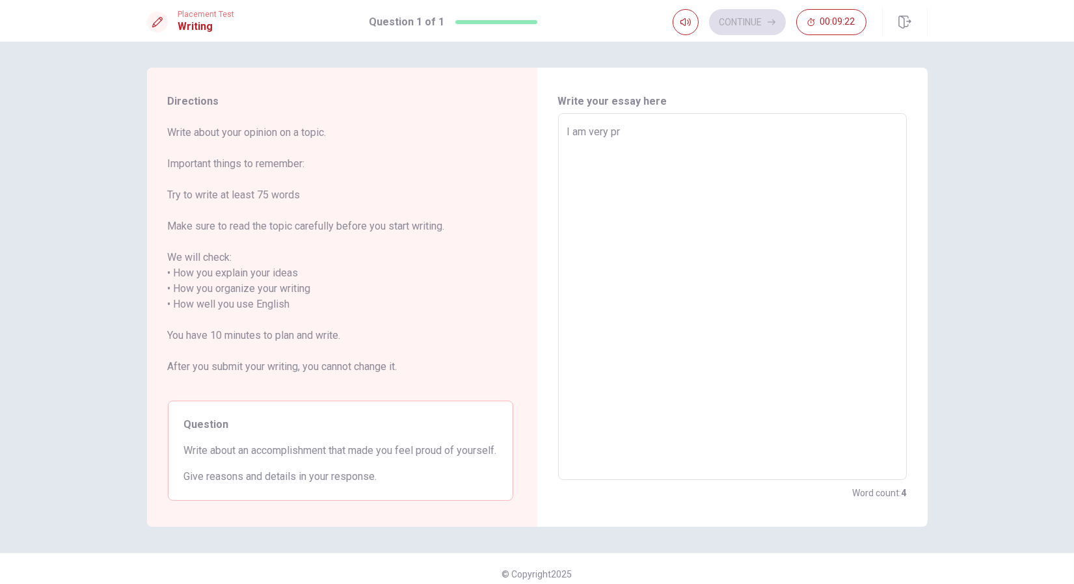
type textarea "x"
type textarea "I am very pro"
type textarea "x"
type textarea "I am very prod"
type textarea "x"
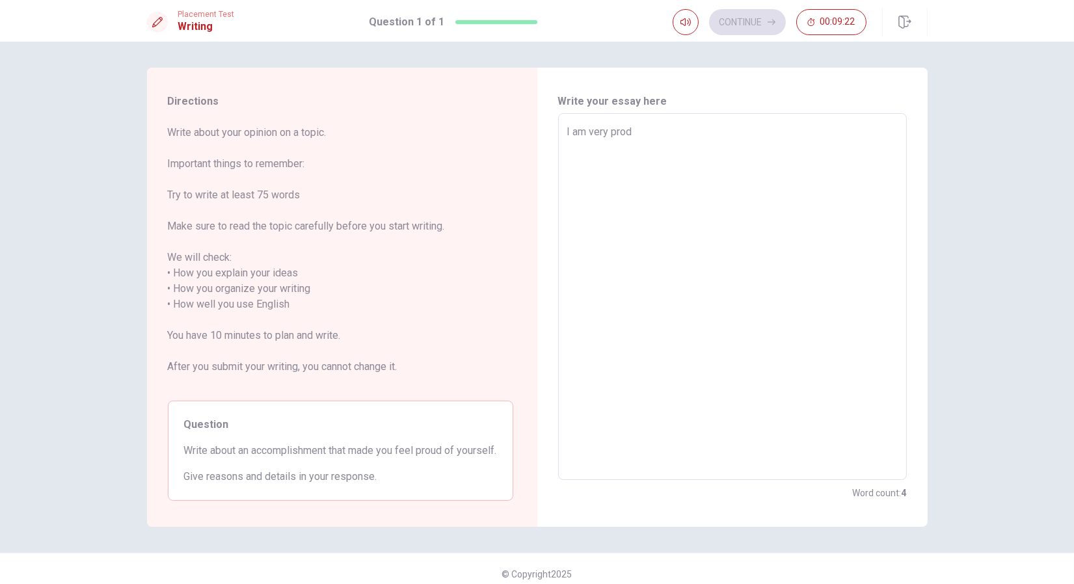
type textarea "I am very produ"
type textarea "x"
type textarea "I am very produd"
type textarea "x"
type textarea "I am very produd"
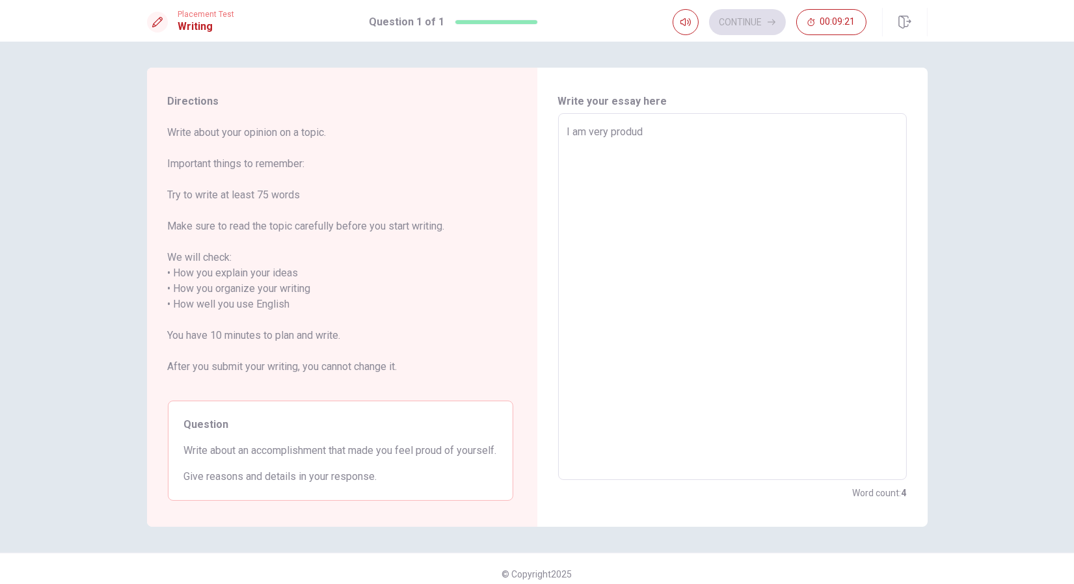
type textarea "x"
type textarea "I am very produd"
type textarea "x"
type textarea "I am very produ"
type textarea "x"
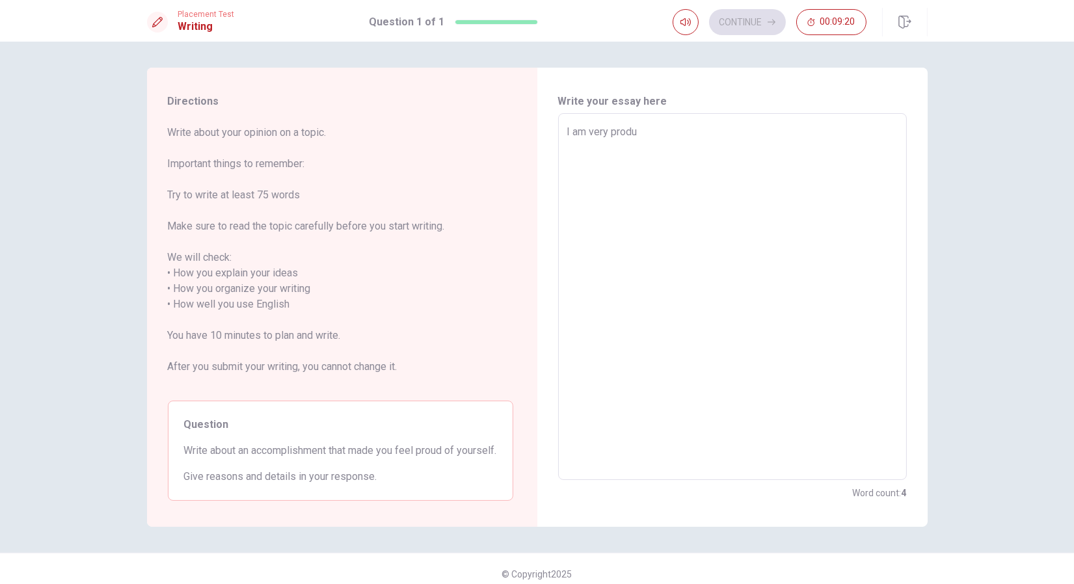
type textarea "I am very prod"
type textarea "x"
type textarea "I am very pro"
type textarea "x"
type textarea "I am very prou"
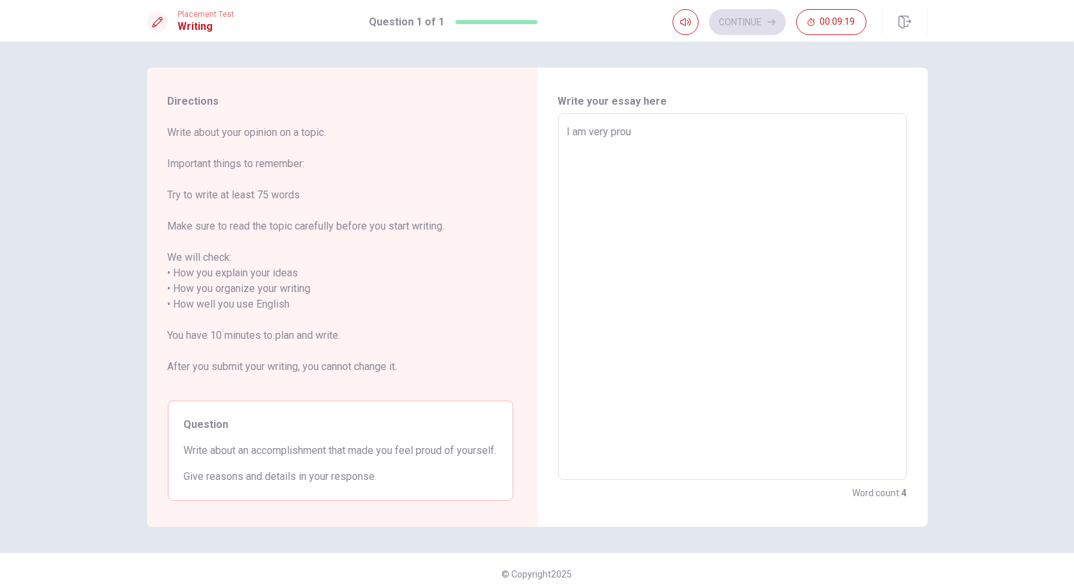
type textarea "x"
type textarea "I am very proud"
type textarea "x"
type textarea "I am very proud"
type textarea "x"
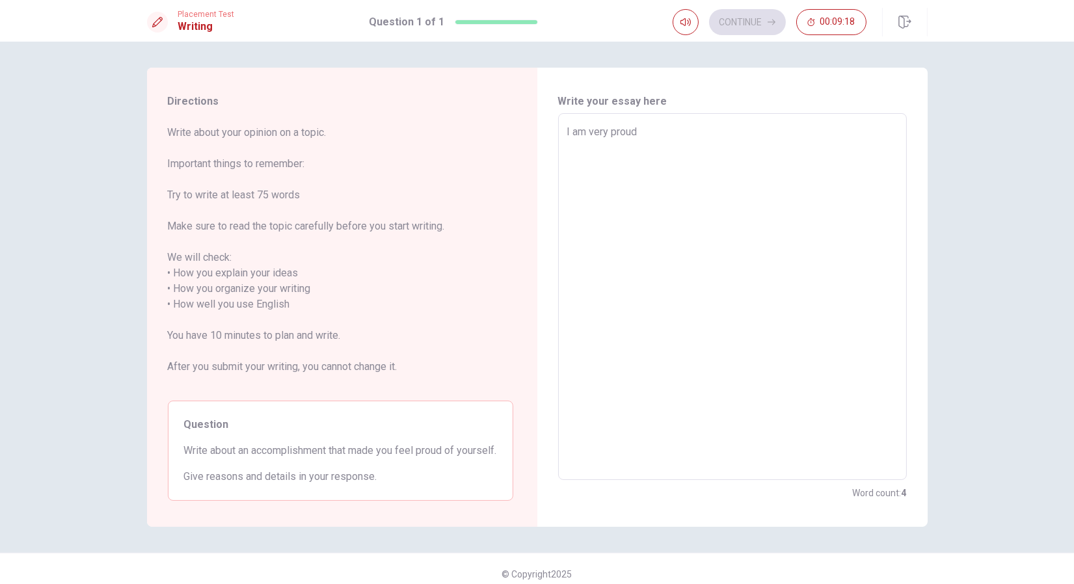
type textarea "I am very proud o"
type textarea "x"
type textarea "I am very proud of"
type textarea "x"
type textarea "I am very proud of"
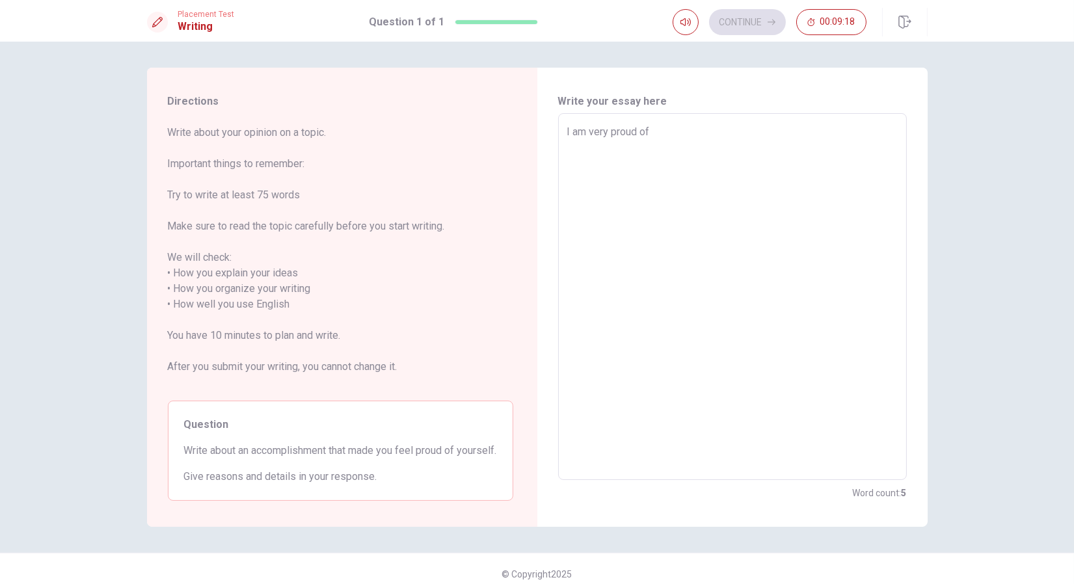
type textarea "x"
type textarea "I am very proud of m"
type textarea "x"
type textarea "I am very proud of my"
type textarea "x"
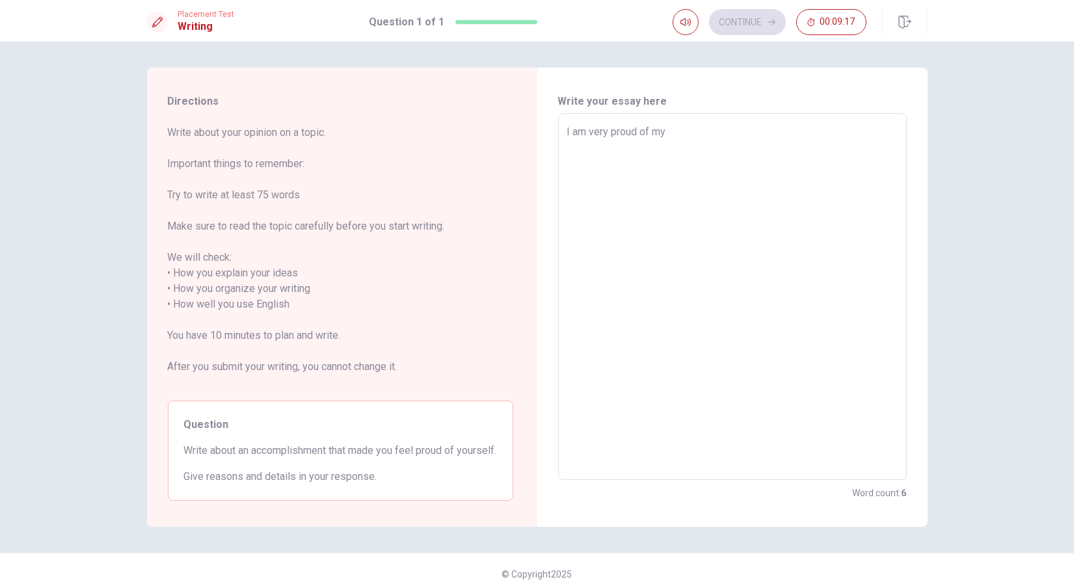
type textarea "I am very proud of my"
type textarea "x"
type textarea "I am very proud of my c"
type textarea "x"
type textarea "I am very proud of my ca"
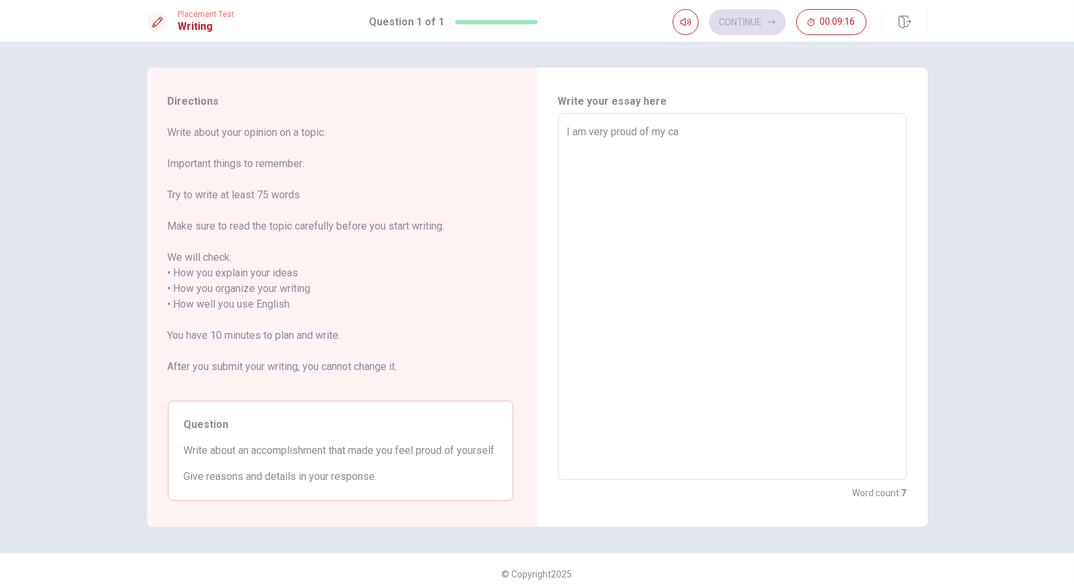
type textarea "x"
type textarea "I am very proud of my car"
type textarea "x"
type textarea "I am very proud of my care"
type textarea "x"
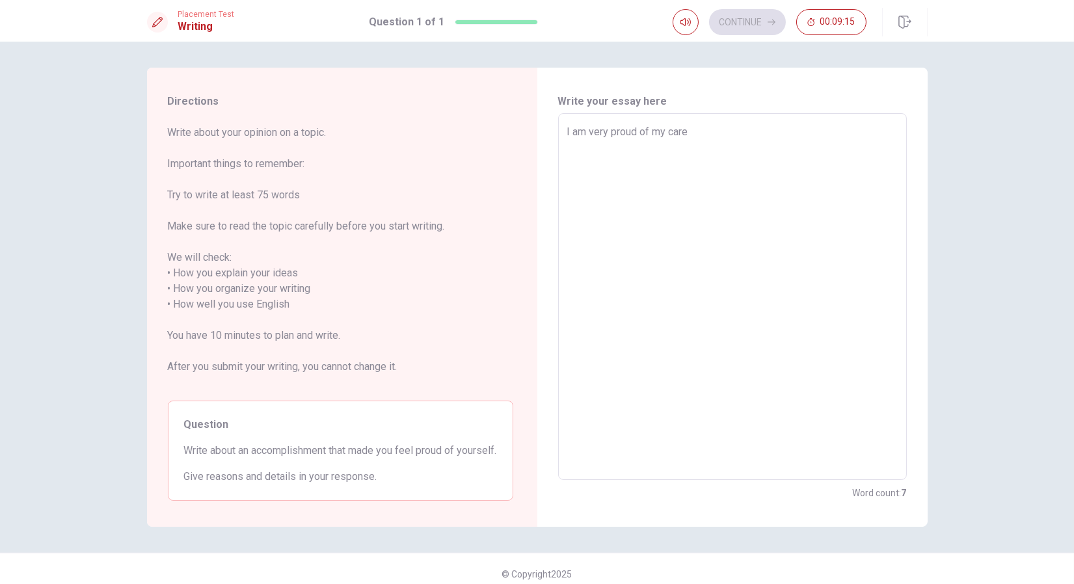
type textarea "I am very proud of my caree"
type textarea "x"
type textarea "I am very proud of my career"
type textarea "x"
type textarea "I am very proud of my career"
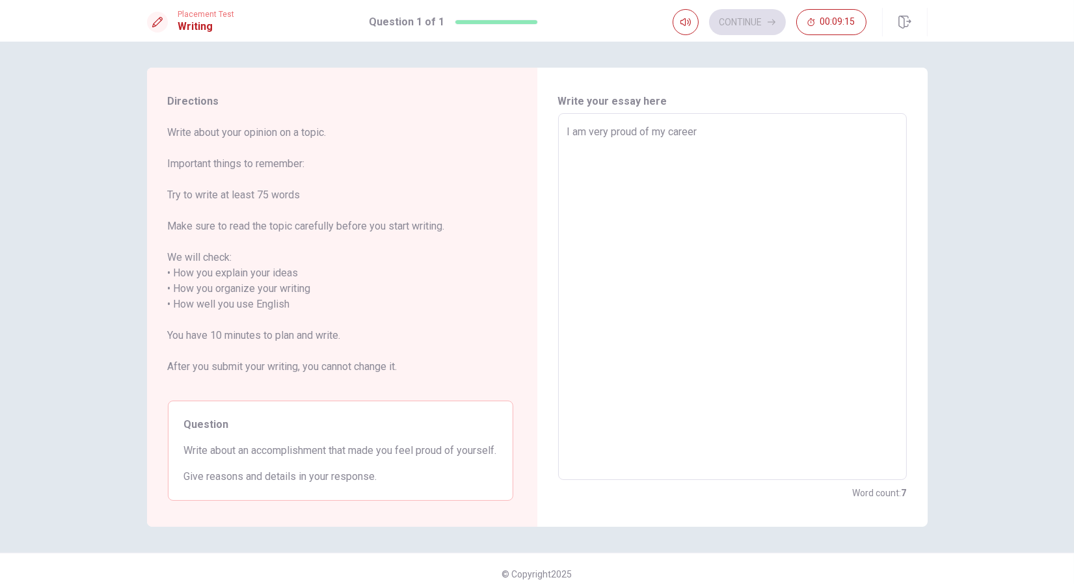
type textarea "x"
type textarea "I am very proud of my career g"
type textarea "x"
type textarea "I am very proud of my career gr"
type textarea "x"
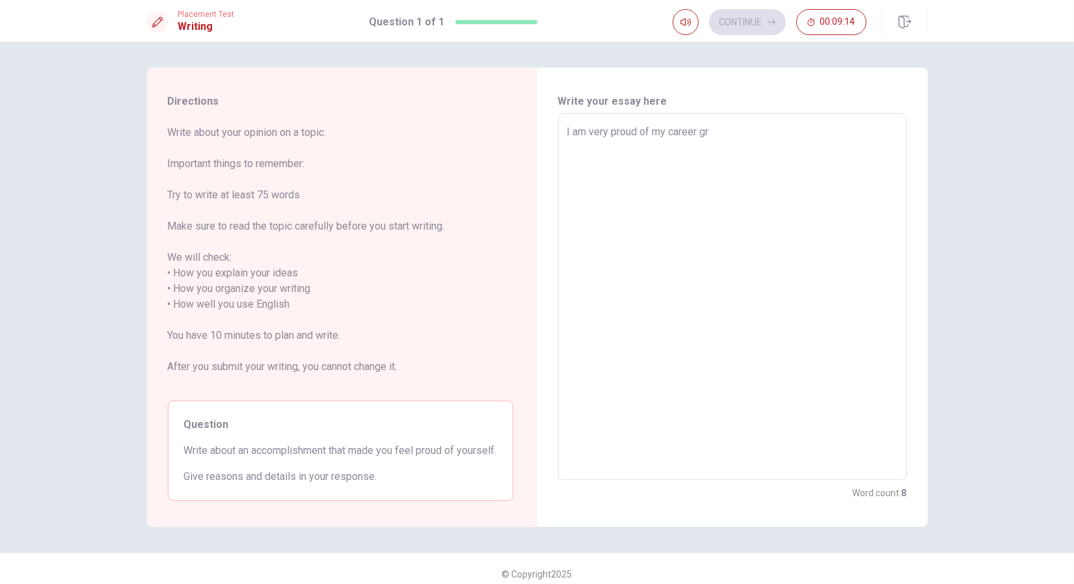
type textarea "I am very proud of my career gro"
type textarea "x"
type textarea "I am very proud of my career grot"
type textarea "x"
type textarea "I am very proud of my career grotw"
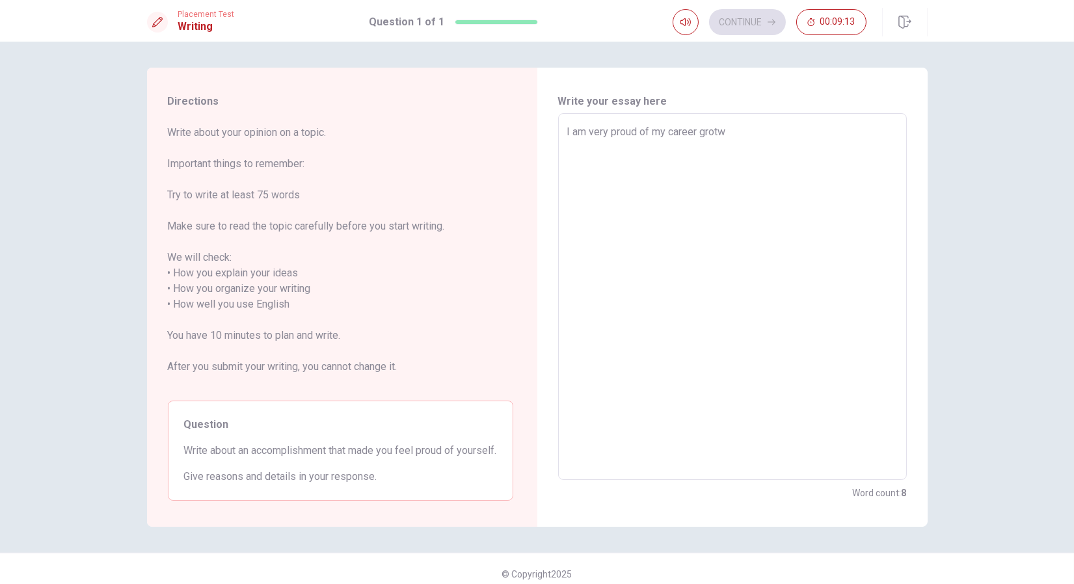
type textarea "x"
type textarea "I am very proud of my career grot"
type textarea "x"
type textarea "I am very proud of my career gro"
type textarea "x"
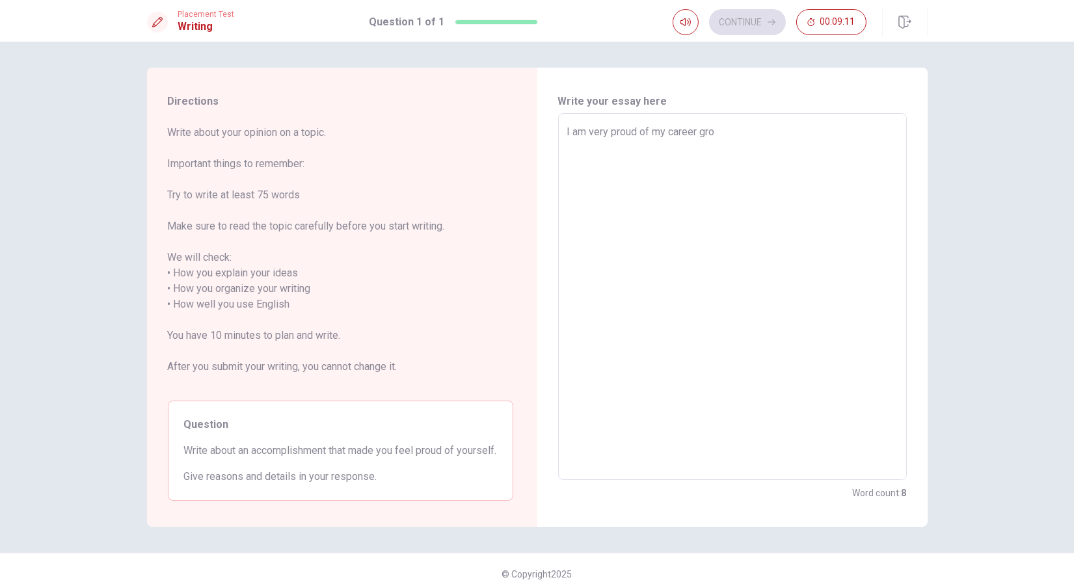
type textarea "I am very proud of my career grow"
type textarea "x"
type textarea "I am very proud of my career growt"
type textarea "x"
type textarea "I am very proud of my career growth"
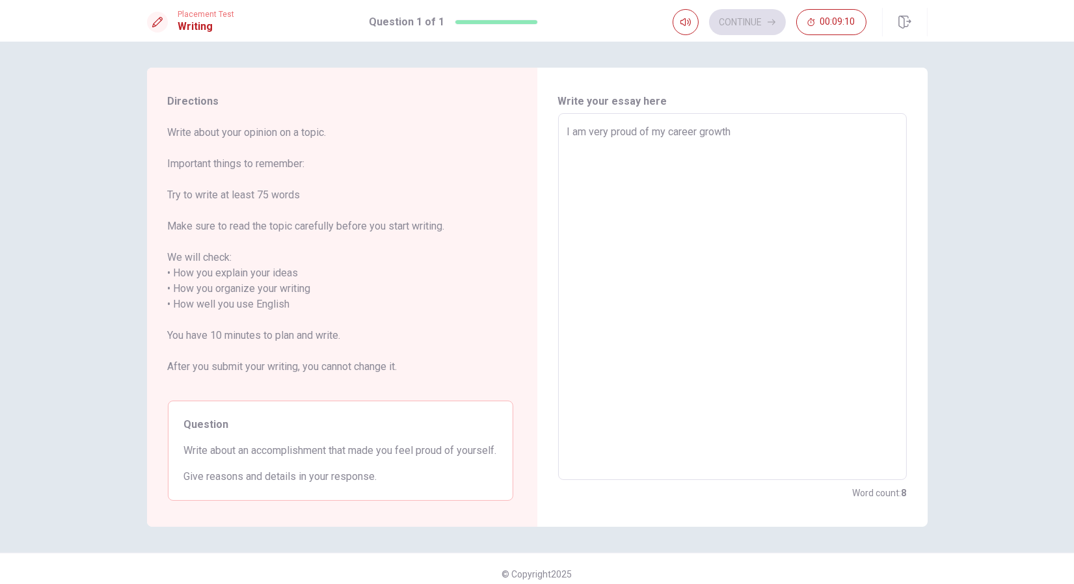
type textarea "x"
type textarea "I am very proud of my career growth."
type textarea "x"
type textarea "I am very proud of my career growth."
type textarea "x"
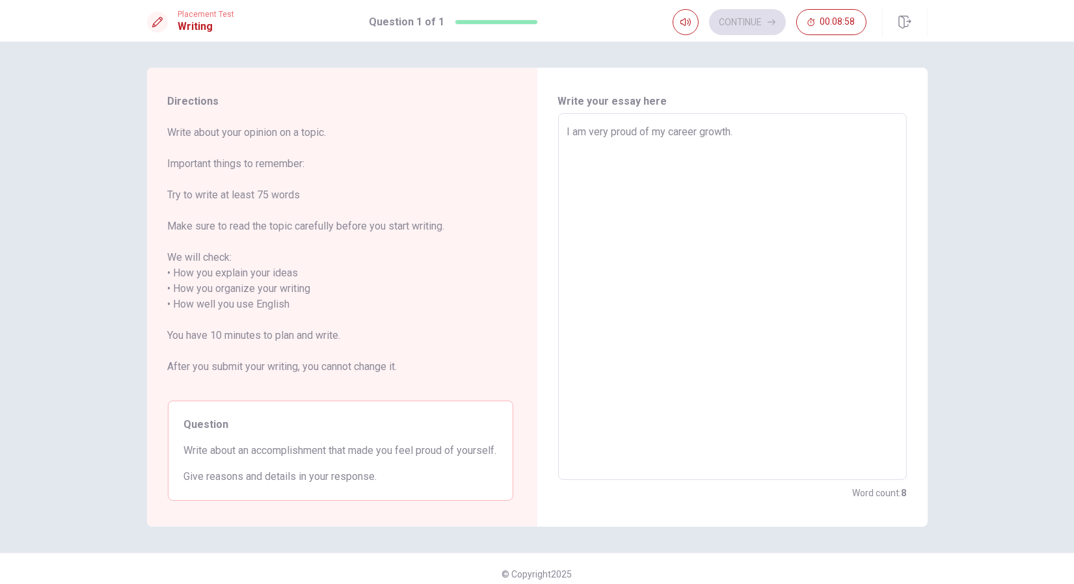
type textarea "I am very proud of my career growth. F"
type textarea "x"
type textarea "I am very proud of my career growth. Fo"
type textarea "x"
type textarea "I am very proud of my career growth. For"
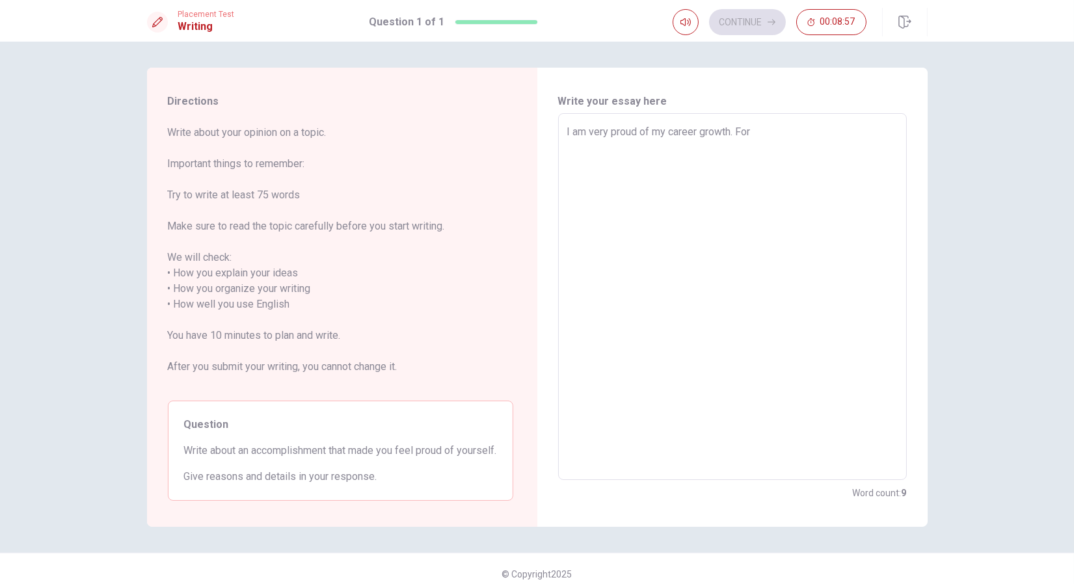
type textarea "x"
type textarea "I am very proud of my career growth. Fo"
type textarea "x"
type textarea "I am very proud of my career growth. F"
type textarea "x"
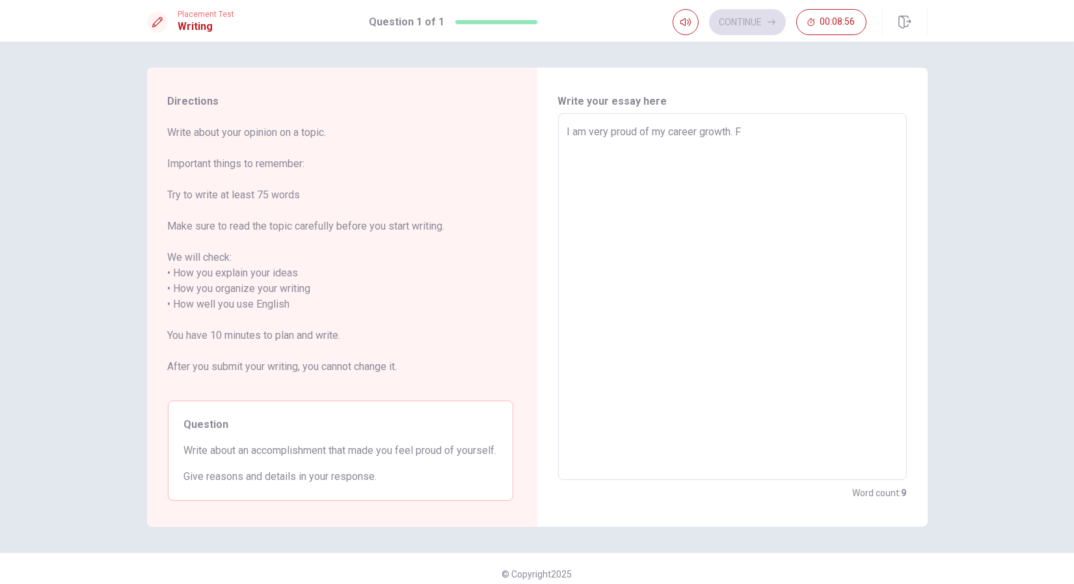
type textarea "I am very proud of my career growth."
type textarea "x"
type textarea "I am very proud of my career growth. I"
type textarea "x"
type textarea "I am very proud of my career growth. I"
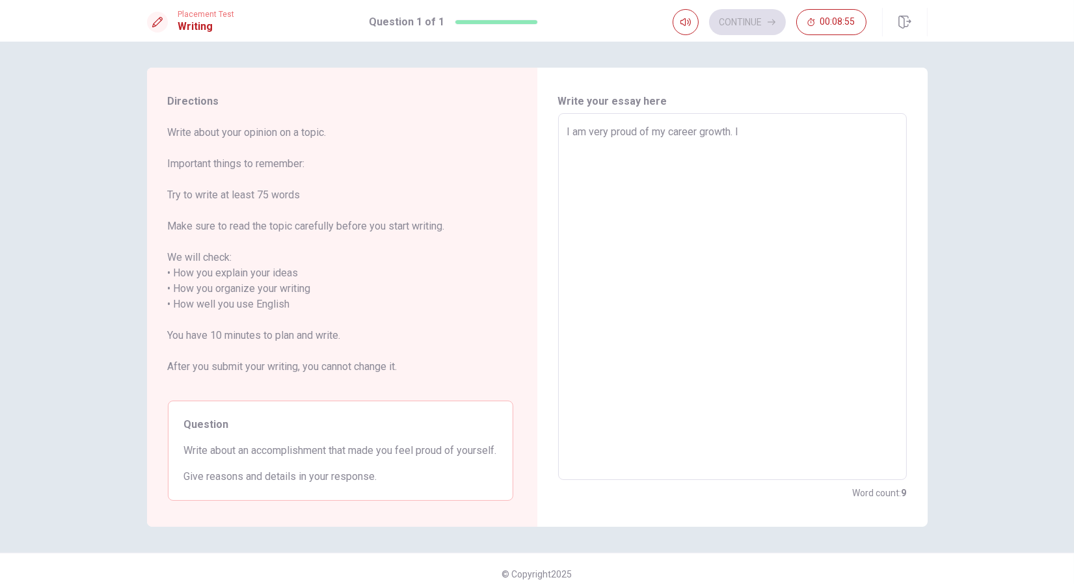
type textarea "x"
type textarea "I am very proud of my career growth. I h"
type textarea "x"
type textarea "I am very proud of my career growth. I ha"
type textarea "x"
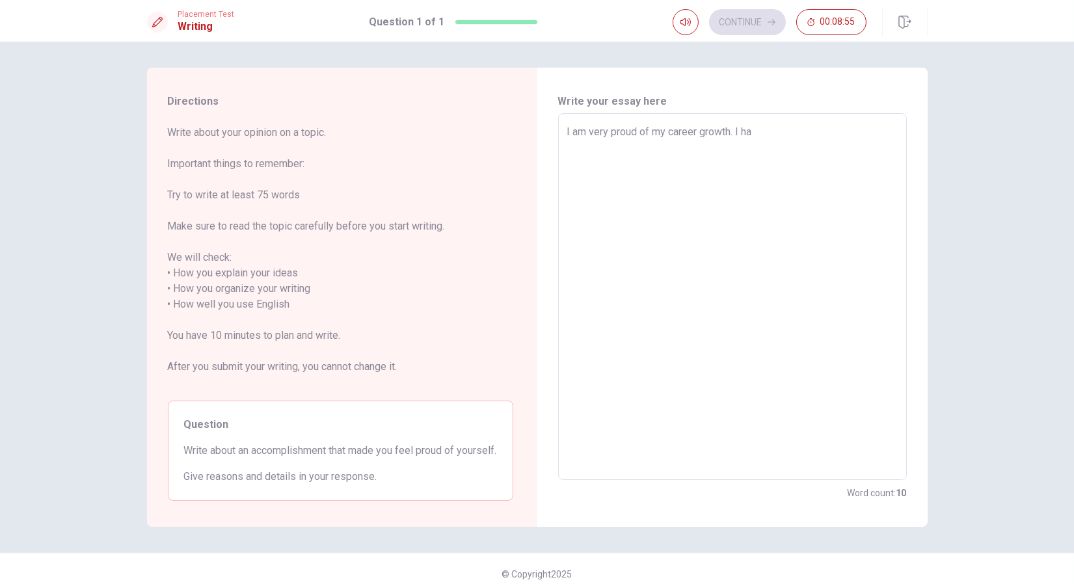
type textarea "I am very proud of my career growth. I hav"
type textarea "x"
type textarea "I am very proud of my career growth. I have"
type textarea "x"
type textarea "I am very proud of my career growth. I have"
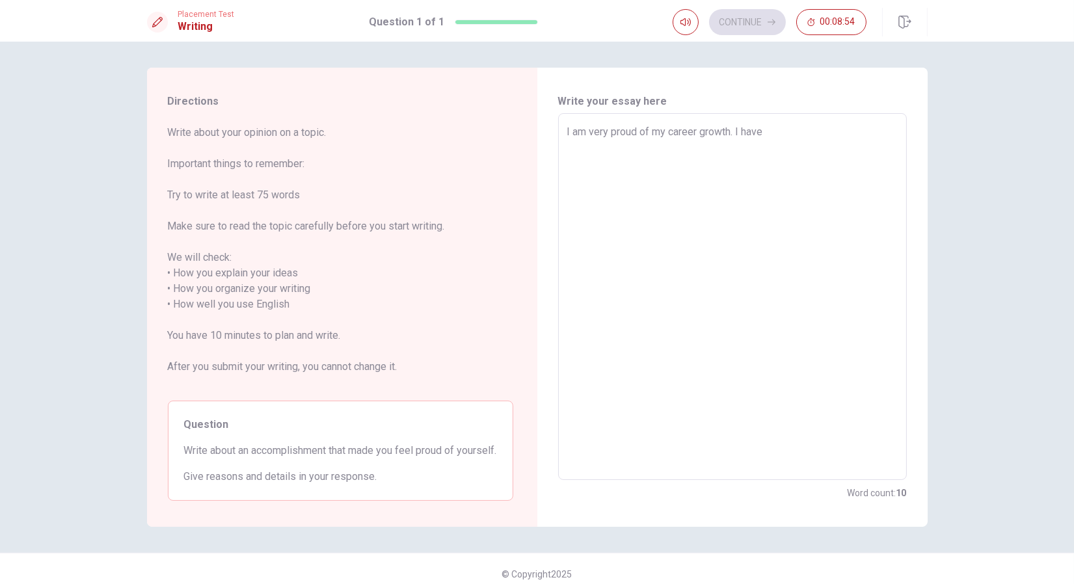
type textarea "x"
type textarea "I am very proud of my career growth. I have b"
type textarea "x"
type textarea "I am very proud of my career growth. I have be"
type textarea "x"
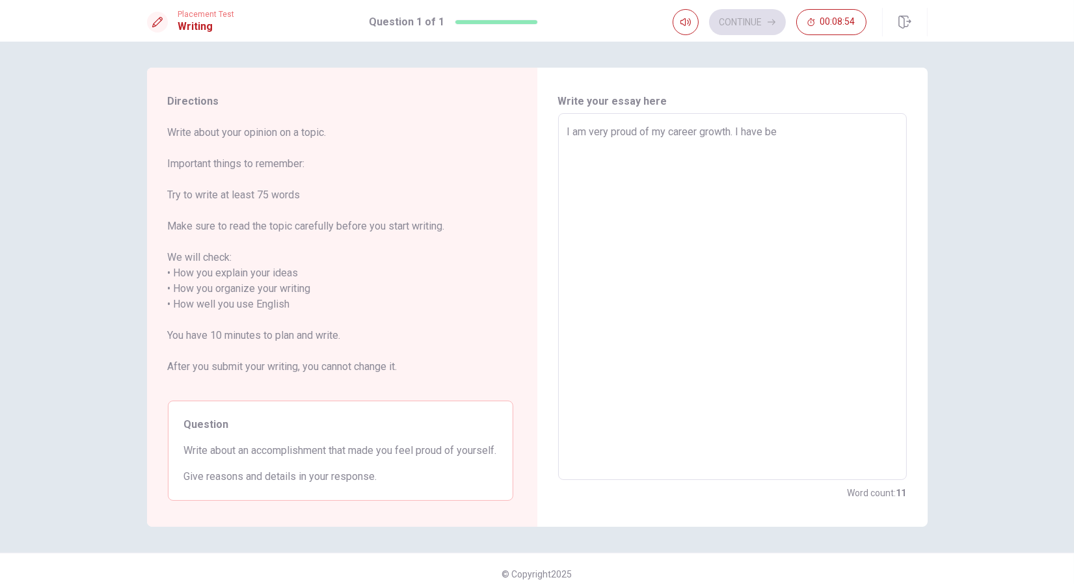
type textarea "I am very proud of my career growth. I have bee"
type textarea "x"
type textarea "I am very proud of my career growth. I have been"
type textarea "x"
type textarea "I am very proud of my career growth. I have been"
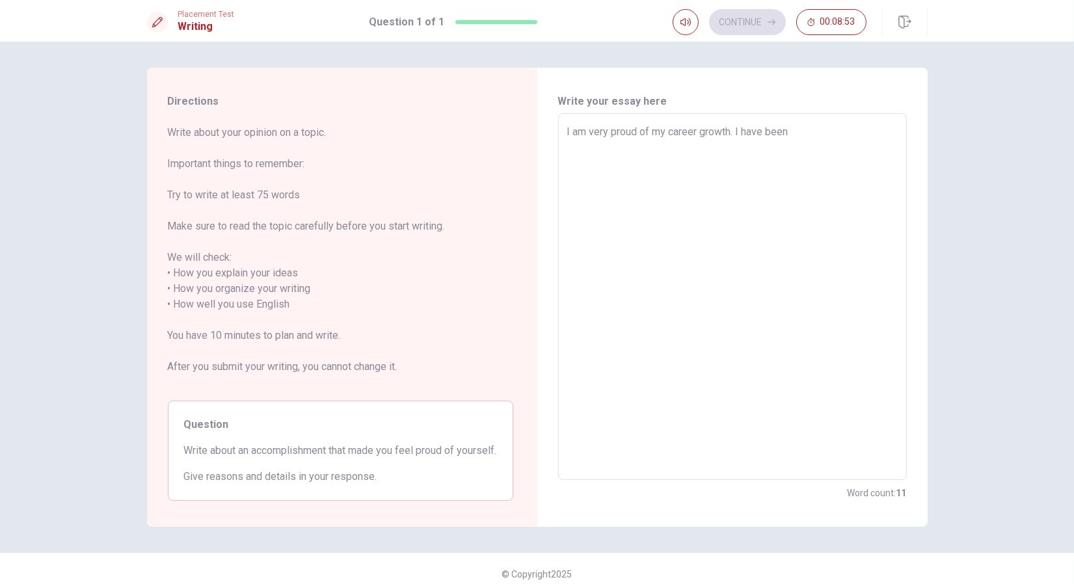
type textarea "x"
type textarea "I am very proud of my career growth. I have been w"
type textarea "x"
type textarea "I am very proud of my career growth. I have been wo"
type textarea "x"
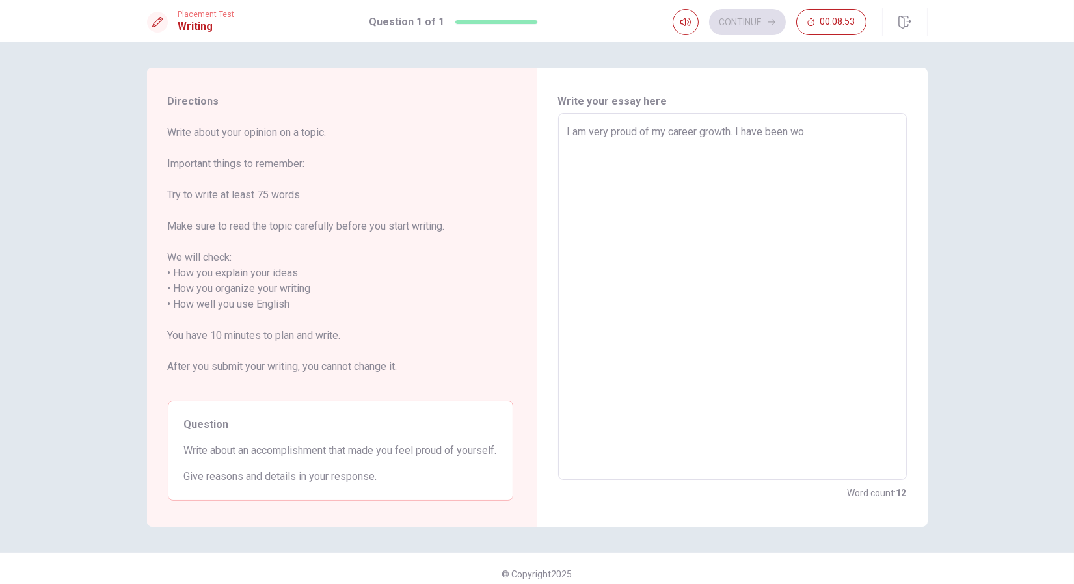
type textarea "I am very proud of my career growth. I have been wor"
type textarea "x"
type textarea "I am very proud of my career growth. I have been work"
type textarea "x"
type textarea "I am very proud of my career growth. I have been worki"
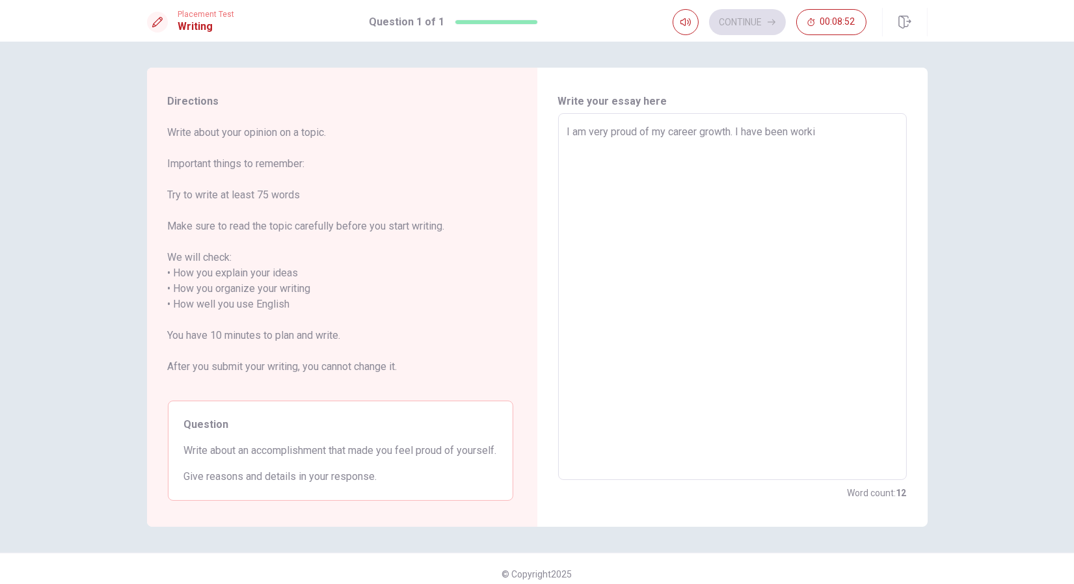
type textarea "x"
type textarea "I am very proud of my career growth. I have been workin"
type textarea "x"
type textarea "I am very proud of my career growth. I have been working"
type textarea "x"
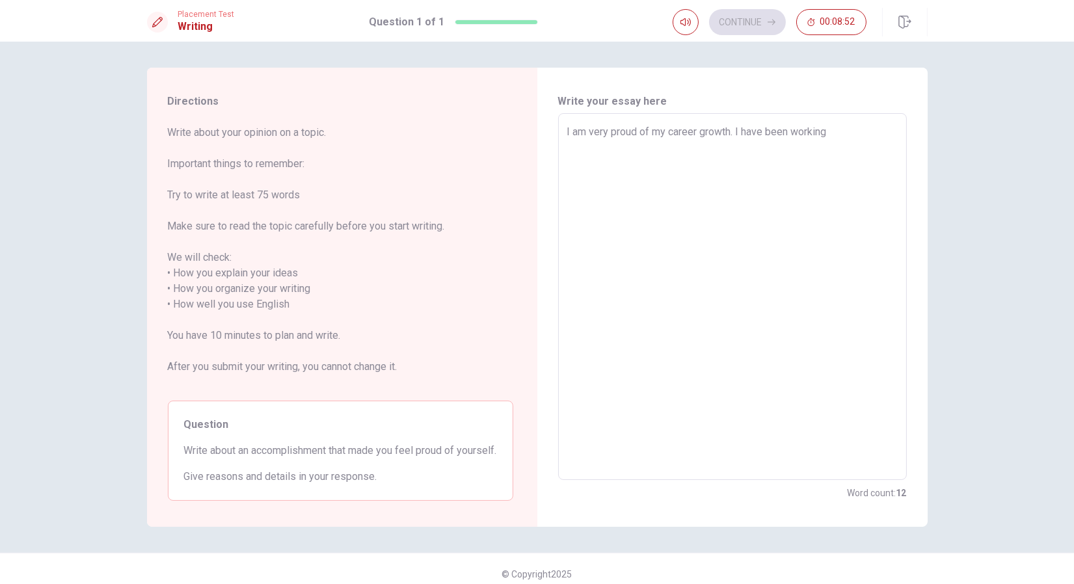
type textarea "I am very proud of my career growth. I have been working"
type textarea "x"
type textarea "I am very proud of my career growth. I have been working h"
type textarea "x"
type textarea "I am very proud of my career growth. I have been working ha"
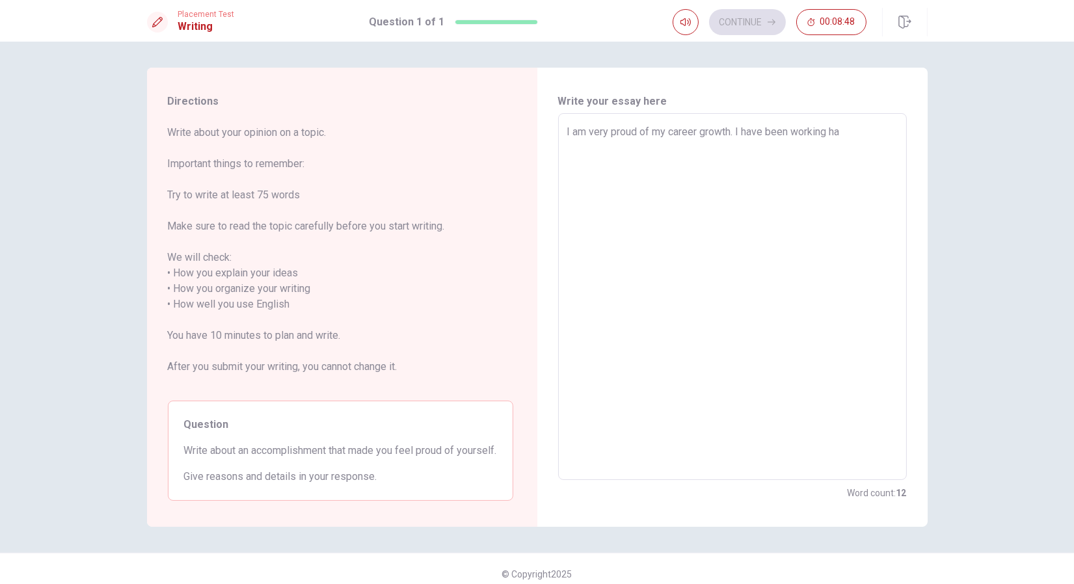
type textarea "x"
type textarea "I am very proud of my career growth. I have been working had"
type textarea "x"
type textarea "I am very proud of my career growth. I have been working hadr"
type textarea "x"
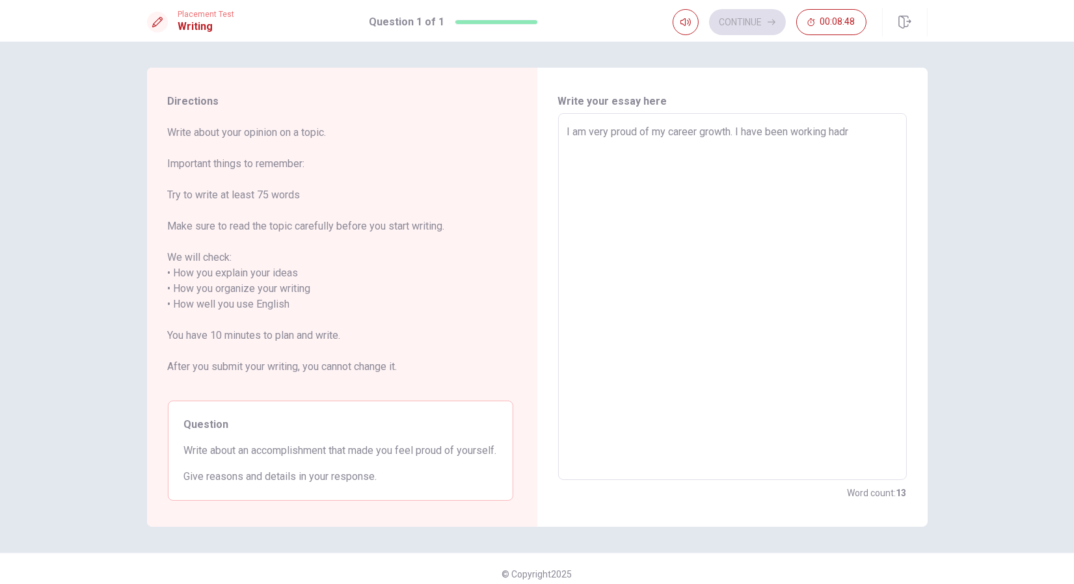
type textarea "I am very proud of my career growth. I have been working hadrl"
type textarea "x"
type textarea "I am very proud of my career growth. I have been working hadrly"
type textarea "x"
type textarea "I am very proud of my career growth. I have been working hadrly"
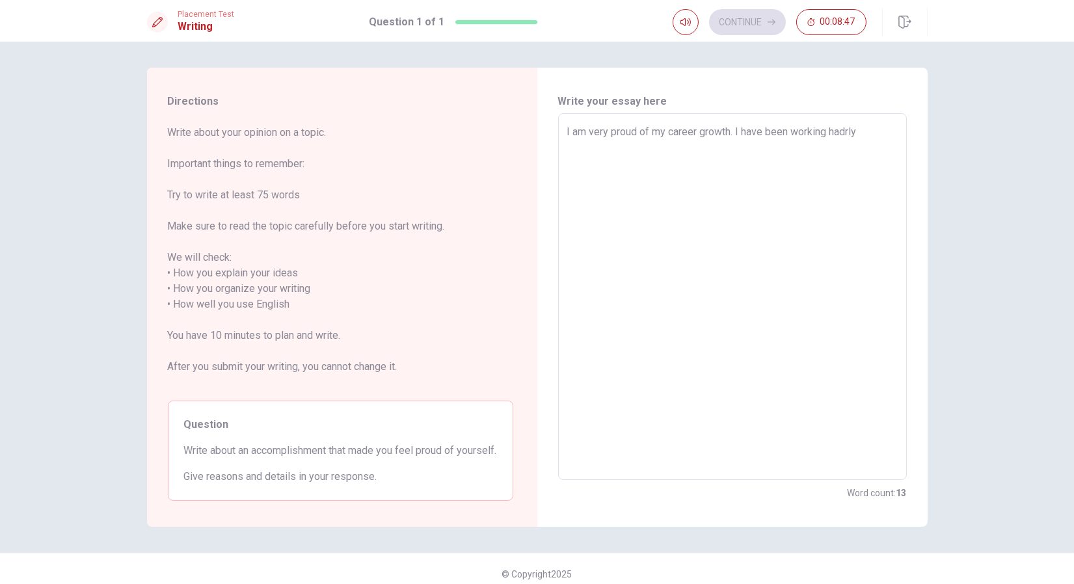
type textarea "x"
type textarea "I am very proud of my career growth. I have been working hadrly f"
type textarea "x"
type textarea "I am very proud of my career growth. I have been working hadrly fo"
type textarea "x"
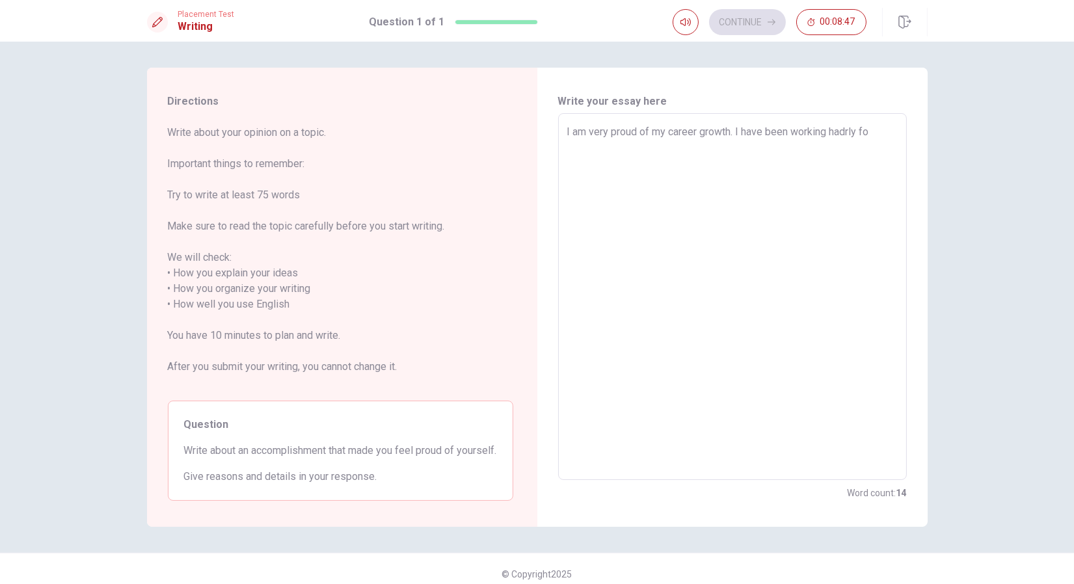
type textarea "I am very proud of my career growth. I have been working hadrly for"
type textarea "x"
type textarea "I am very proud of my career growth. I have been working hadrly for"
type textarea "x"
type textarea "I am very proud of my career growth. I have been working hadrly for t"
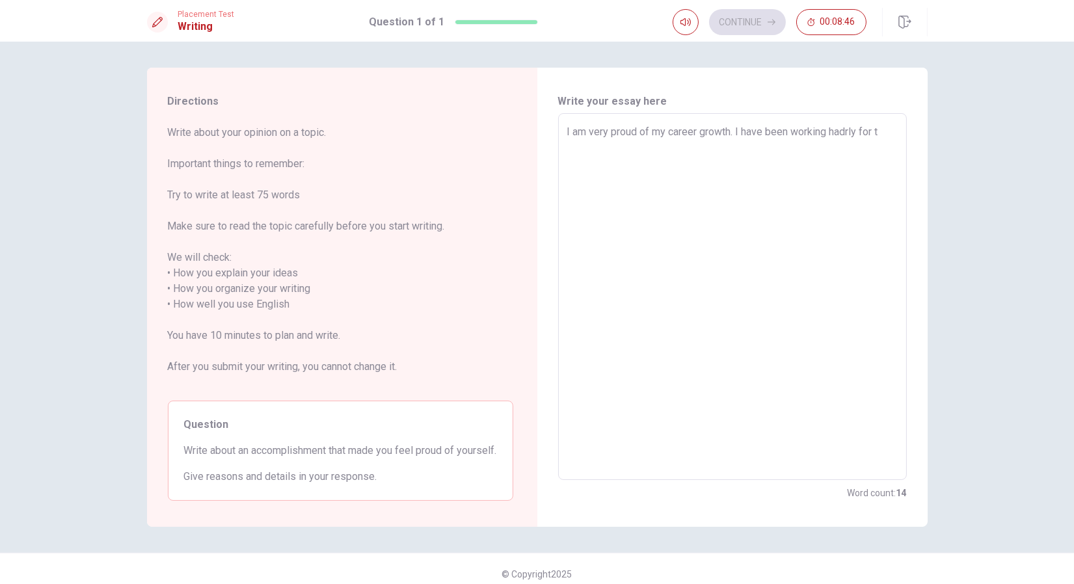
type textarea "x"
type textarea "I am very proud of my career growth. I have been working hadrly for th"
type textarea "x"
type textarea "I am very proud of my career growth. I have been working hadrly for the"
type textarea "x"
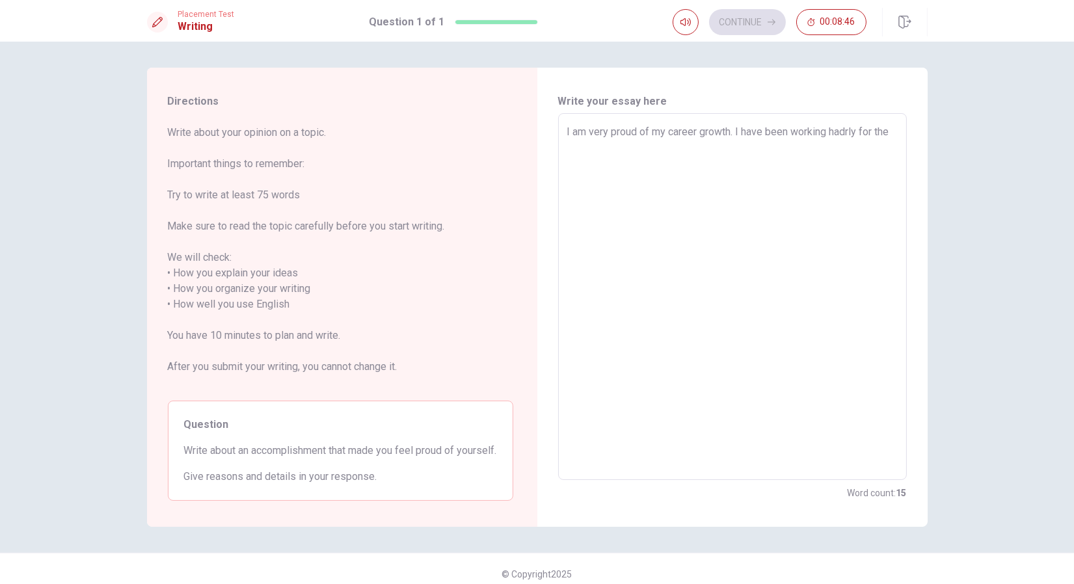
type textarea "I am very proud of my career growth. I have been working hadrly for the"
type textarea "x"
type textarea "I am very proud of my career growth. I have been working hadrly for the p"
type textarea "x"
type textarea "I am very proud of my career growth. I have been working hadrly for the pa"
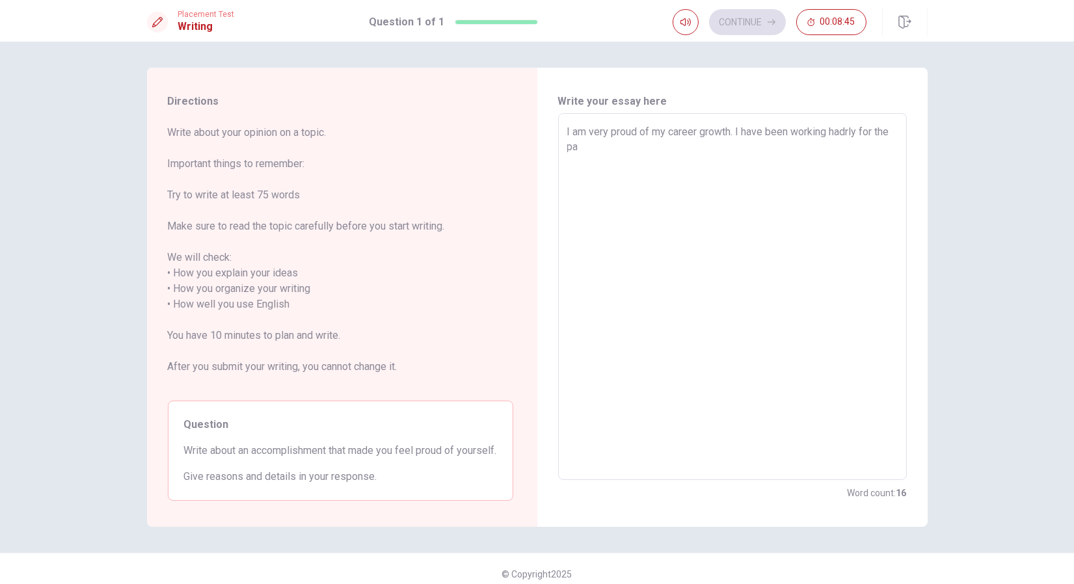
type textarea "x"
type textarea "I am very proud of my career growth. I have been working hadrly for the pas"
type textarea "x"
type textarea "I am very proud of my career growth. I have been working hadrly for the past"
type textarea "x"
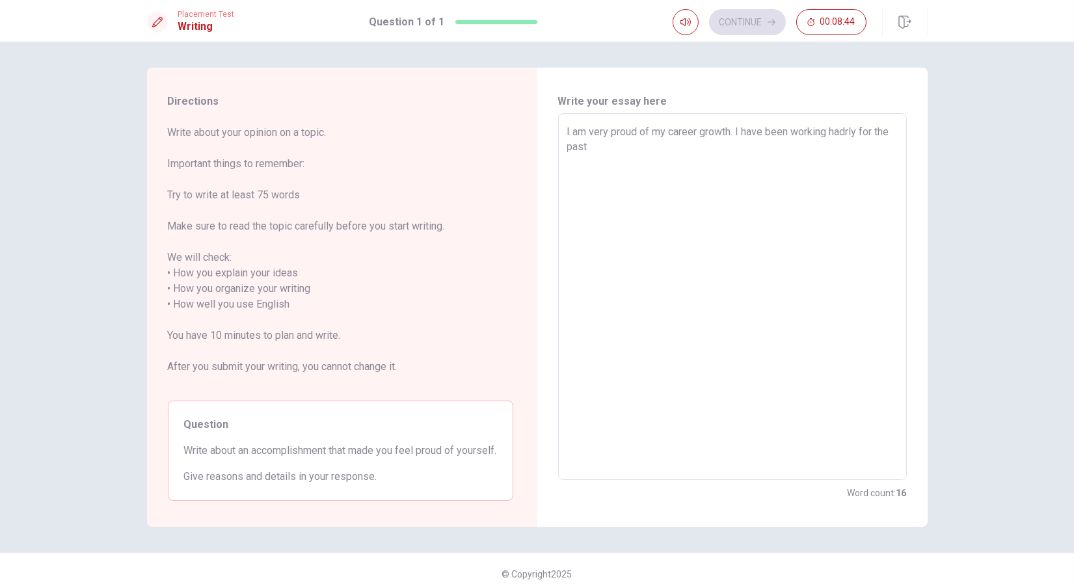
type textarea "I am very proud of my career growth. I have been working hadrly for the past"
type textarea "x"
type textarea "I am very proud of my career growth. I have been working hadrly for the past 2"
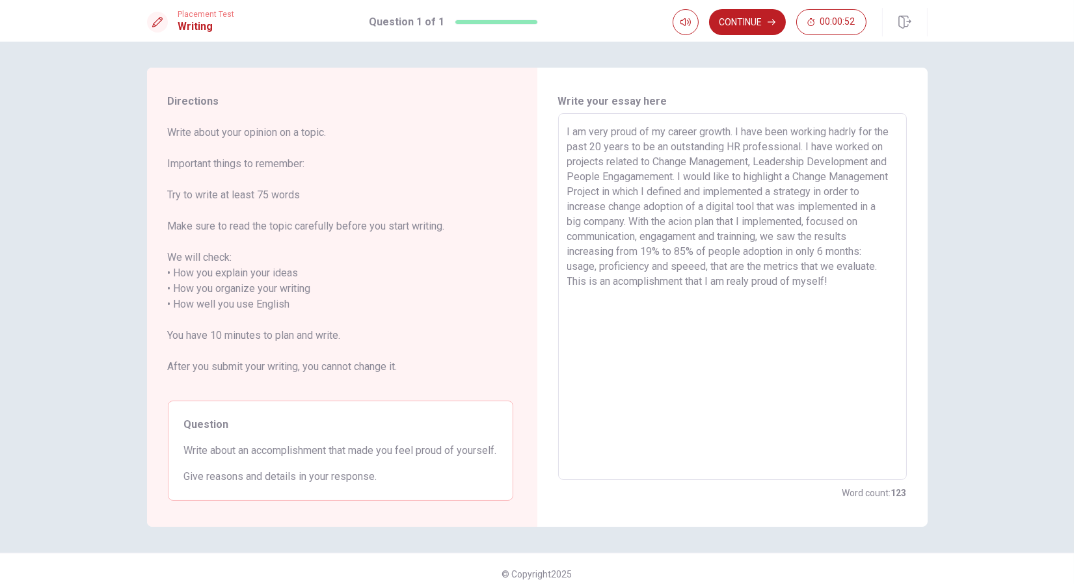
click at [640, 280] on textarea "I am very proud of my career growth. I have been working hadrly for the past 20…" at bounding box center [732, 297] width 331 height 346
click at [751, 18] on button "Continue" at bounding box center [747, 22] width 77 height 26
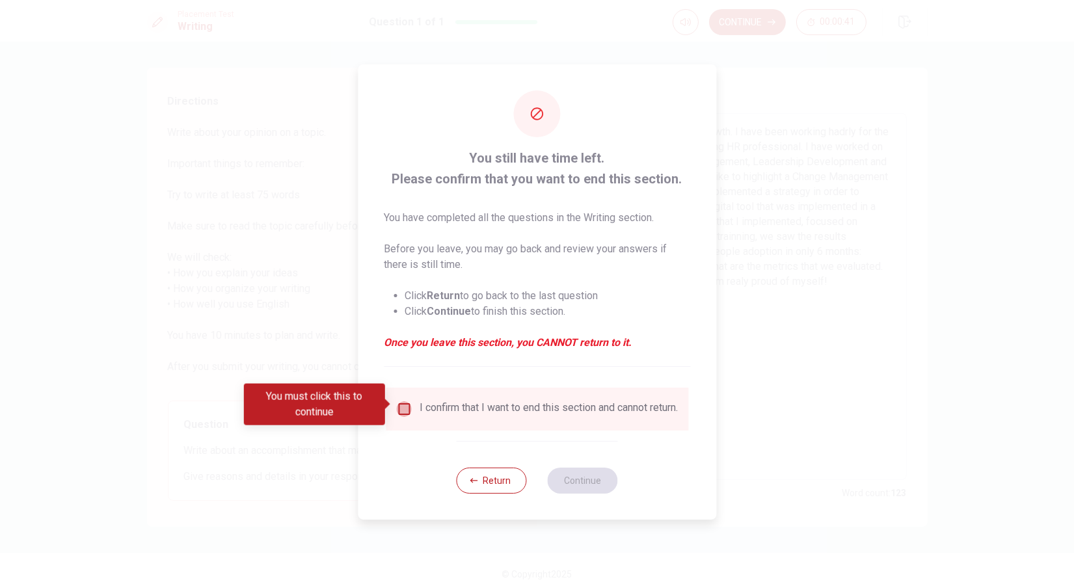
click at [405, 402] on input "You must click this to continue" at bounding box center [404, 410] width 16 height 16
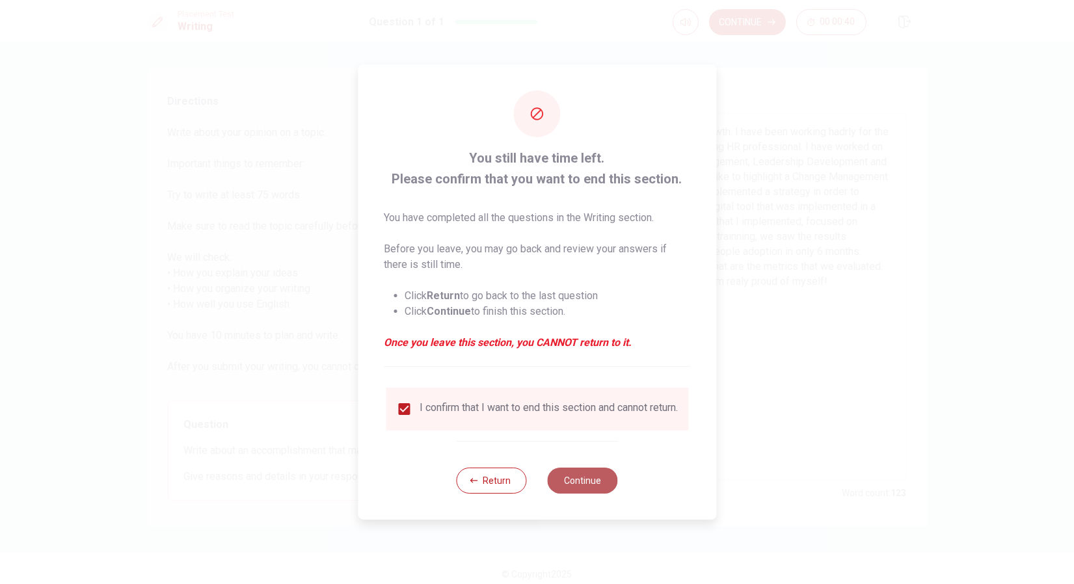
click at [590, 480] on button "Continue" at bounding box center [583, 481] width 70 height 26
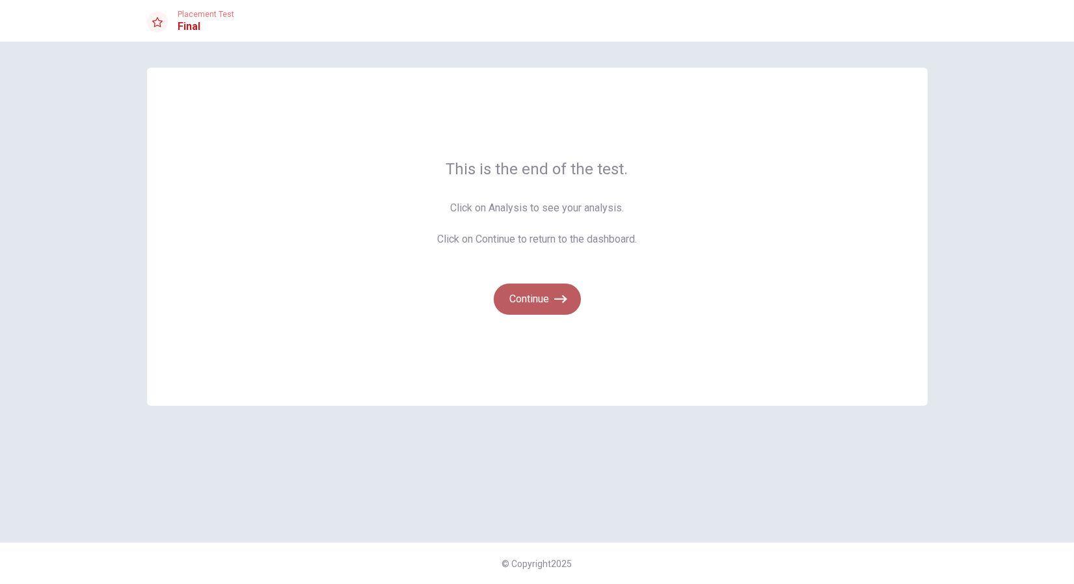
click at [543, 300] on button "Continue" at bounding box center [537, 299] width 87 height 31
